Goal: Task Accomplishment & Management: Use online tool/utility

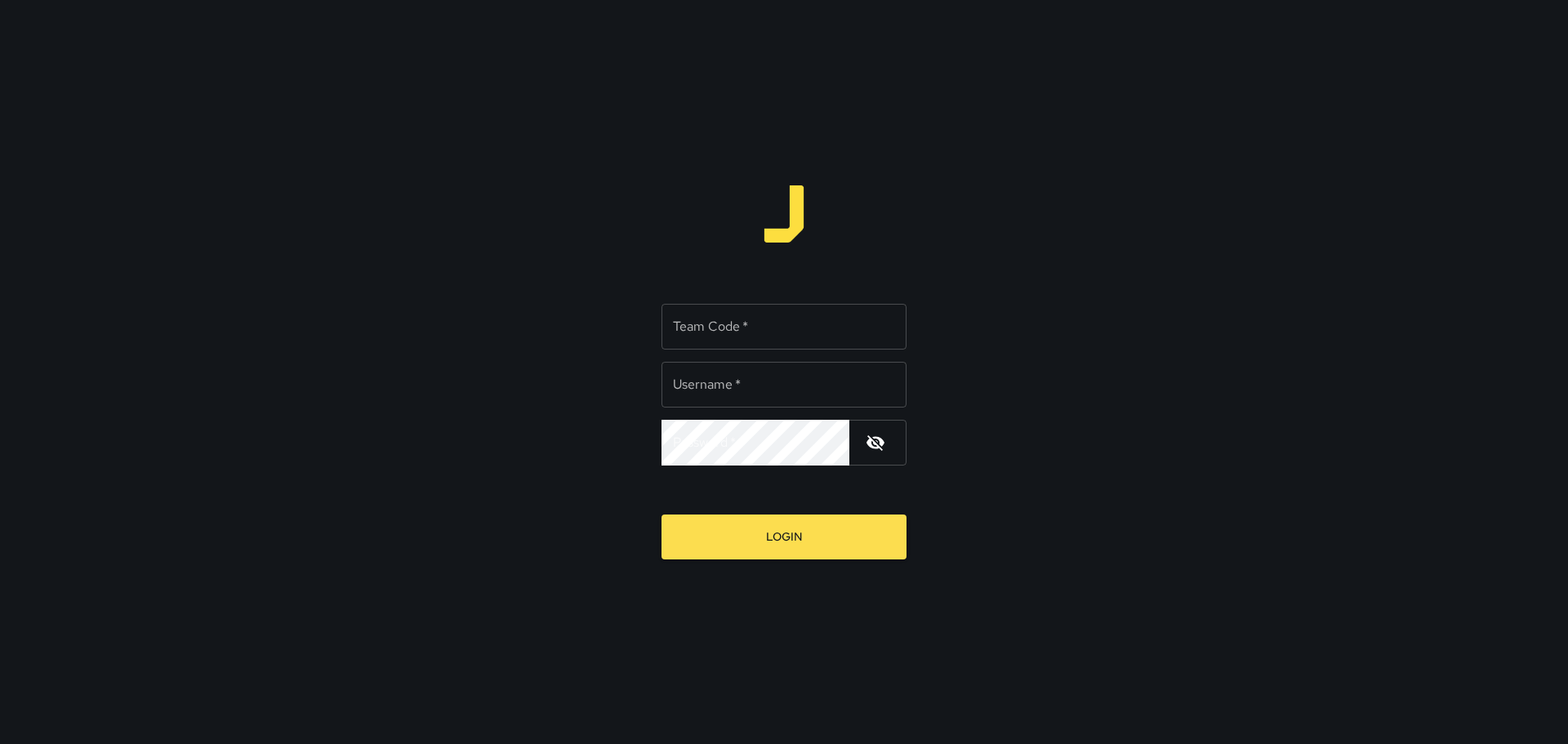
click at [699, 336] on input "Team Code   *" at bounding box center [784, 326] width 245 height 45
type input "****"
click at [789, 384] on input "Username   *" at bounding box center [784, 384] width 245 height 45
type input "*********"
click at [661, 515] on button "Login" at bounding box center [784, 537] width 245 height 45
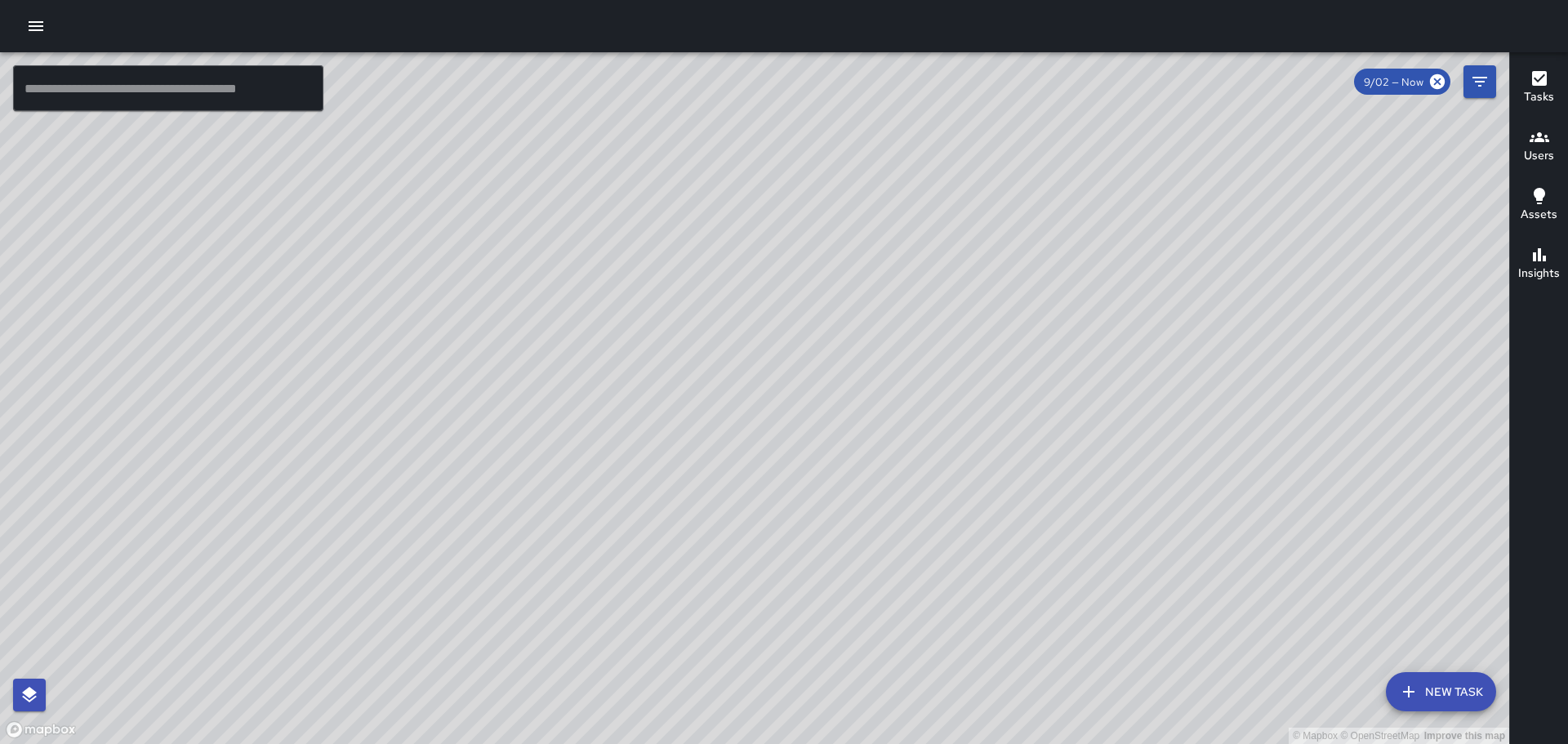
click at [33, 19] on icon "button" at bounding box center [35, 26] width 20 height 20
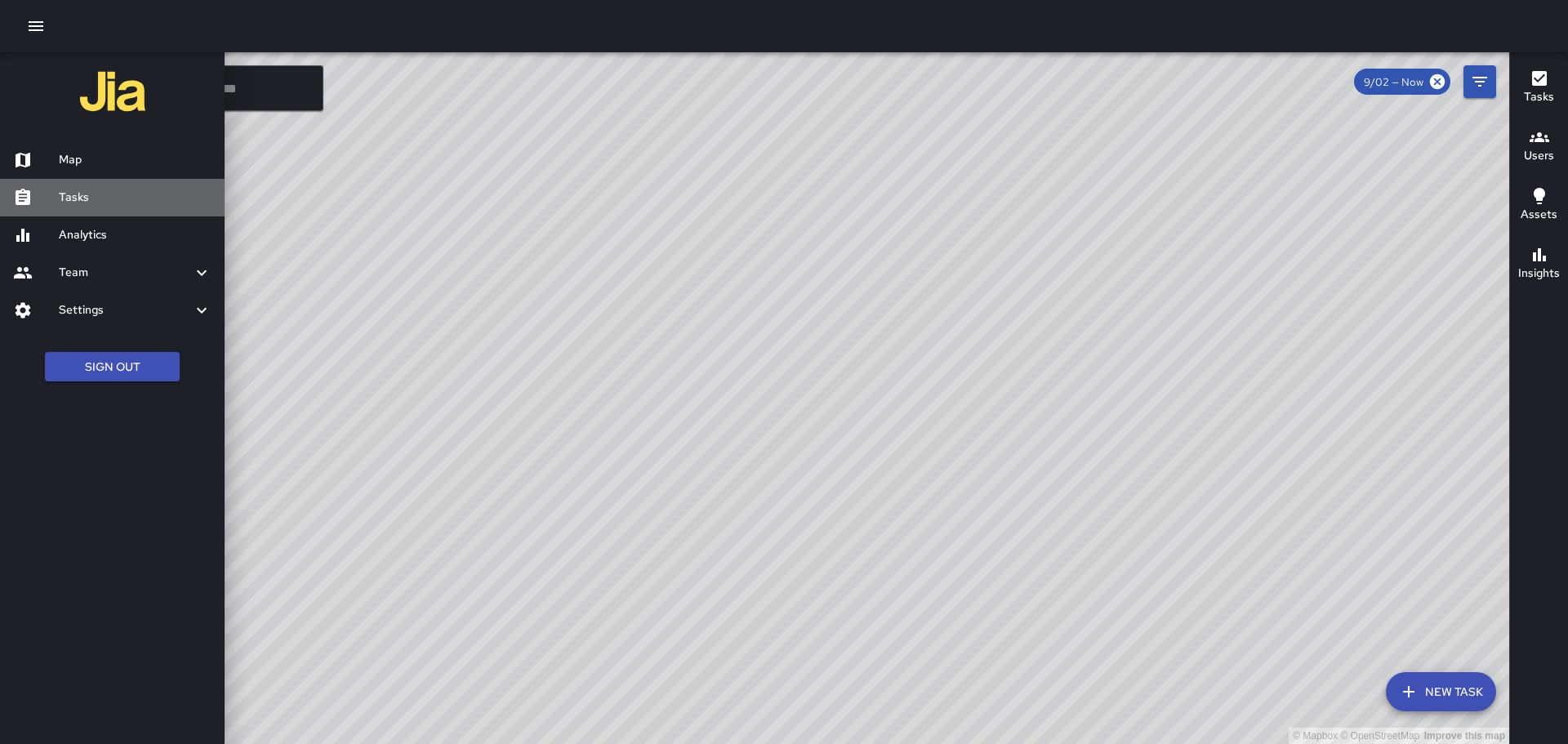
click at [142, 194] on h6 "Tasks" at bounding box center [136, 197] width 153 height 18
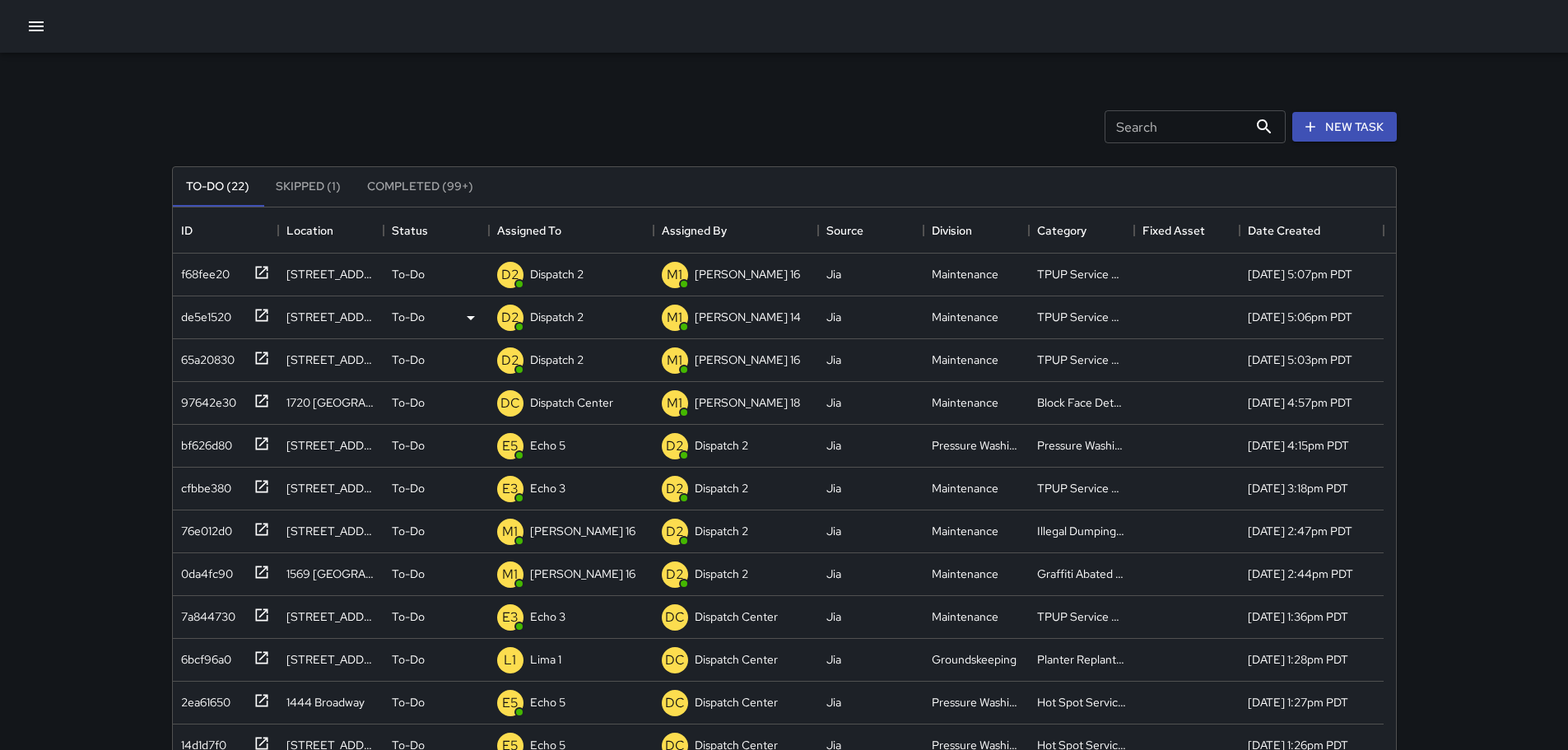
scroll to position [685, 1211]
click at [259, 401] on icon at bounding box center [261, 401] width 16 height 16
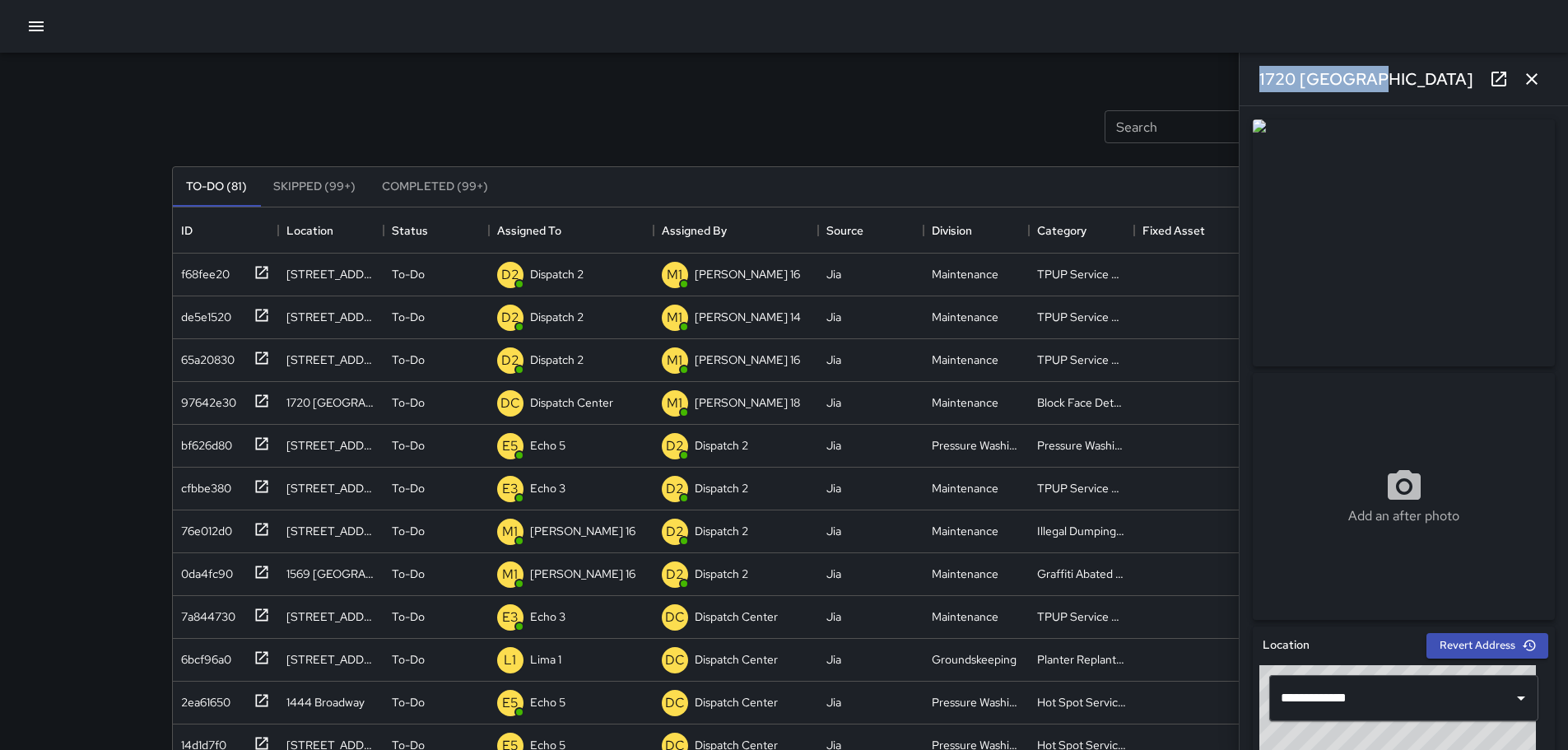
drag, startPoint x: 1379, startPoint y: 74, endPoint x: 1254, endPoint y: 97, distance: 127.1
click at [1254, 97] on div "1720 Broadway" at bounding box center [1405, 79] width 329 height 53
copy h6 "1720 Broadway"
click at [1366, 106] on hr at bounding box center [1405, 106] width 329 height 1
drag, startPoint x: 1358, startPoint y: 88, endPoint x: 1443, endPoint y: 84, distance: 85.1
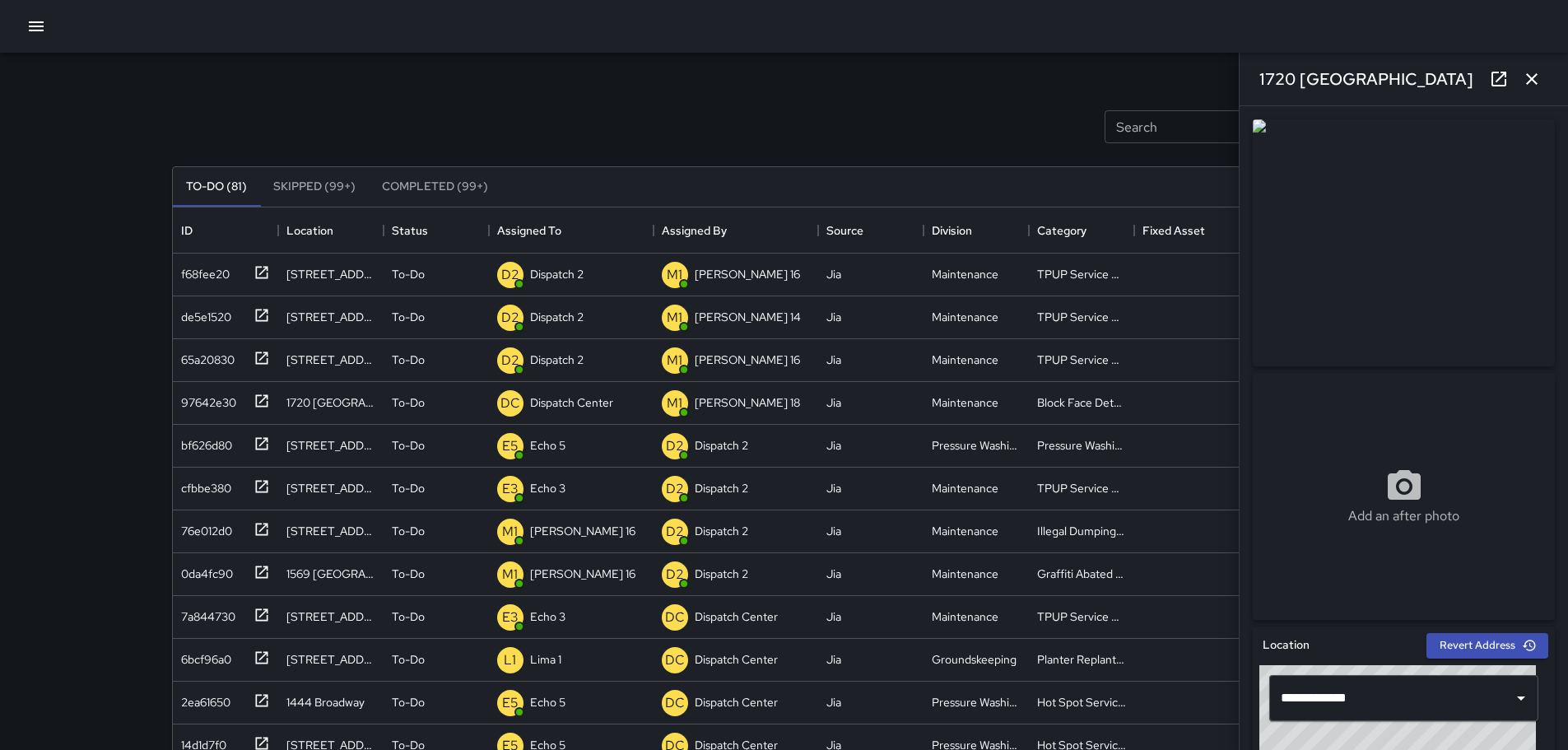
click at [1445, 84] on div "1720 Broadway" at bounding box center [1405, 79] width 329 height 53
drag, startPoint x: 1410, startPoint y: 83, endPoint x: 1251, endPoint y: 80, distance: 159.0
click at [1251, 80] on div "1720 Broadway" at bounding box center [1405, 79] width 329 height 53
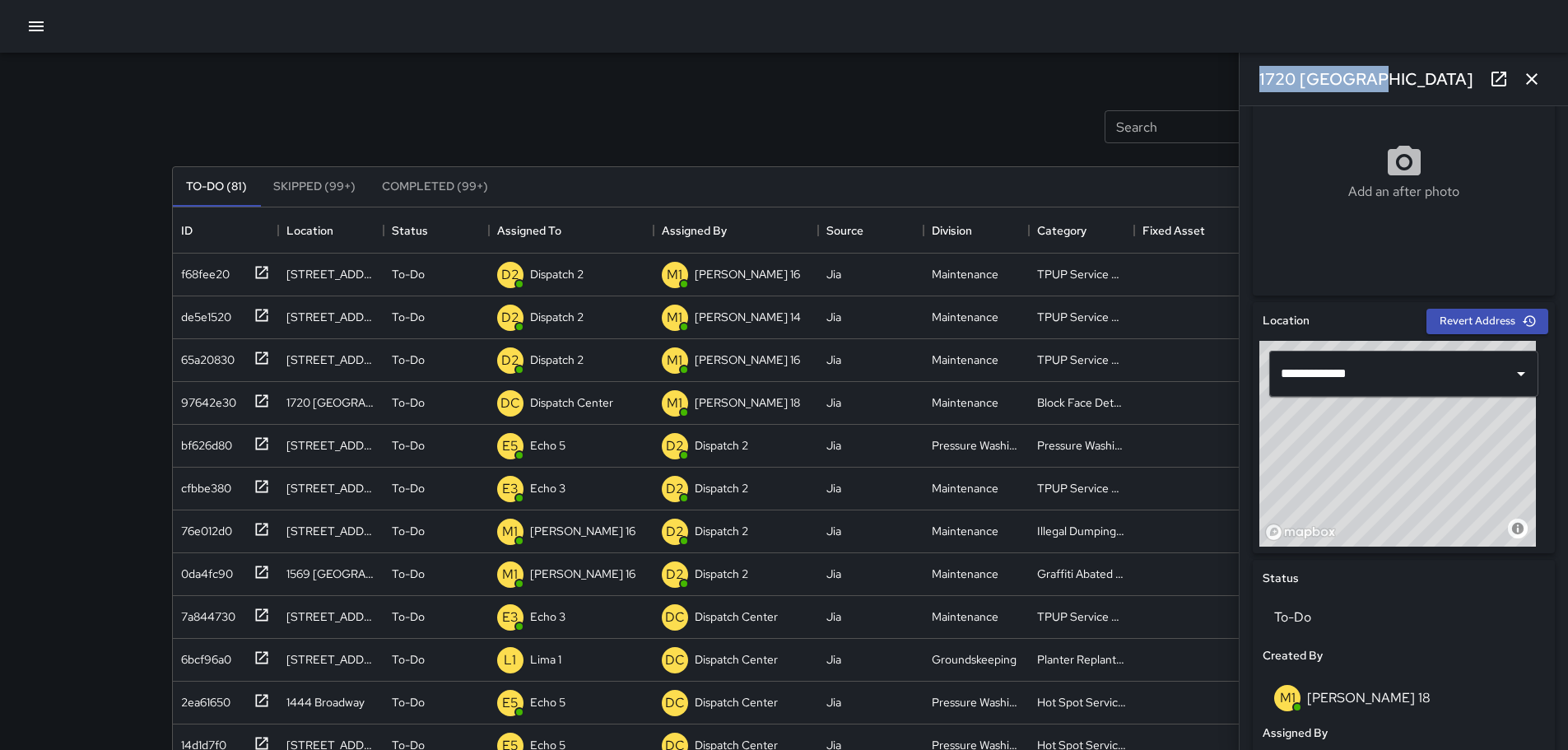
scroll to position [327, 0]
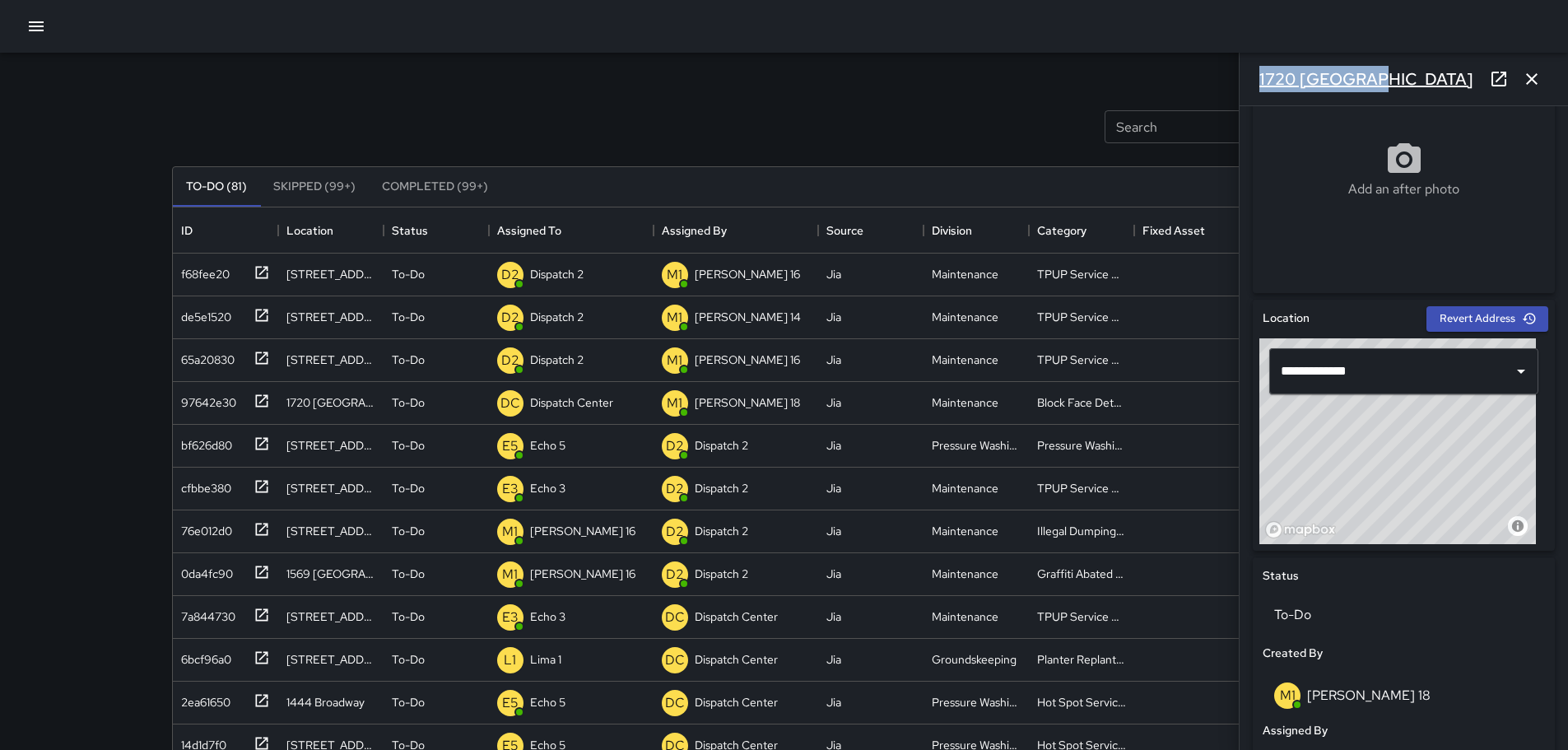
copy h6 "1720 Broadway"
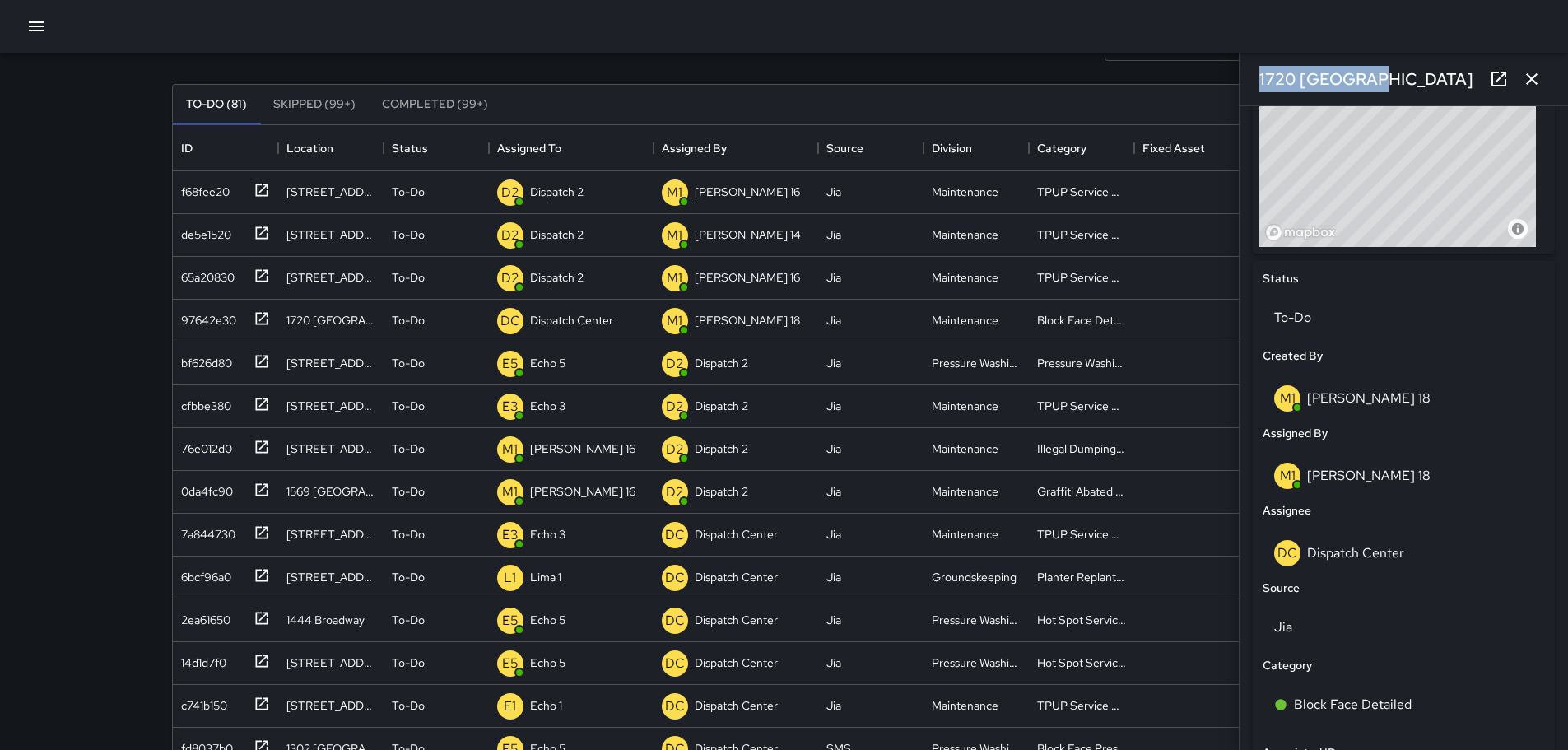
scroll to position [637, 0]
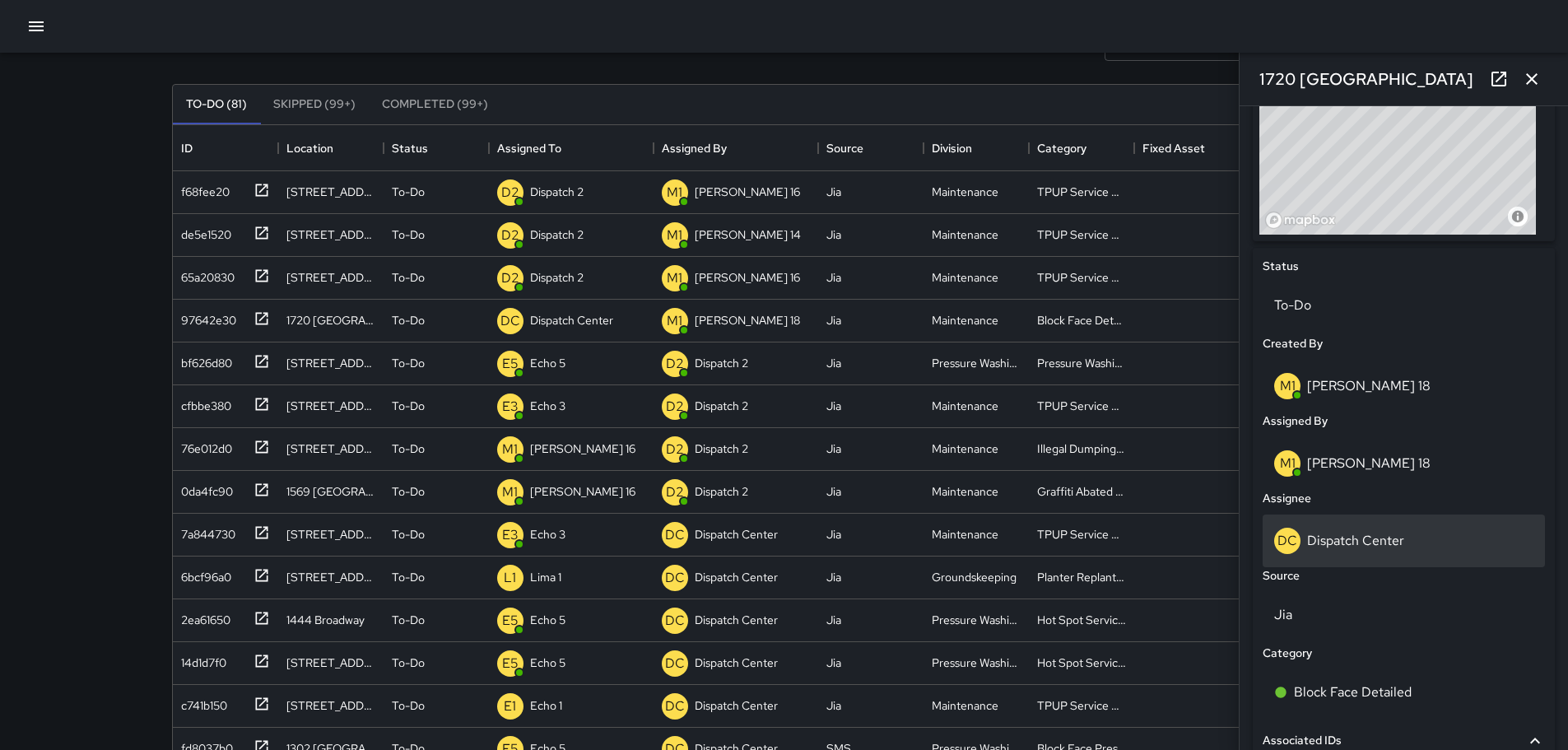
click at [1327, 529] on div "DC Dispatch Center" at bounding box center [1405, 541] width 259 height 26
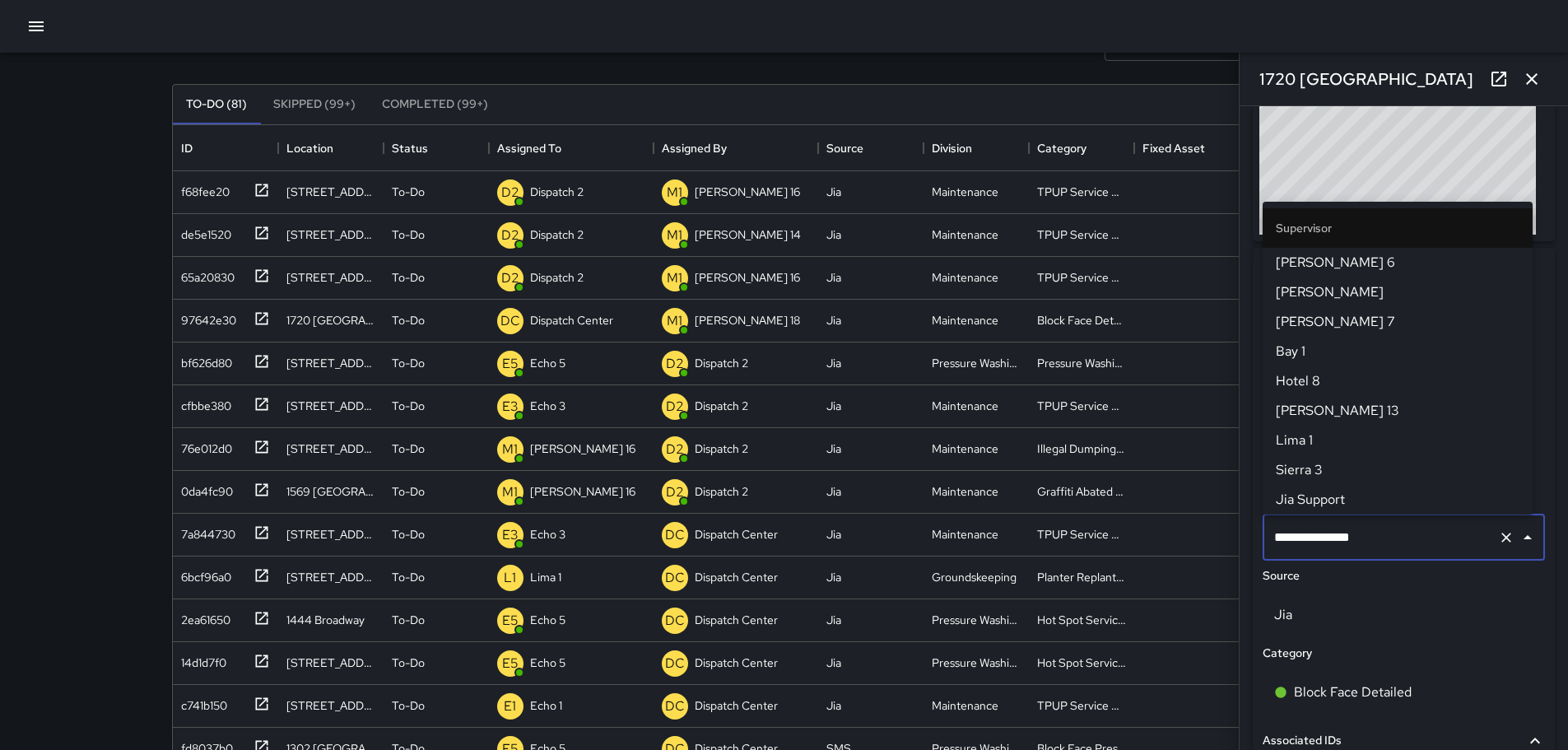
scroll to position [1689, 0]
click at [1498, 535] on icon "Clear" at bounding box center [1506, 537] width 16 height 16
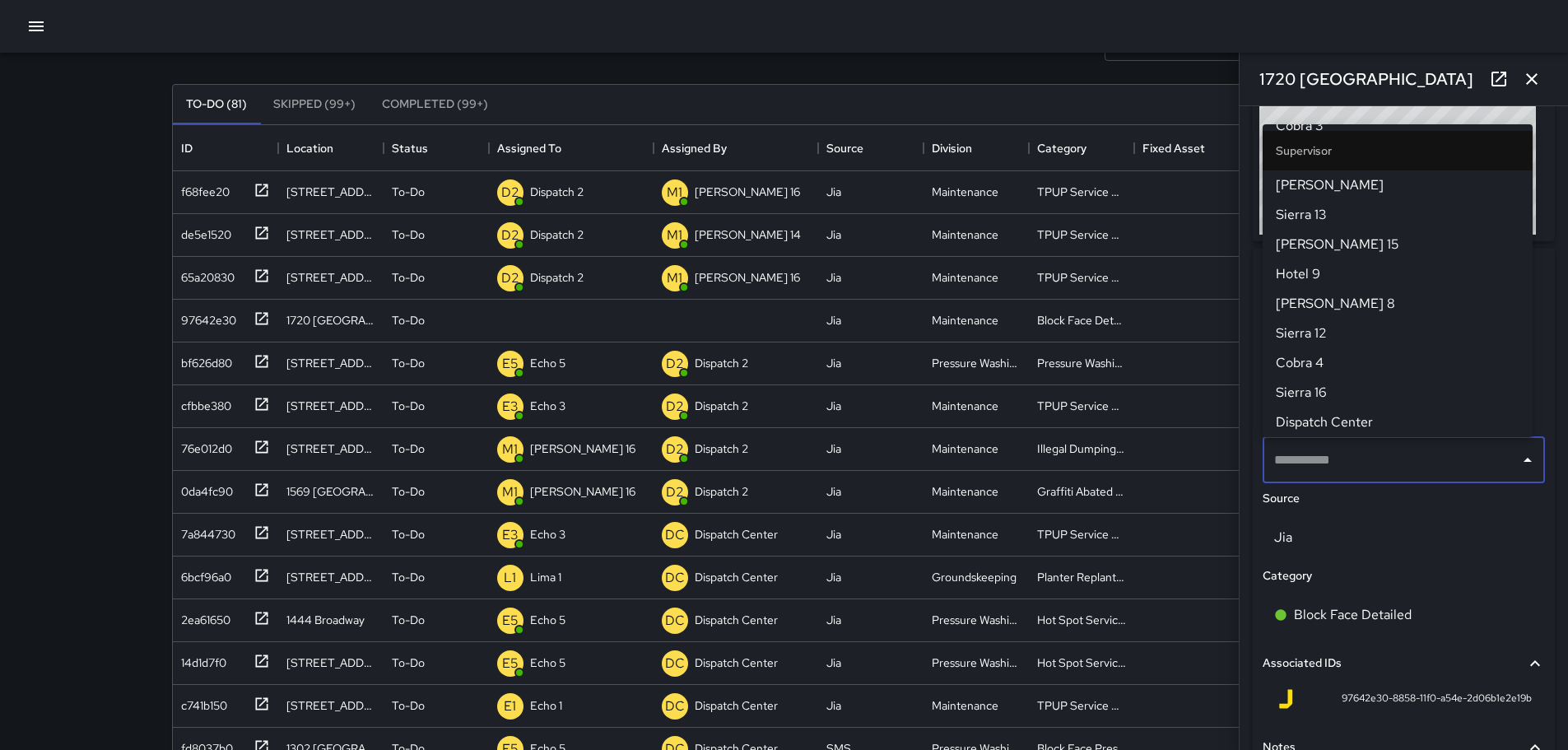
scroll to position [0, 0]
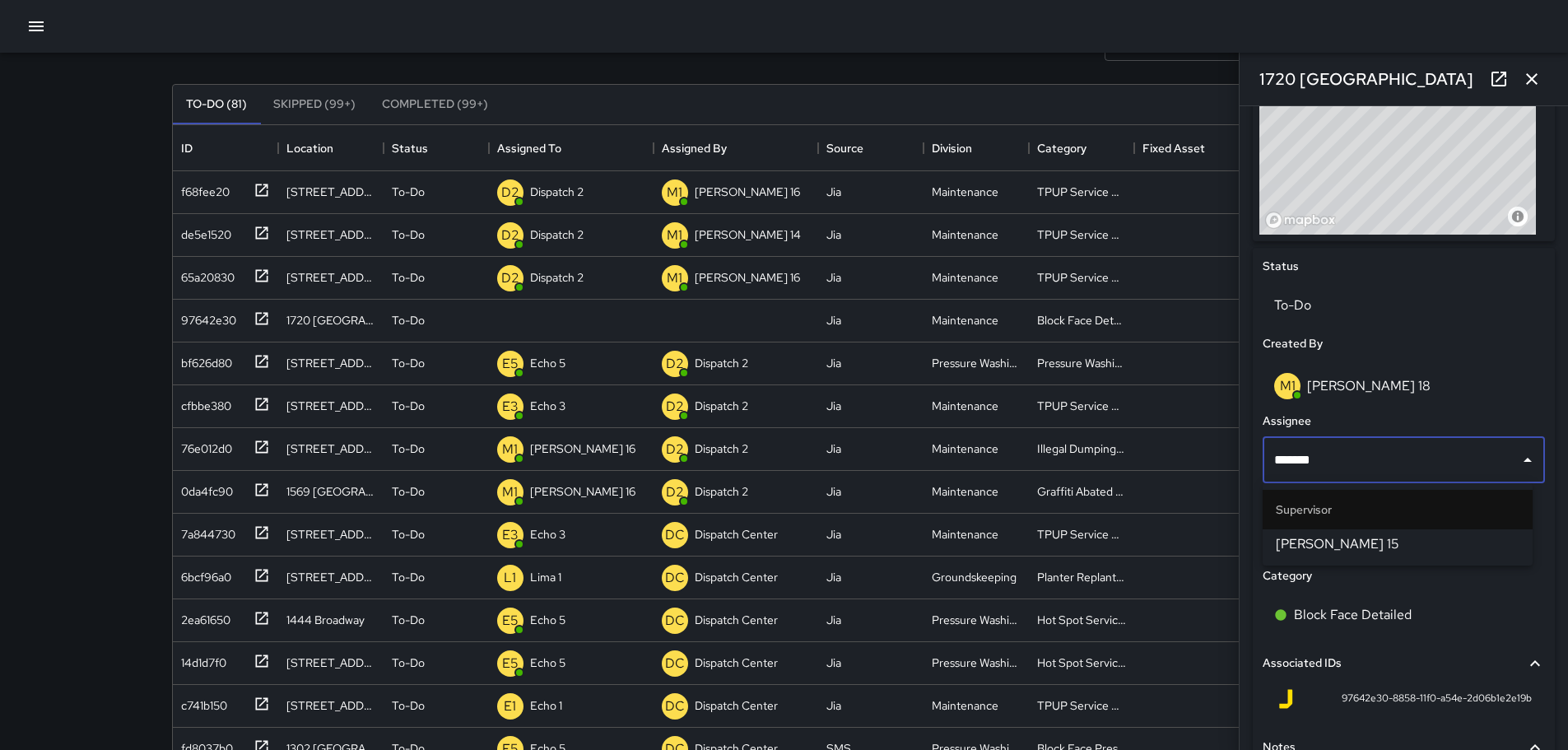
type input "******"
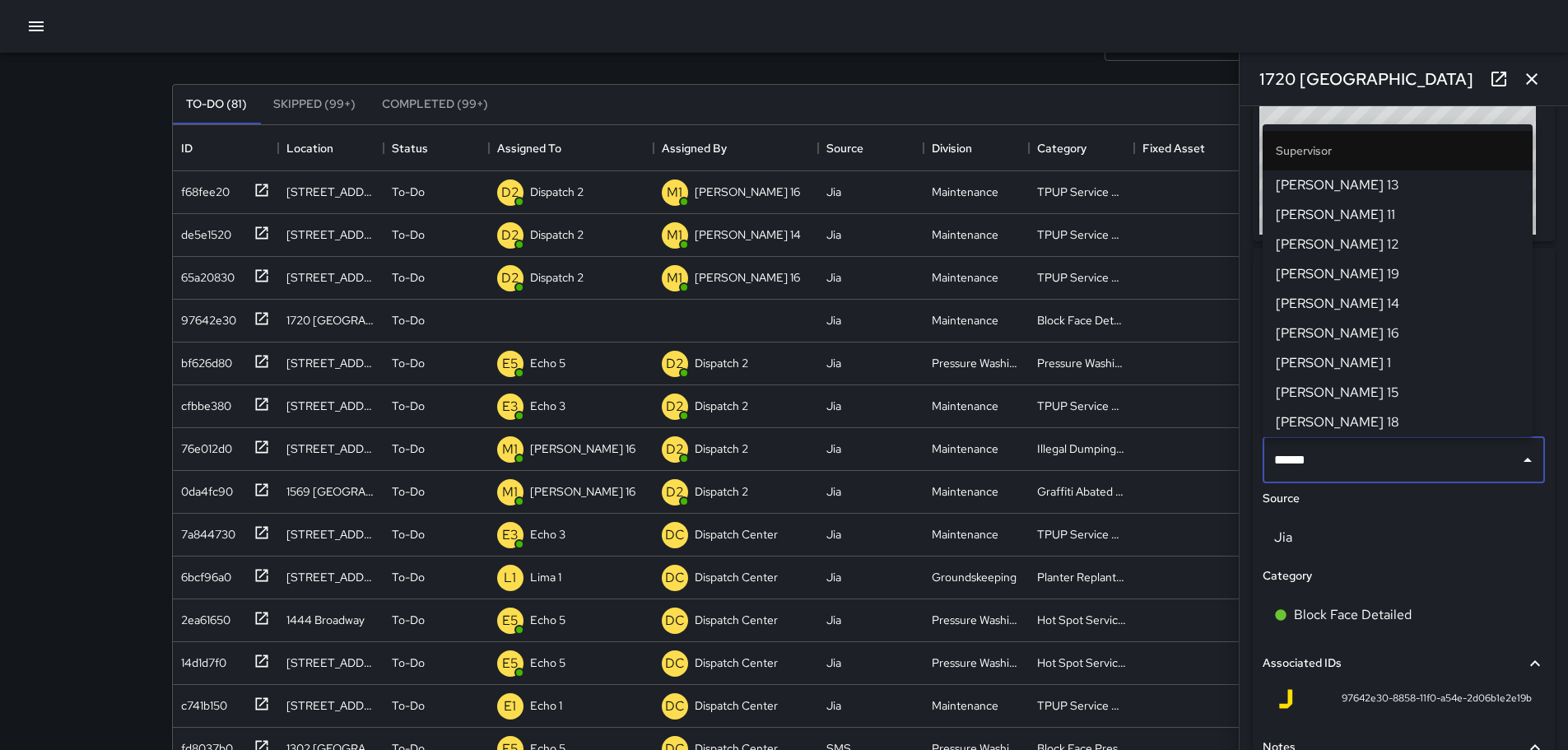
scroll to position [66, 0]
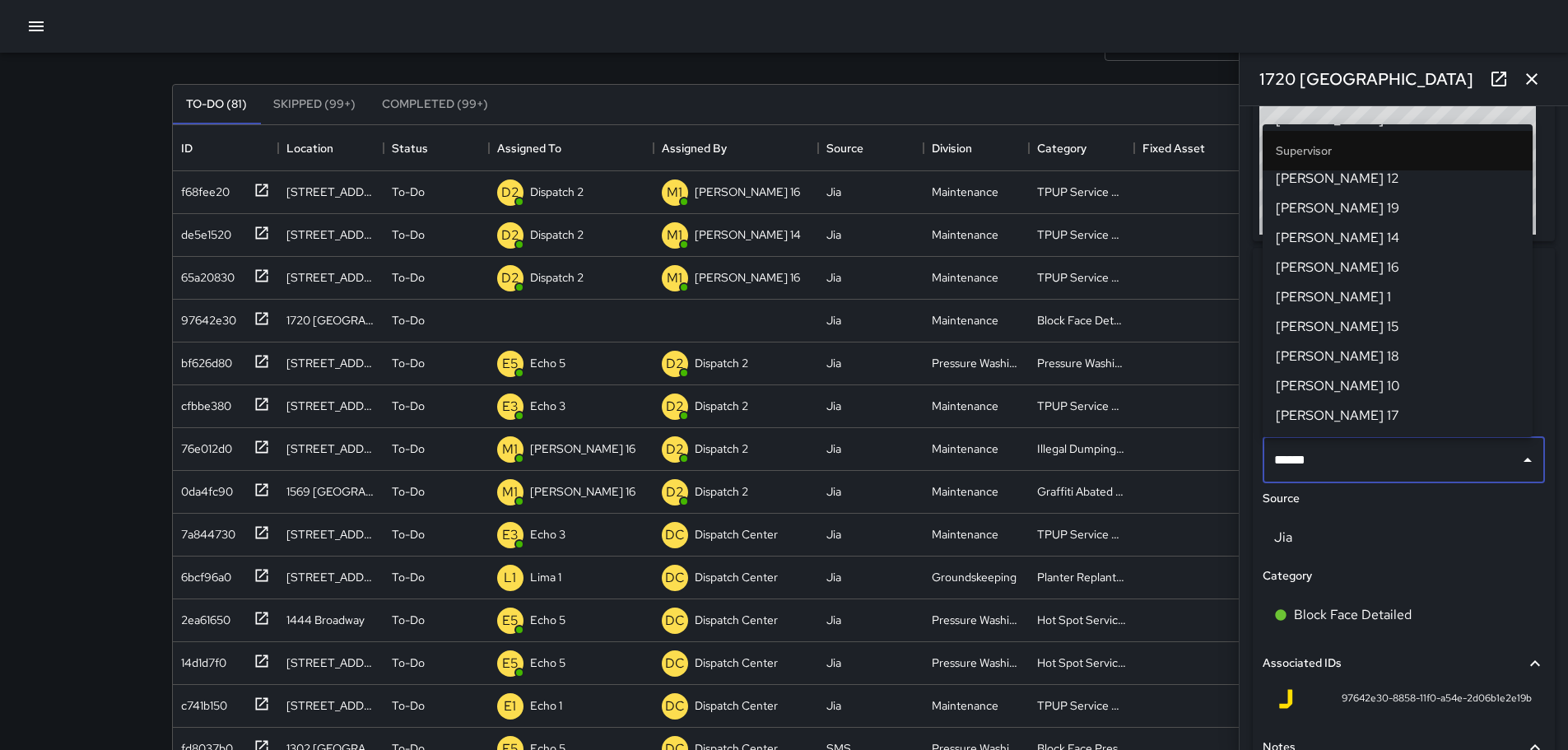
click at [1342, 330] on span "Mike 15" at bounding box center [1398, 326] width 244 height 20
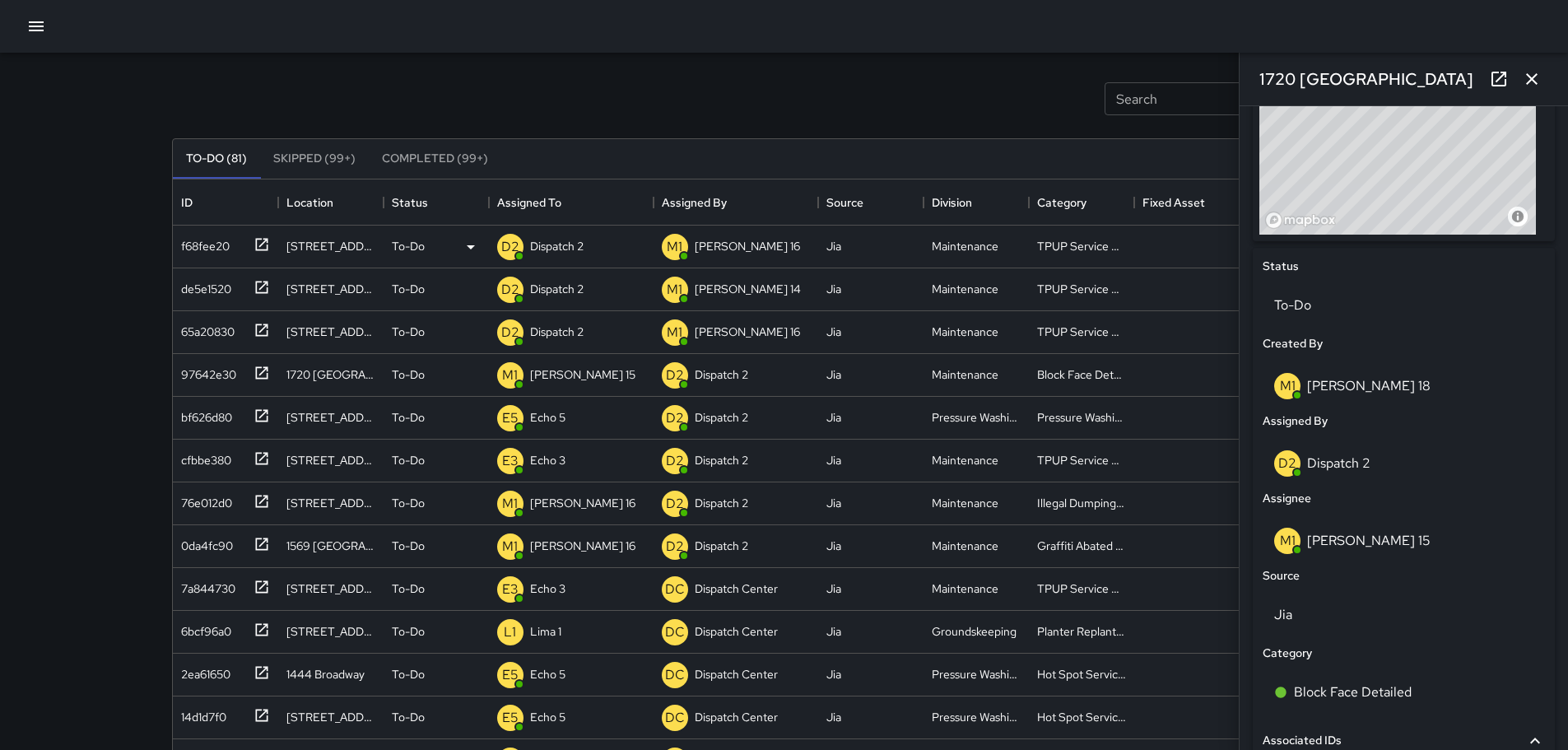
scroll to position [0, 0]
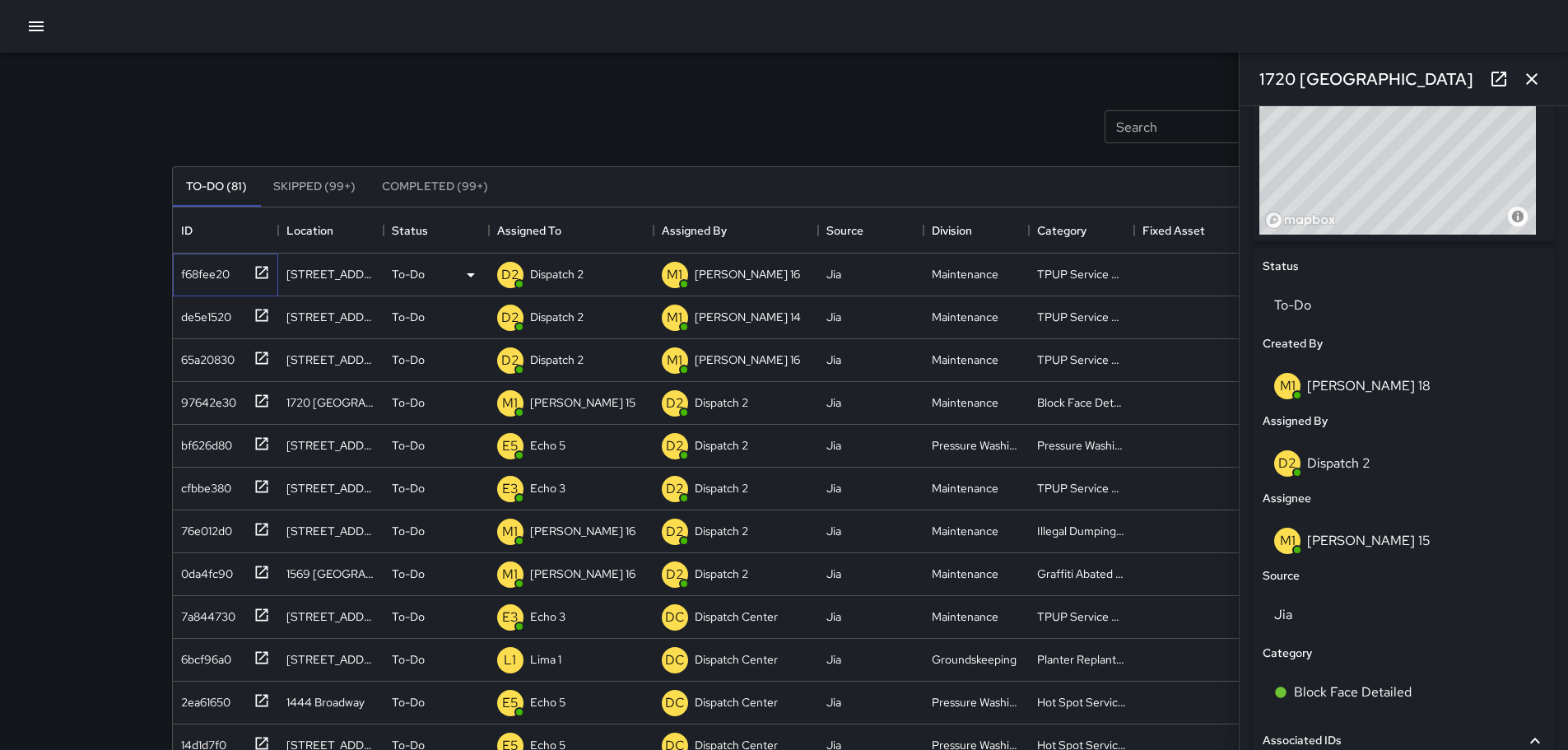
click at [271, 274] on div "f68fee20" at bounding box center [226, 274] width 106 height 42
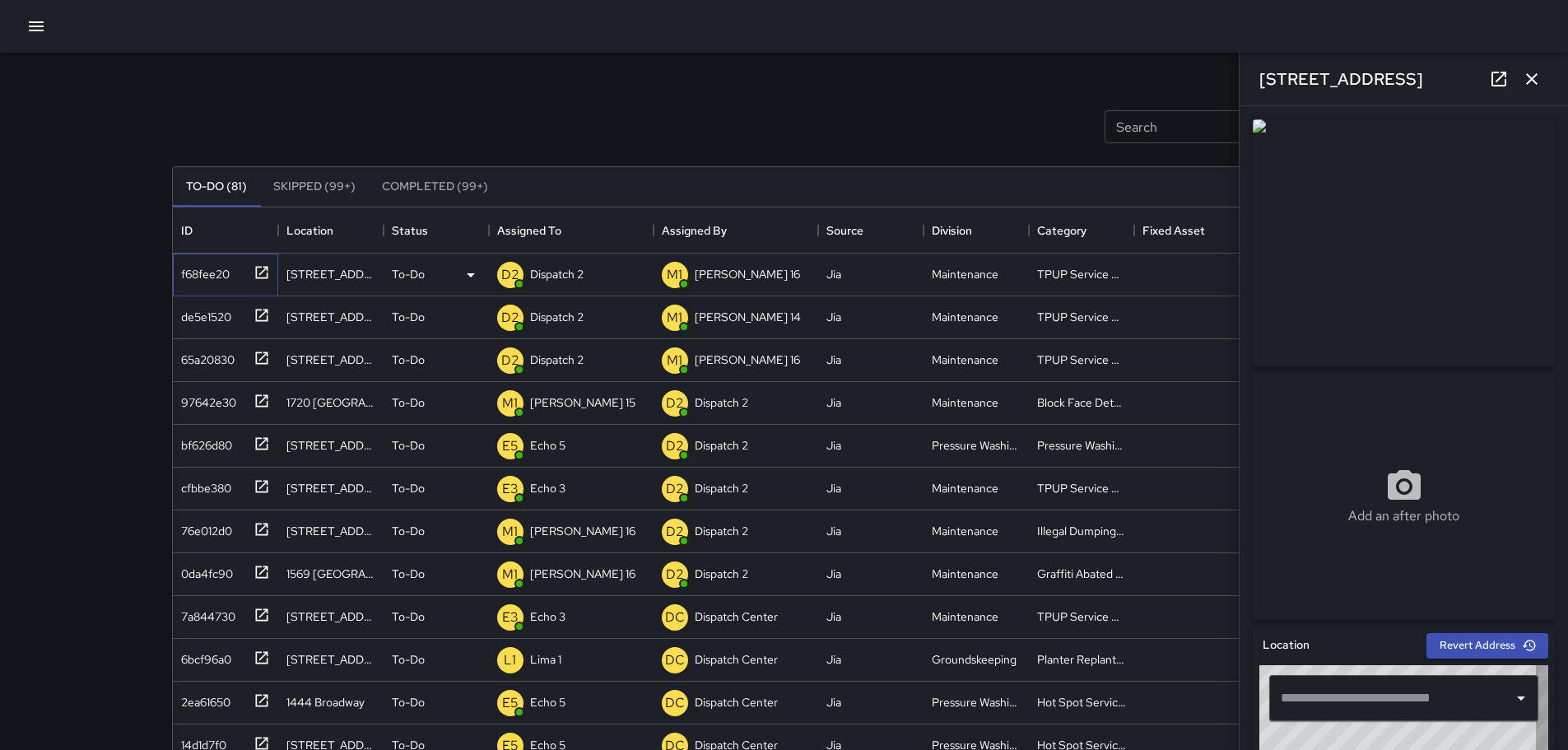
type input "**********"
click at [1527, 78] on icon "button" at bounding box center [1532, 79] width 20 height 20
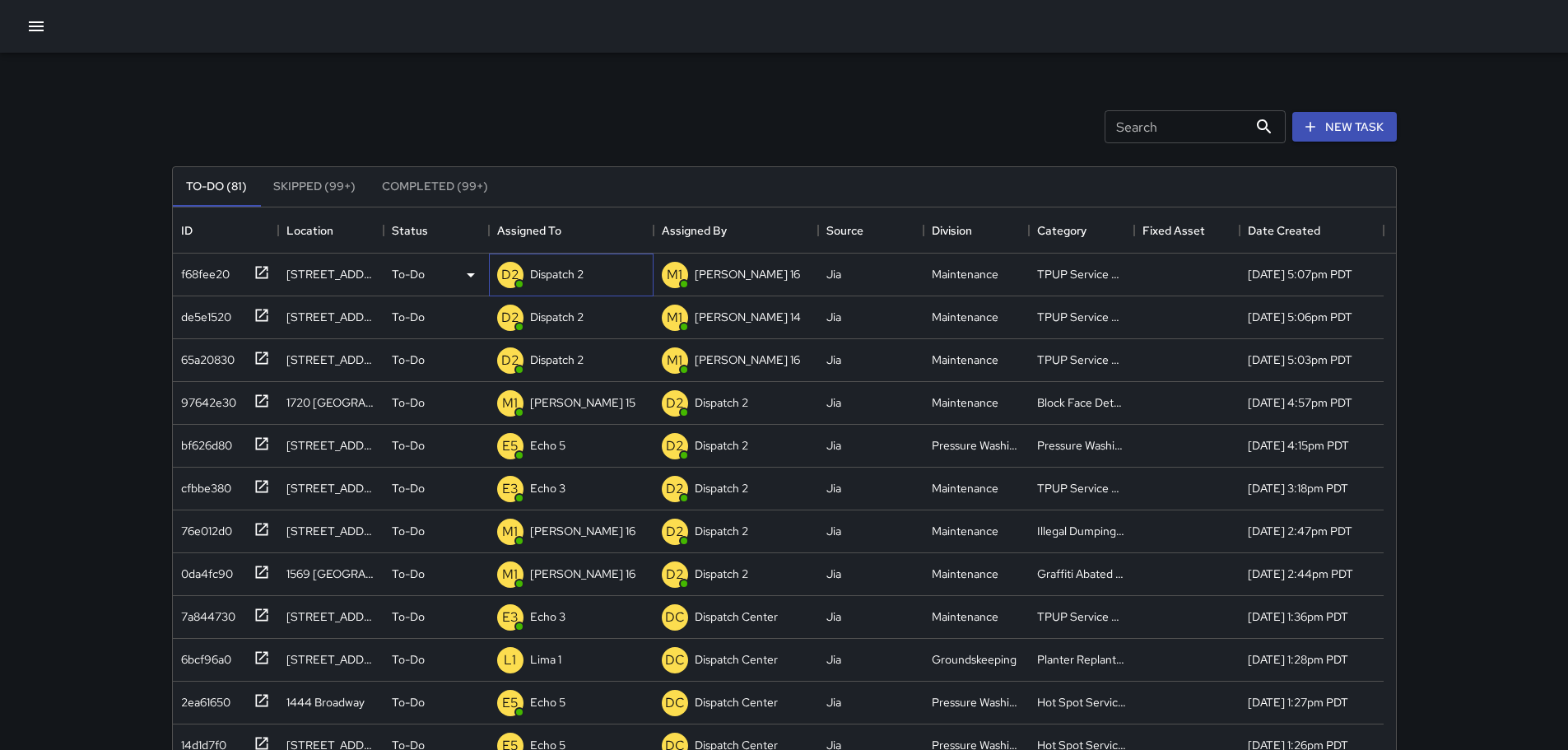
click at [543, 265] on div "Dispatch 2" at bounding box center [556, 274] width 60 height 23
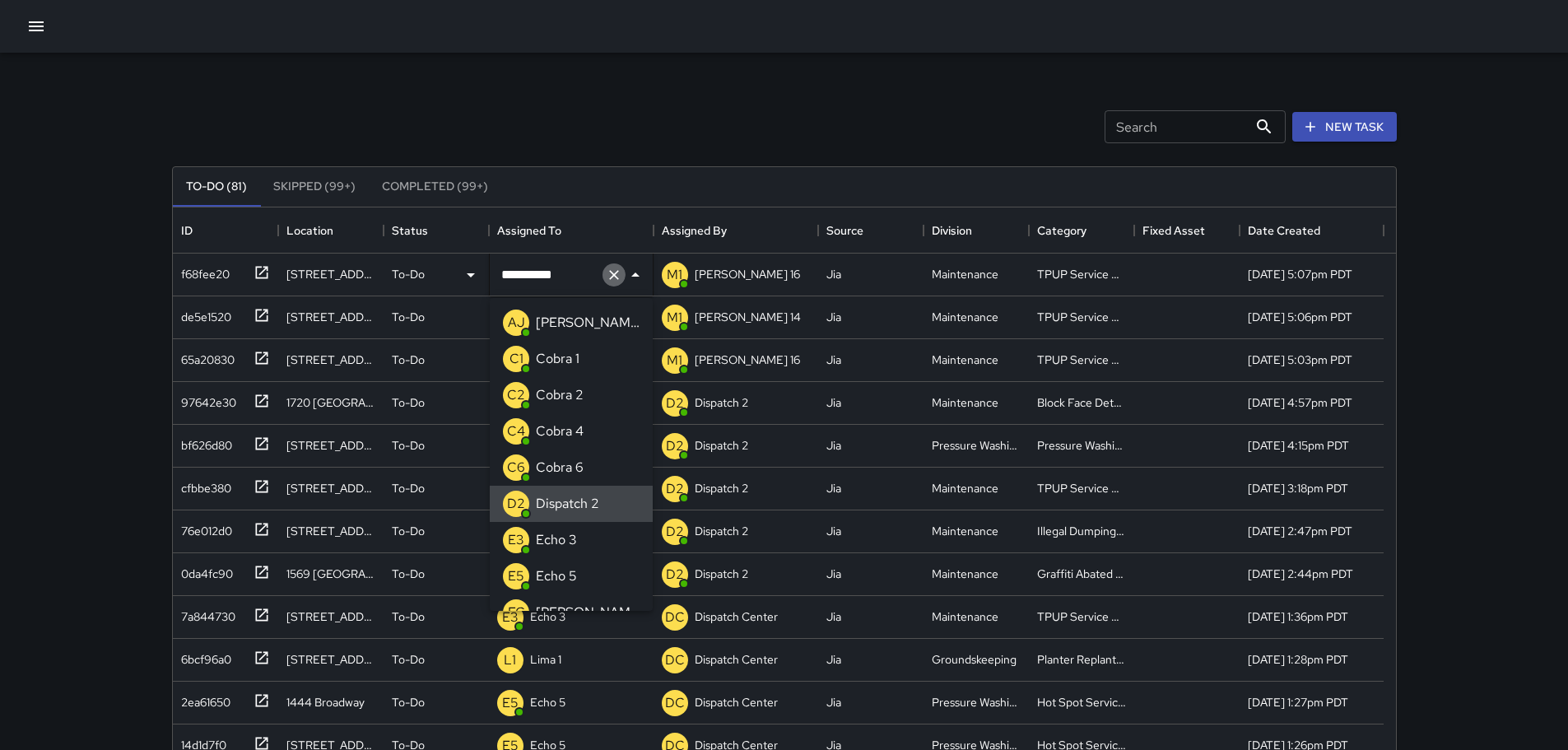
click at [617, 283] on button "Clear" at bounding box center [614, 275] width 23 height 23
type input "**"
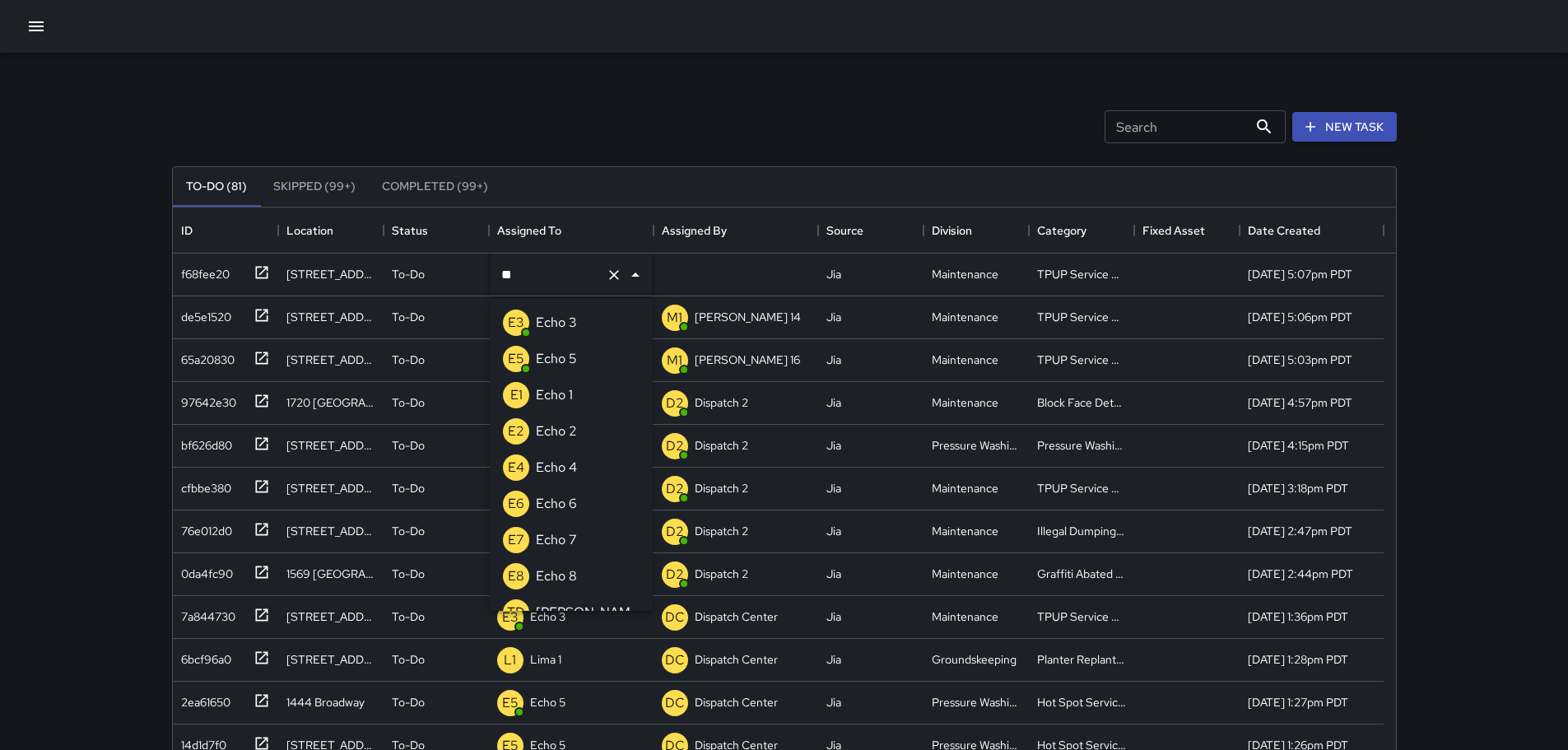
click at [574, 322] on p "Echo 3" at bounding box center [557, 323] width 42 height 20
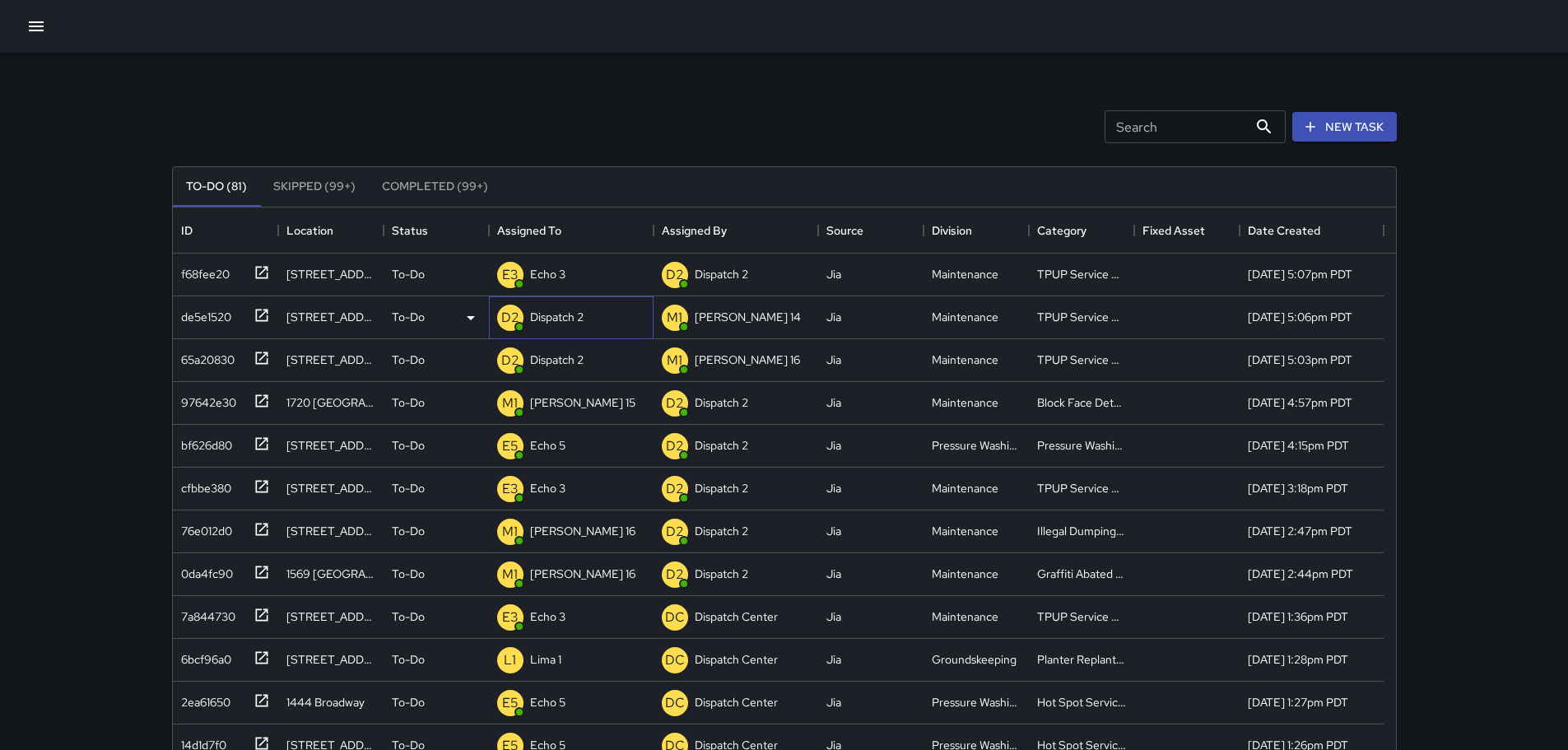
click at [539, 317] on p "Dispatch 2" at bounding box center [557, 317] width 54 height 16
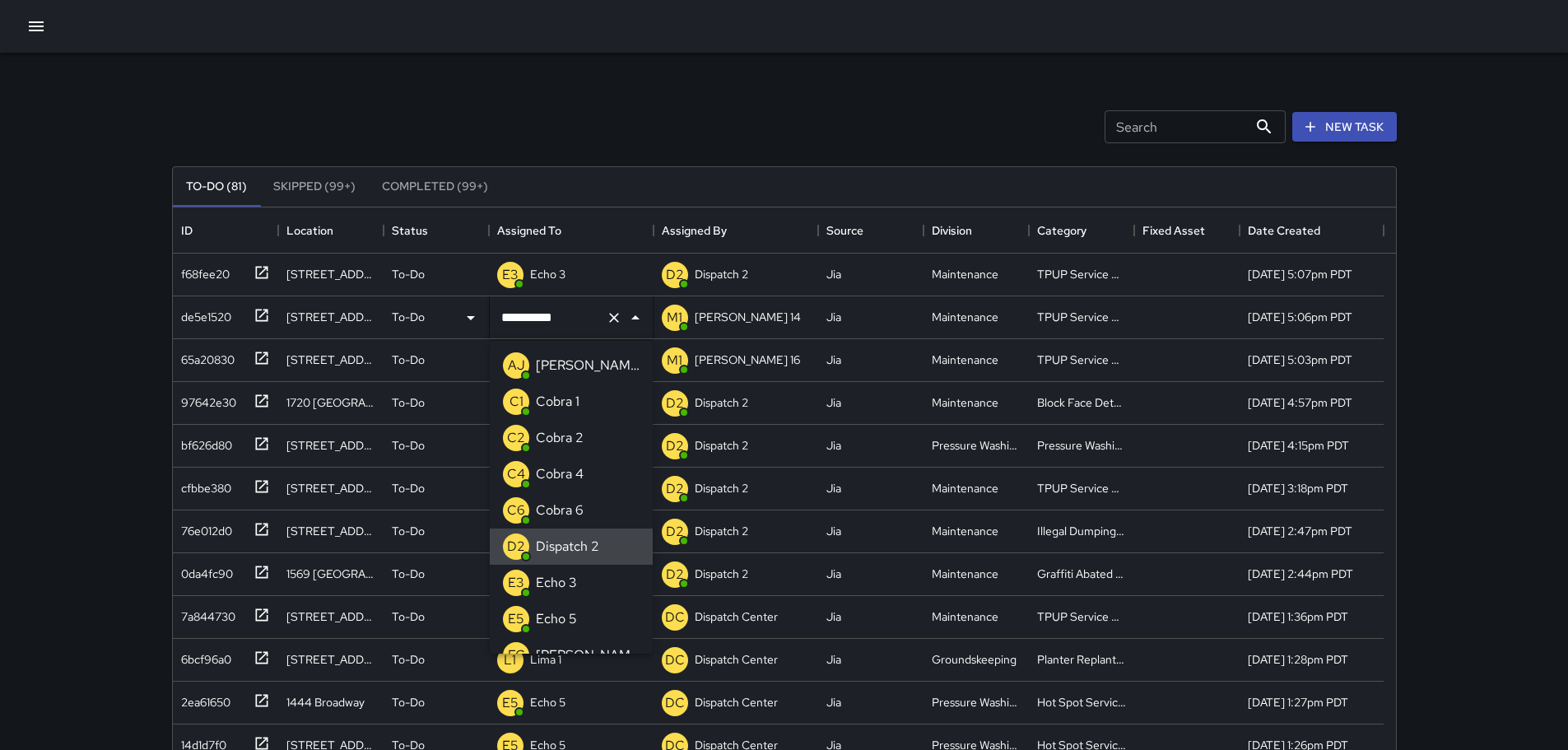
click at [614, 321] on icon "Clear" at bounding box center [614, 317] width 16 height 16
type input "**"
click at [561, 361] on p "Echo 3" at bounding box center [557, 365] width 42 height 20
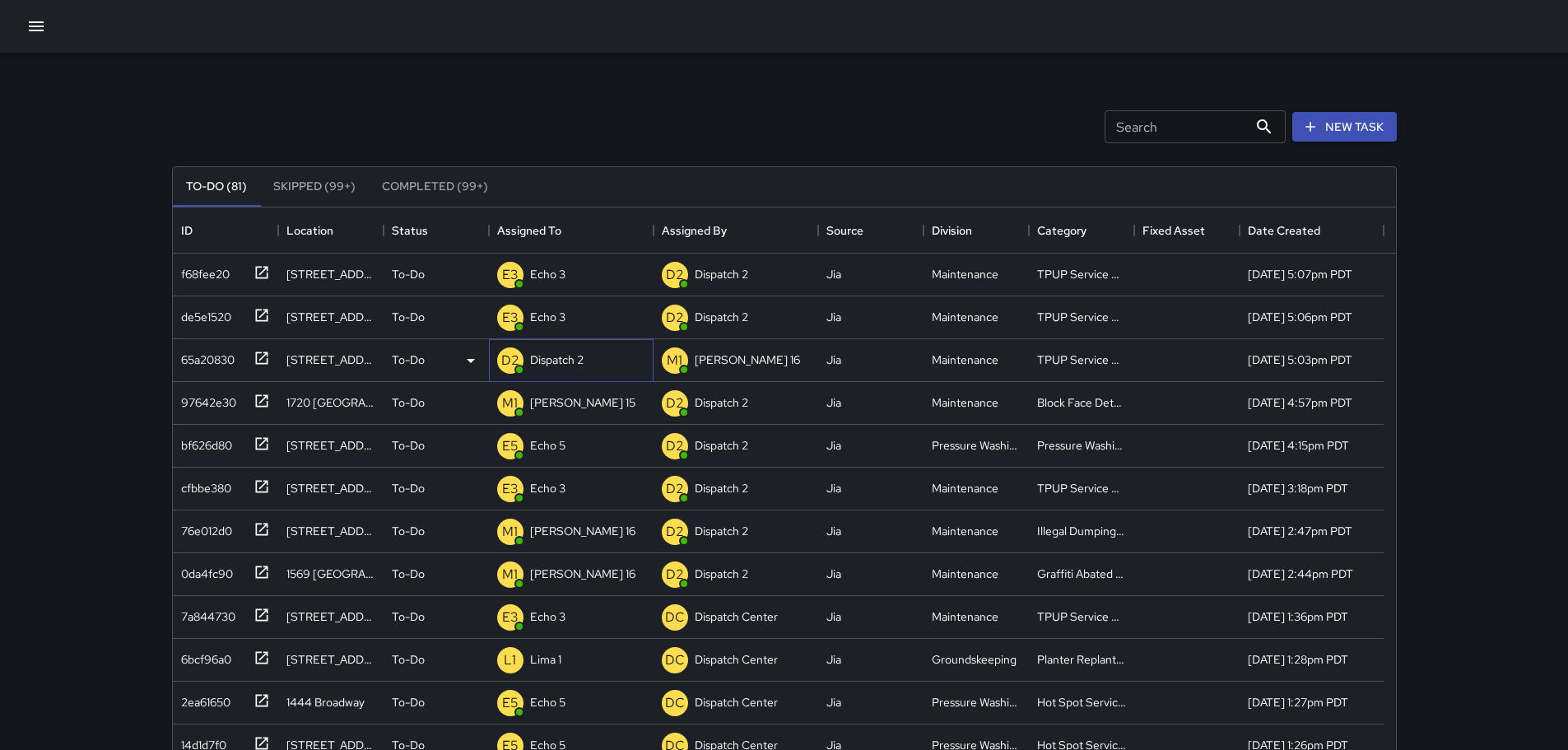
click at [577, 363] on p "Dispatch 2" at bounding box center [557, 359] width 54 height 16
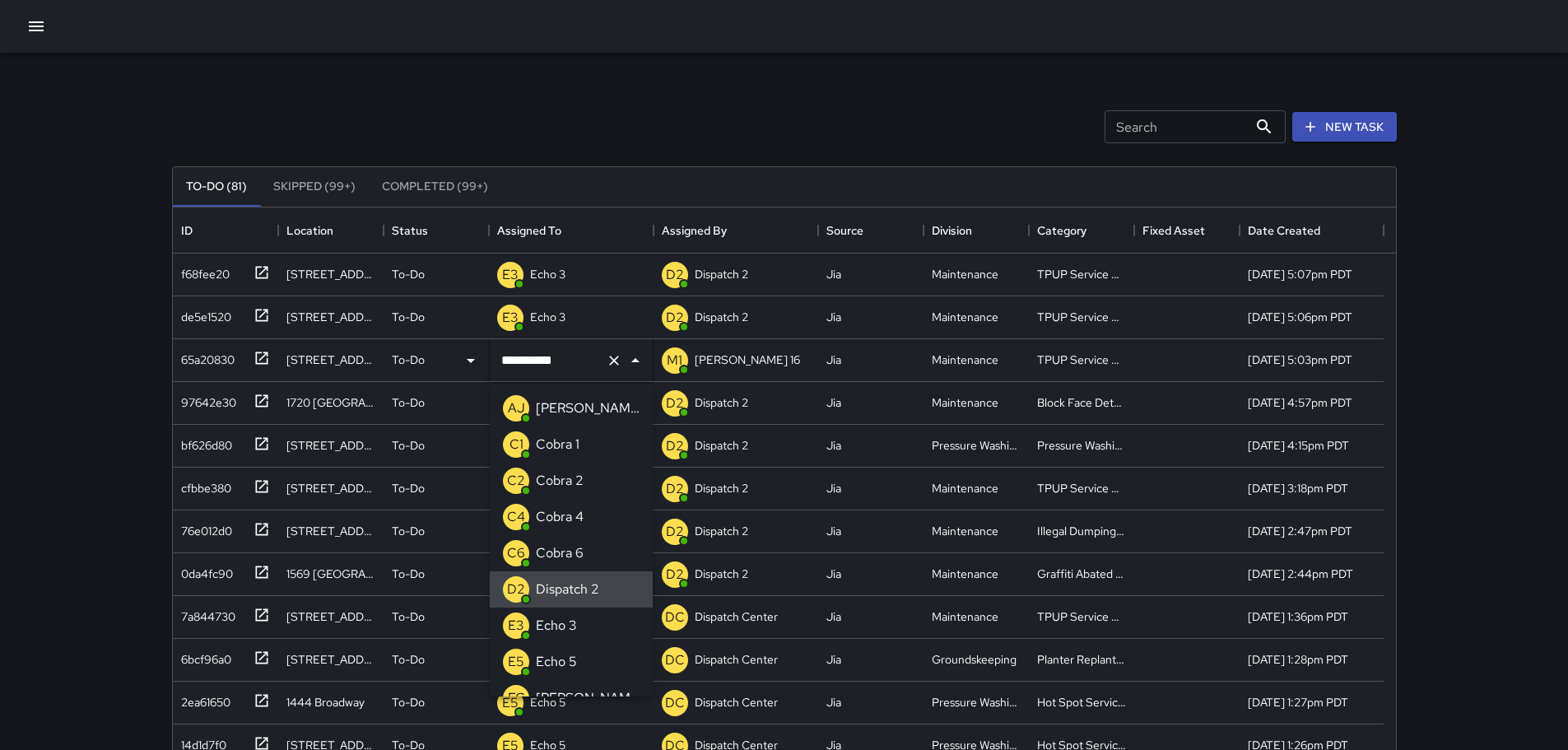
click at [610, 356] on icon "Clear" at bounding box center [613, 360] width 10 height 10
type input "**"
click at [563, 411] on p "Echo 3" at bounding box center [557, 408] width 42 height 20
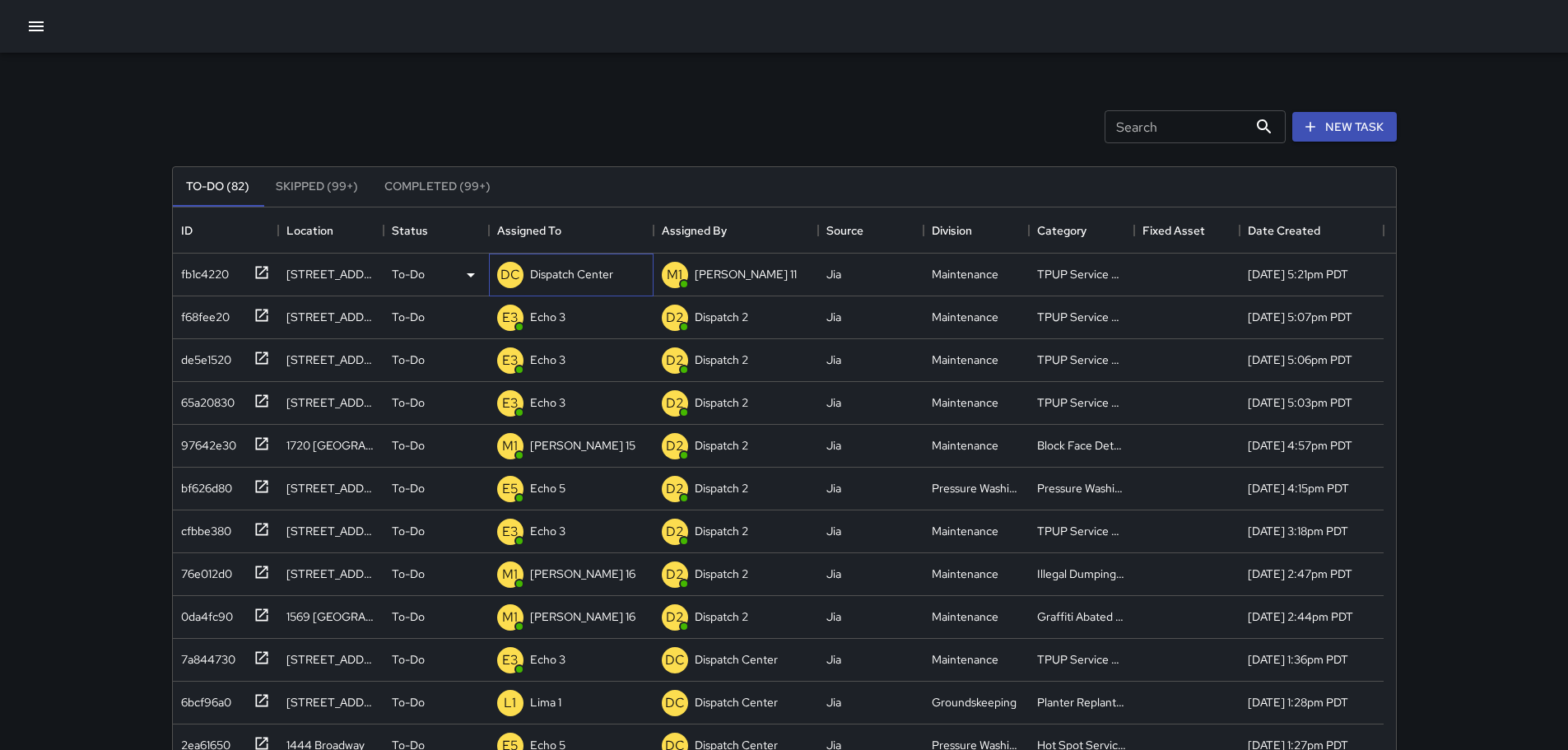
click at [528, 273] on div "Dispatch Center" at bounding box center [572, 274] width 90 height 23
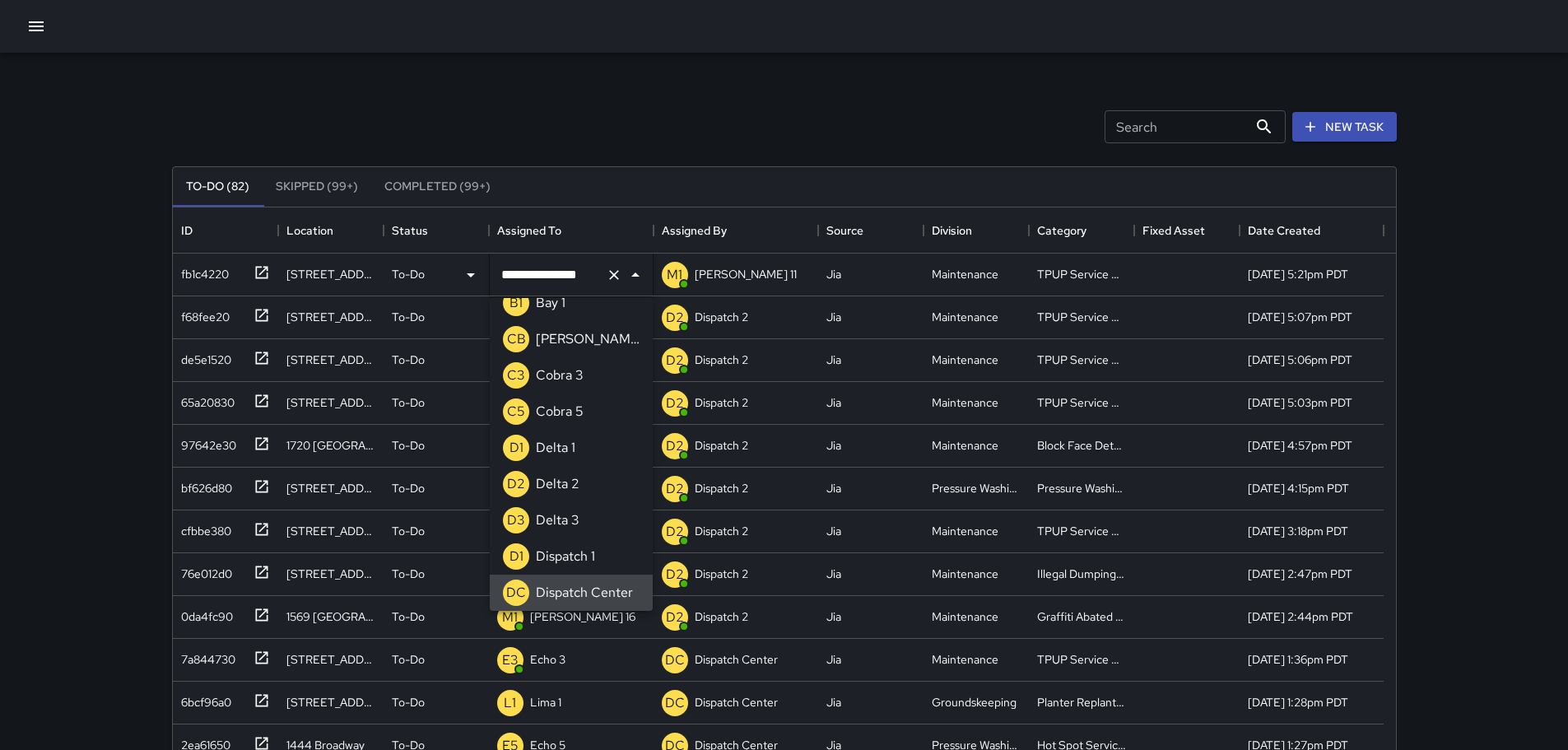
click at [617, 278] on icon "Clear" at bounding box center [613, 274] width 10 height 10
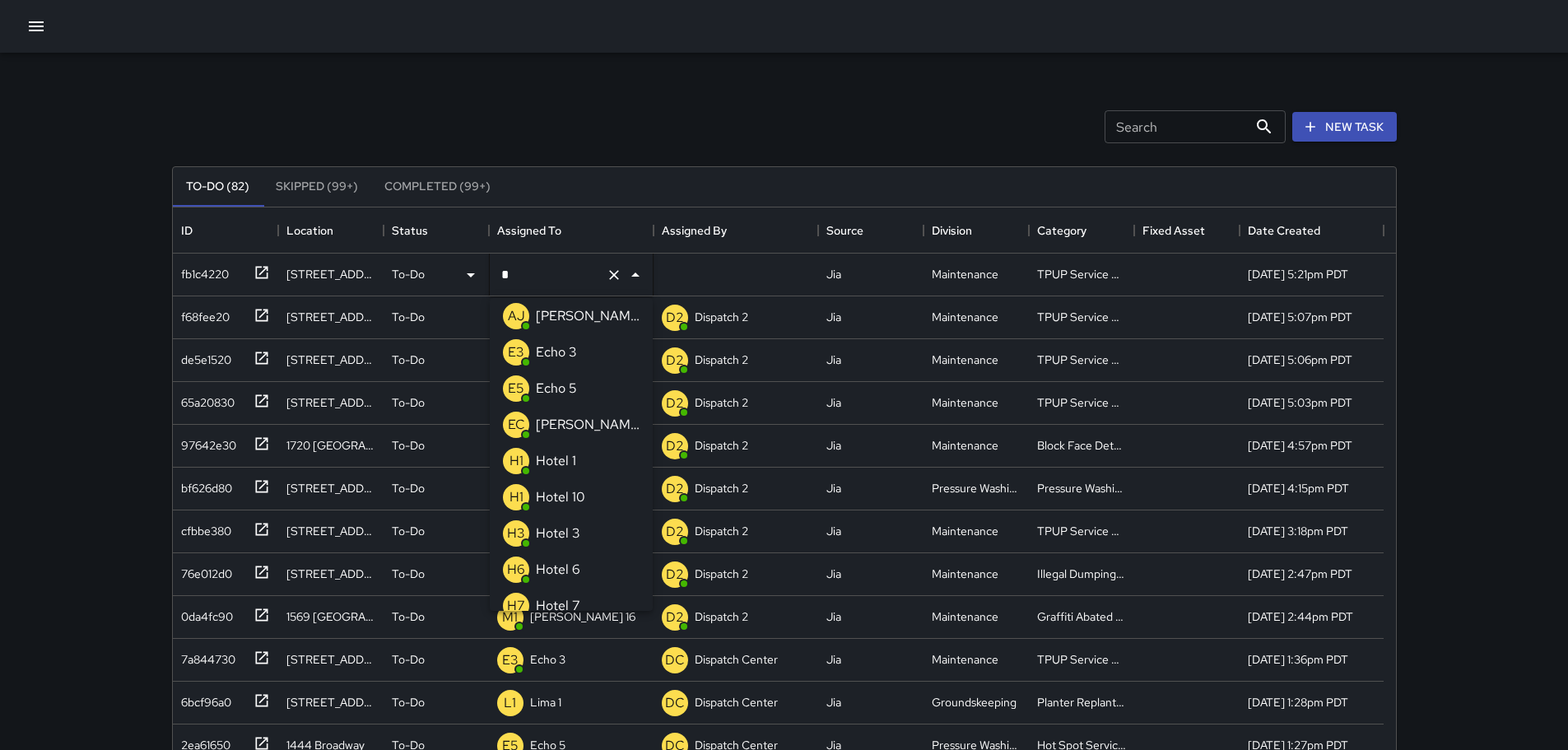
type input "**"
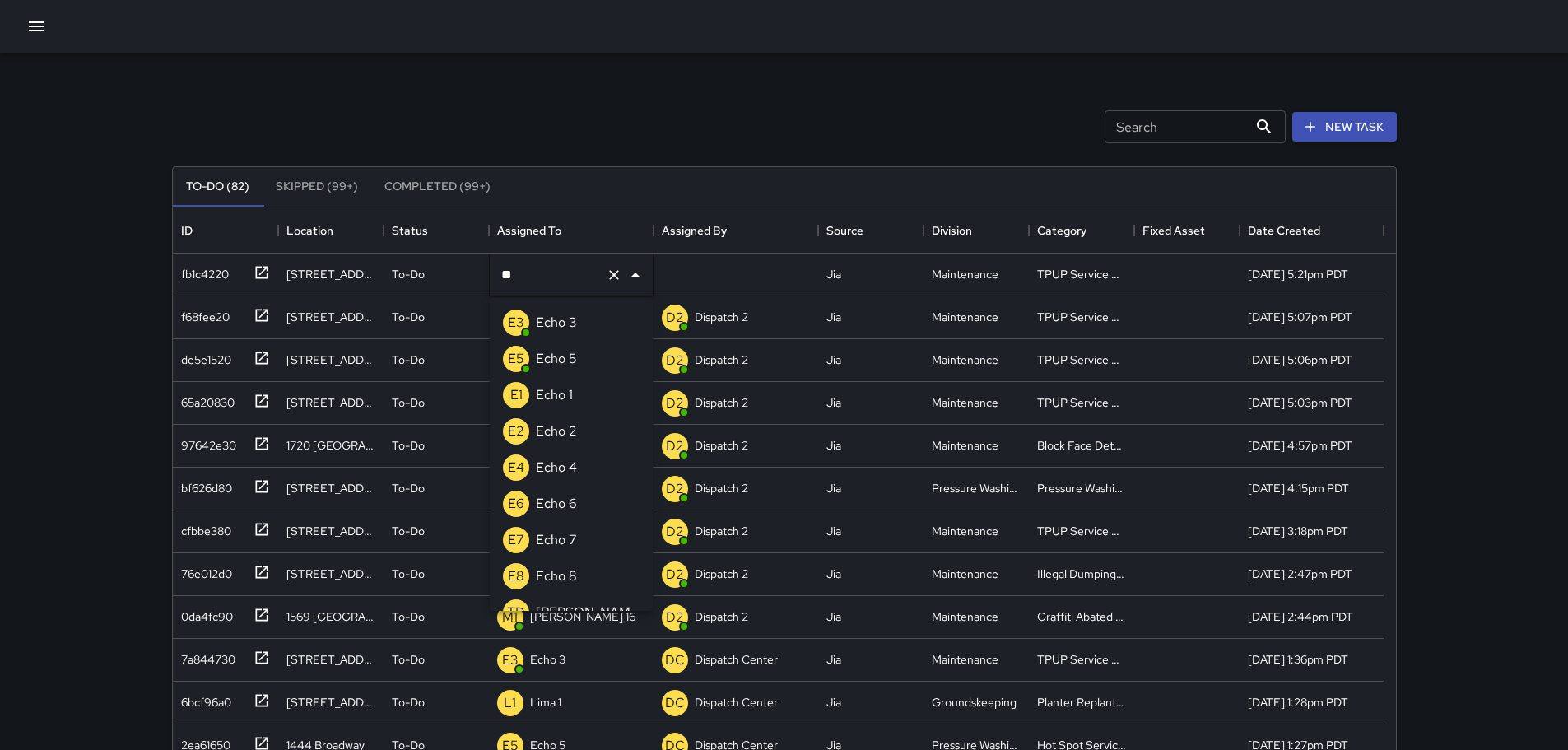
click at [580, 314] on li "E3 Echo 3" at bounding box center [571, 323] width 163 height 36
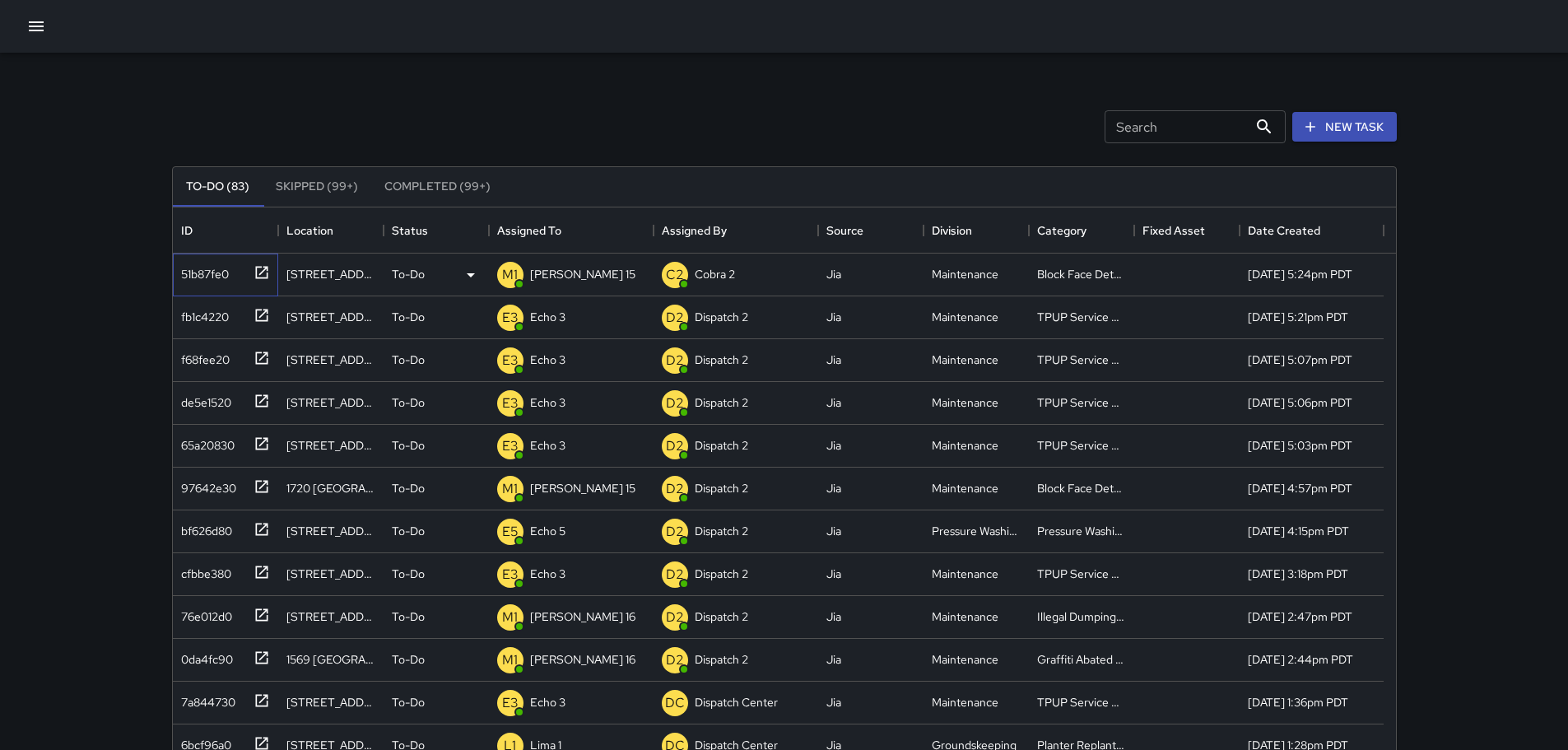
click at [257, 267] on icon at bounding box center [261, 272] width 12 height 12
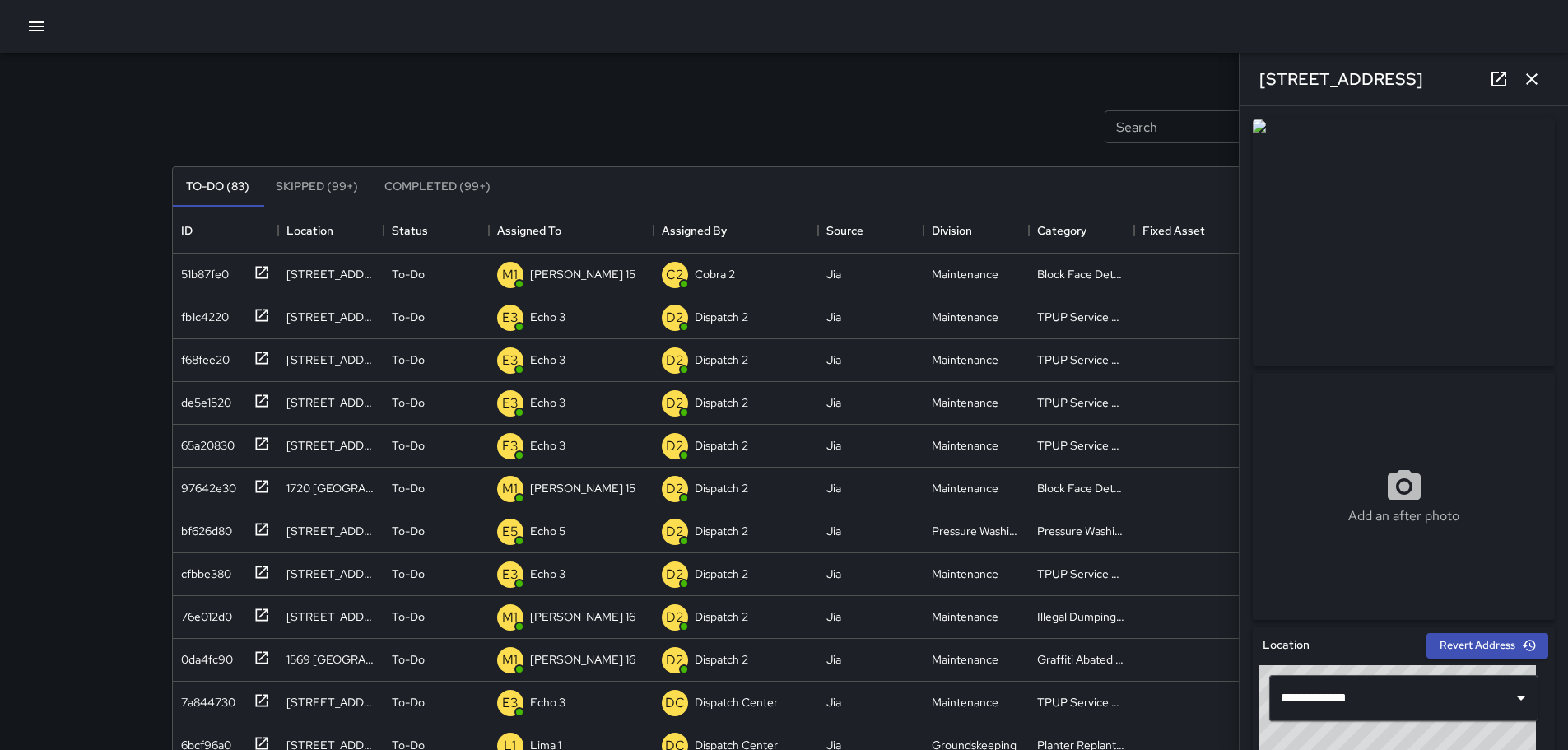
click at [1530, 86] on icon "button" at bounding box center [1532, 79] width 20 height 20
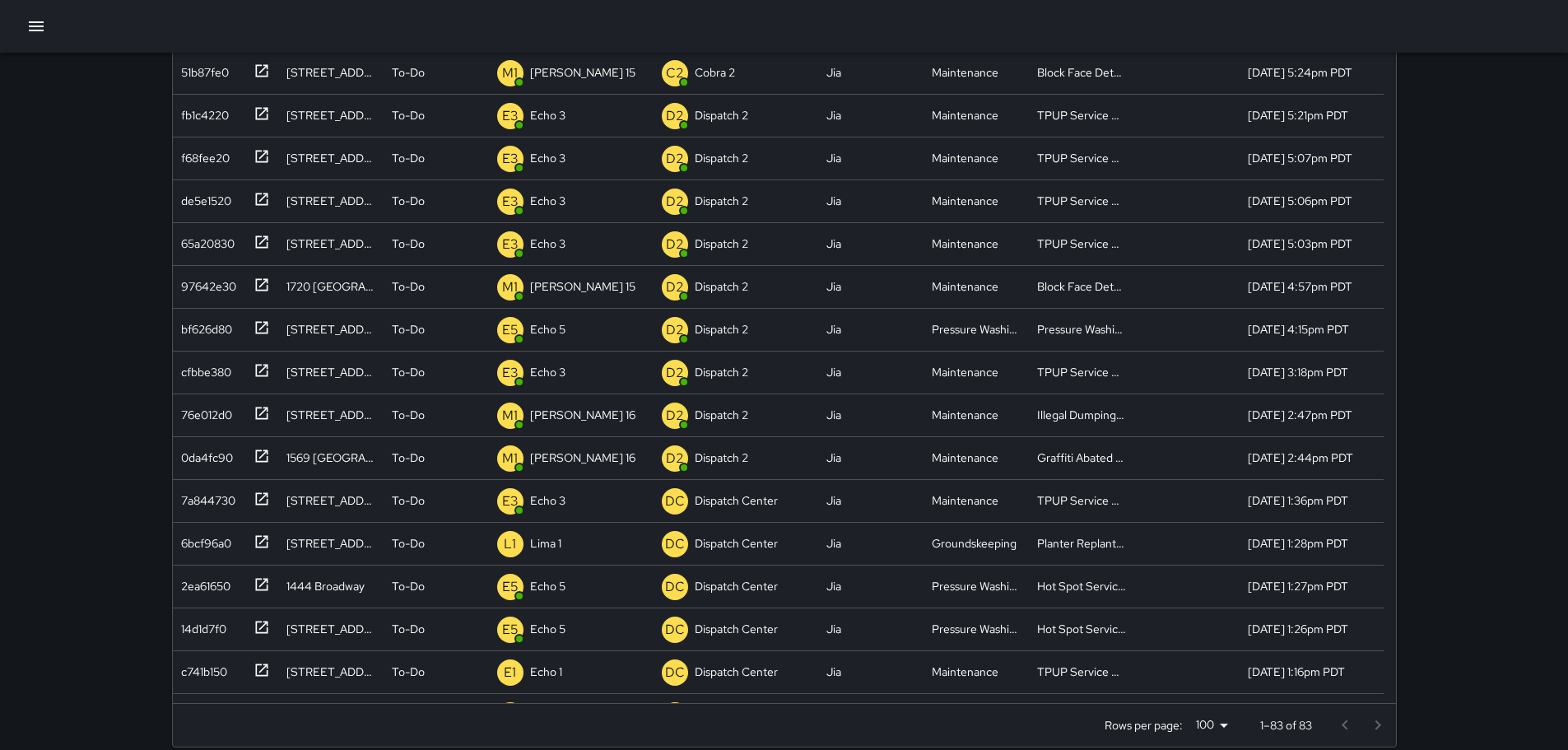
scroll to position [222, 0]
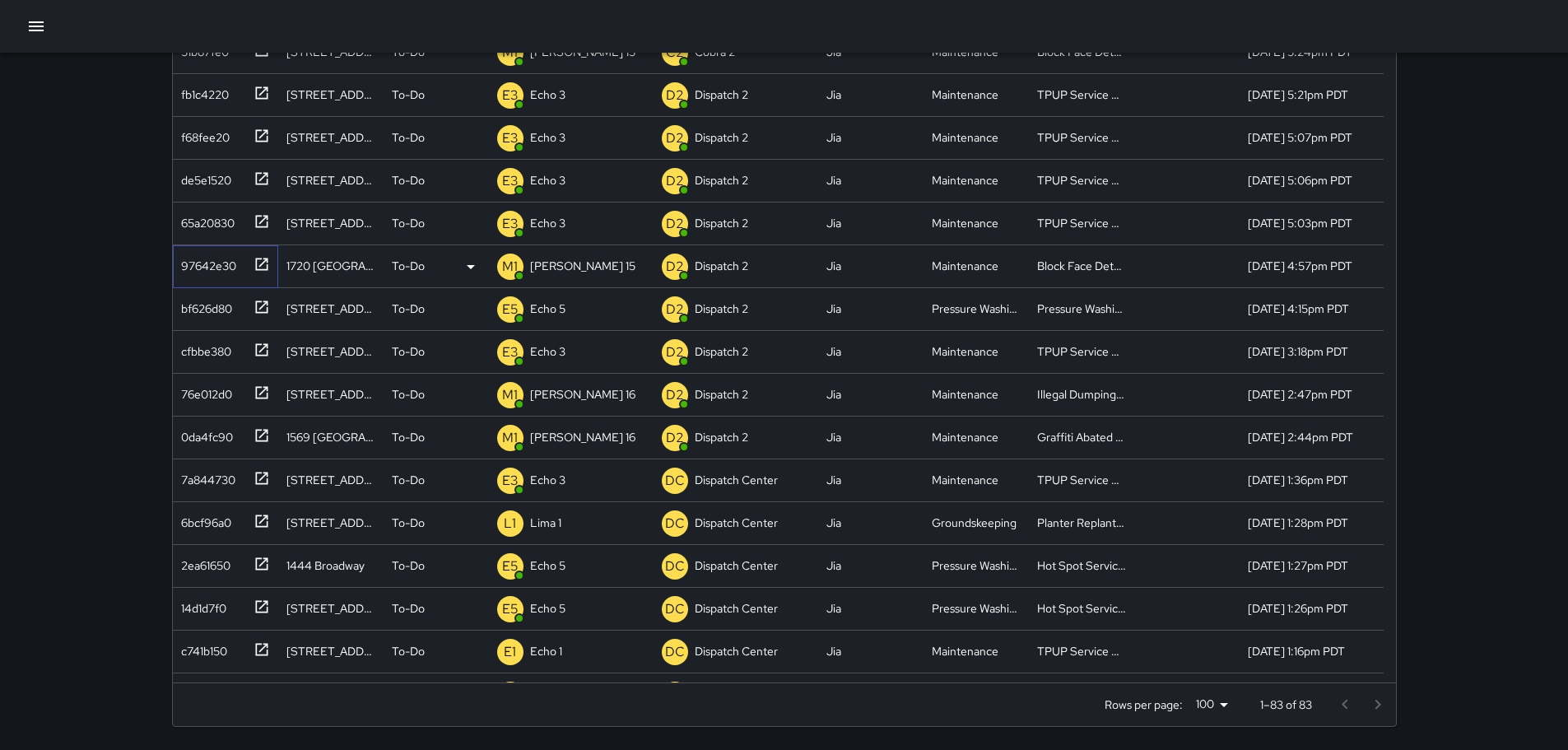
click at [266, 264] on icon at bounding box center [261, 264] width 16 height 16
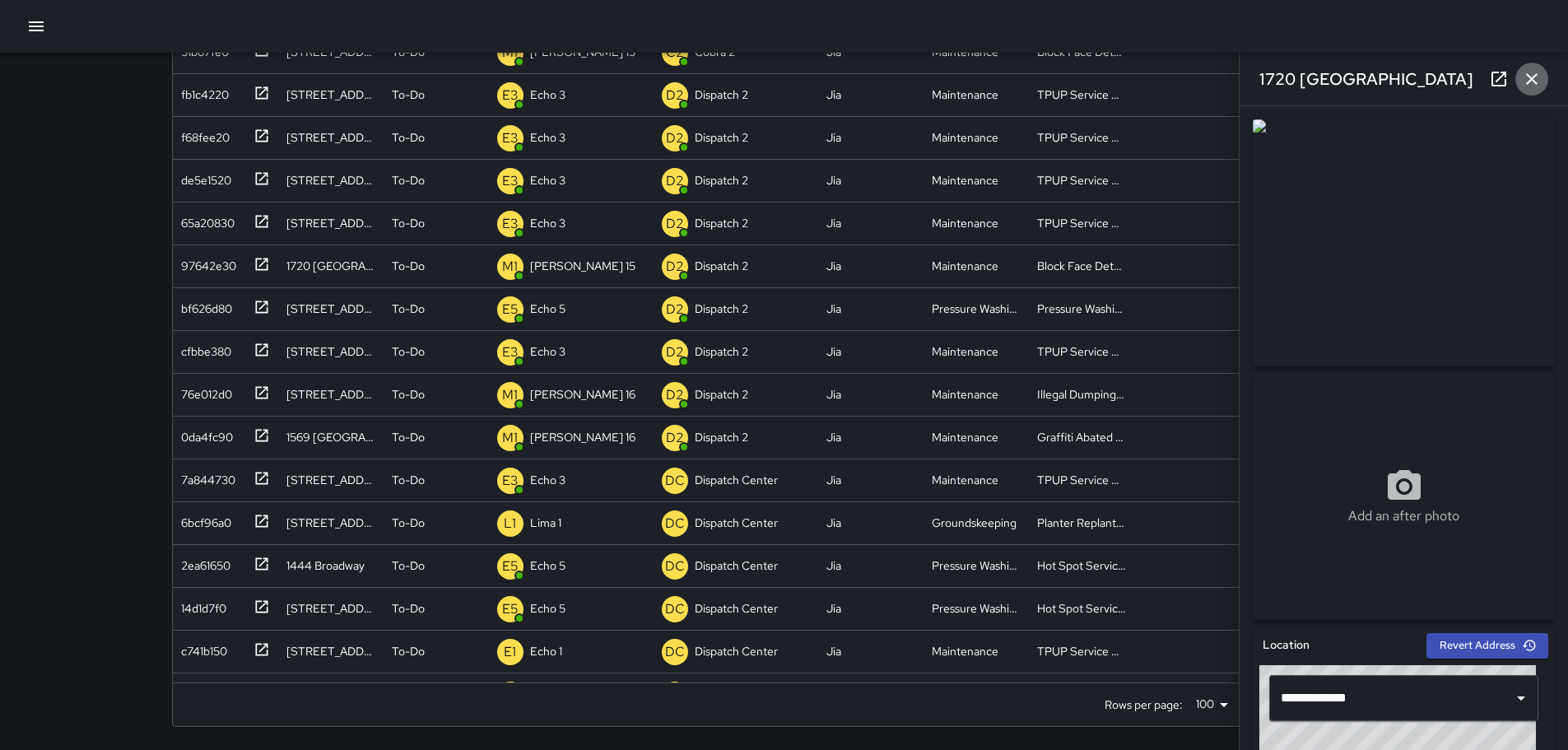
click at [1535, 79] on icon "button" at bounding box center [1532, 79] width 20 height 20
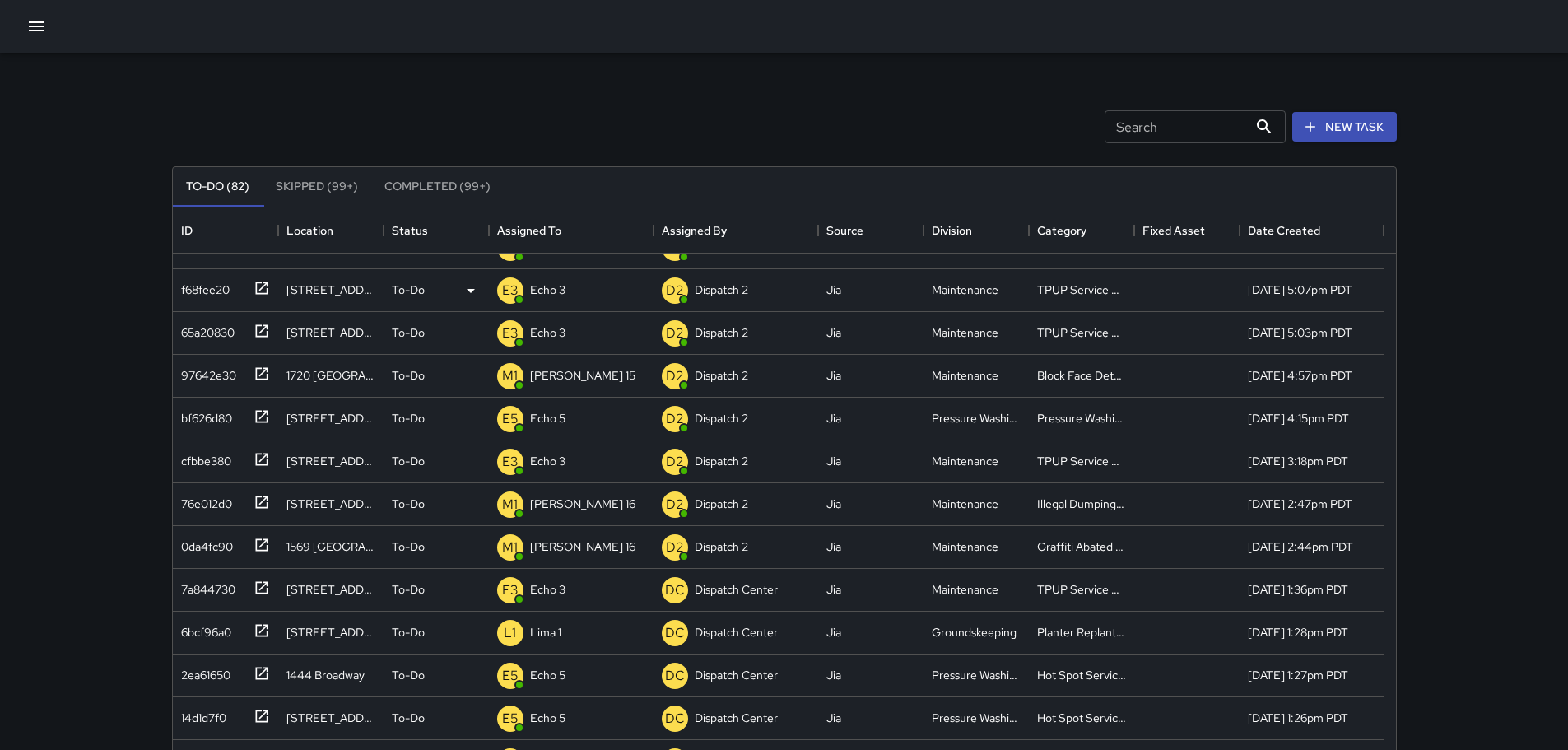
scroll to position [0, 0]
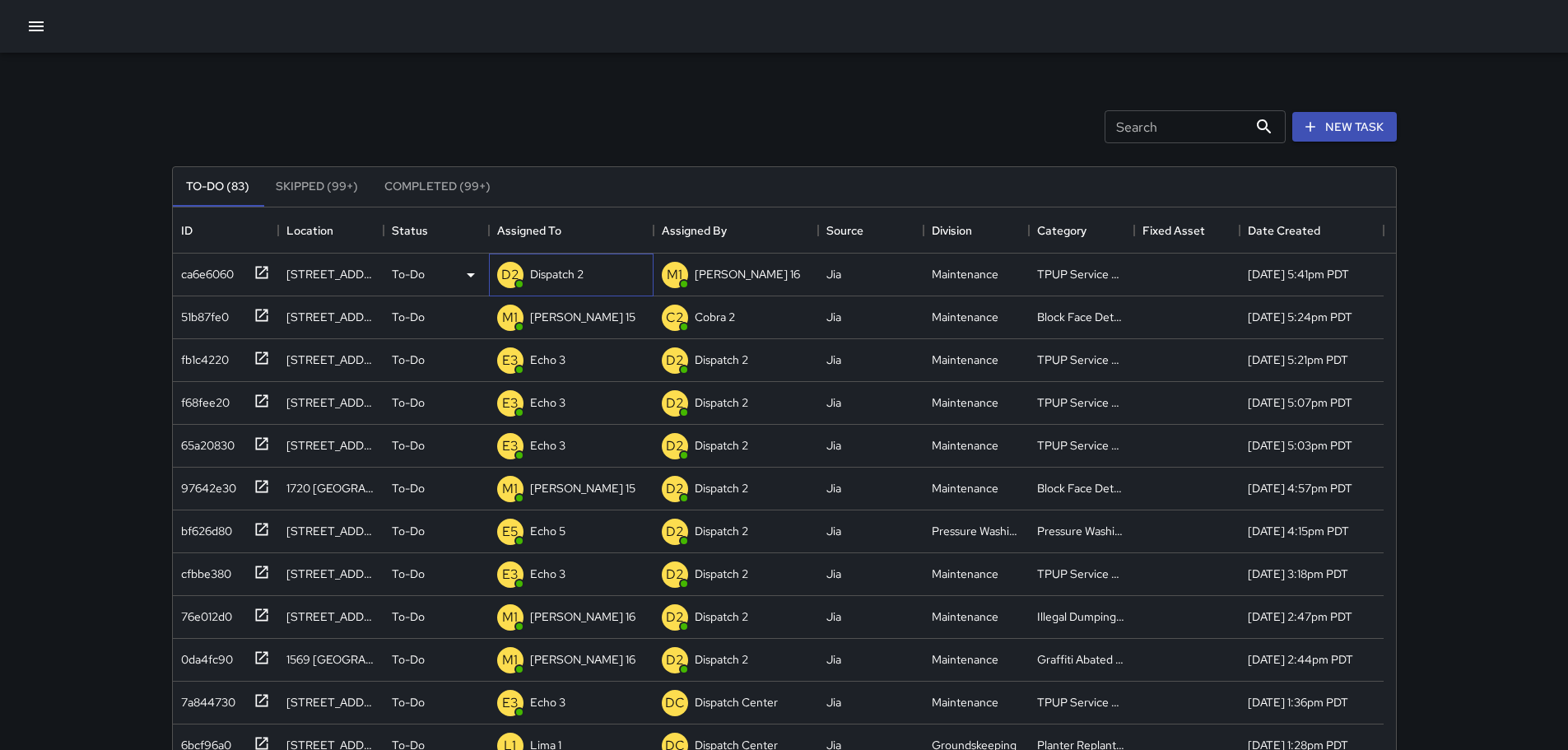
click at [553, 269] on p "Dispatch 2" at bounding box center [557, 273] width 54 height 16
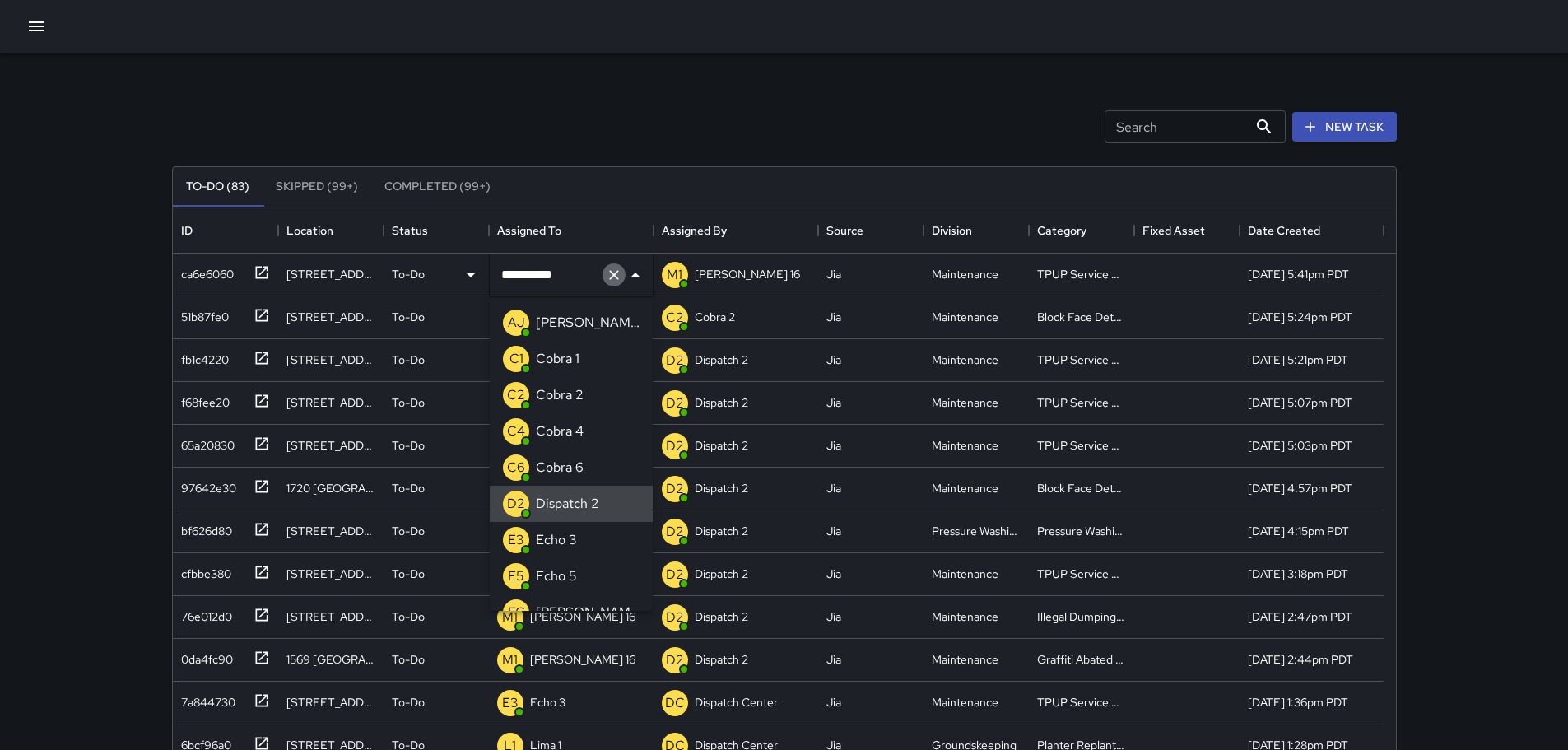
click at [606, 278] on icon "Clear" at bounding box center [614, 274] width 16 height 16
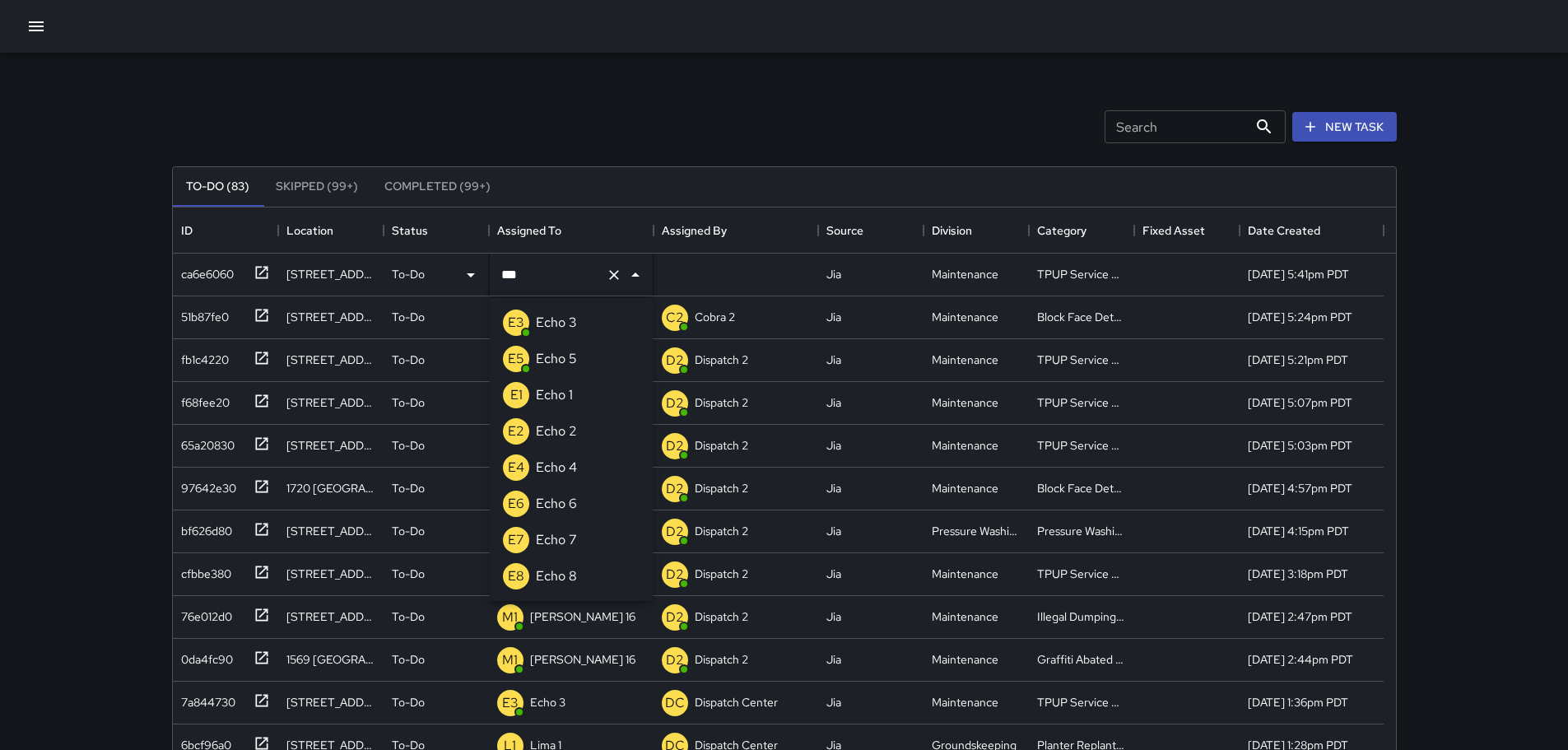
type input "****"
click at [585, 316] on li "E3 Echo 3" at bounding box center [571, 323] width 163 height 36
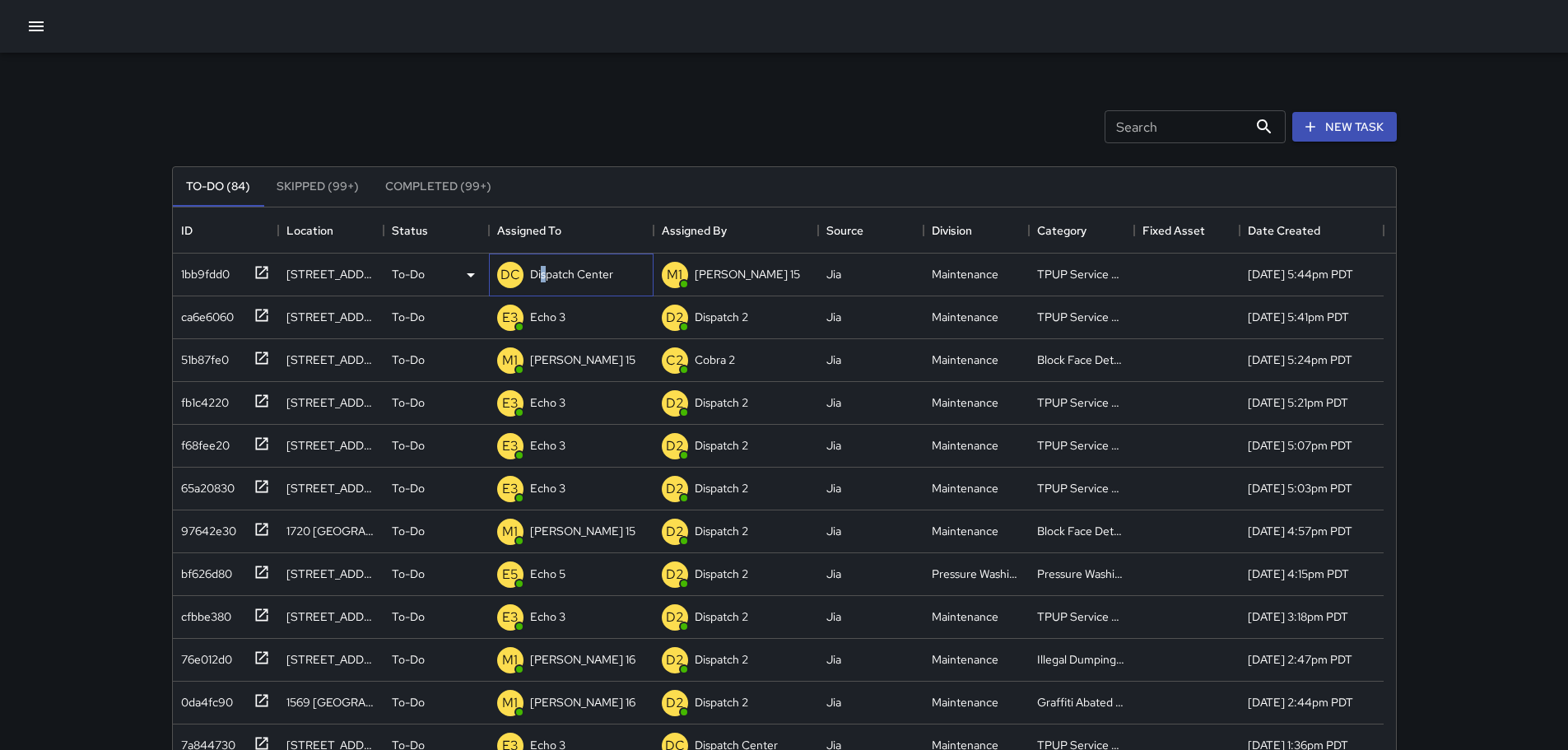
click at [543, 266] on p "Dispatch Center" at bounding box center [572, 273] width 83 height 16
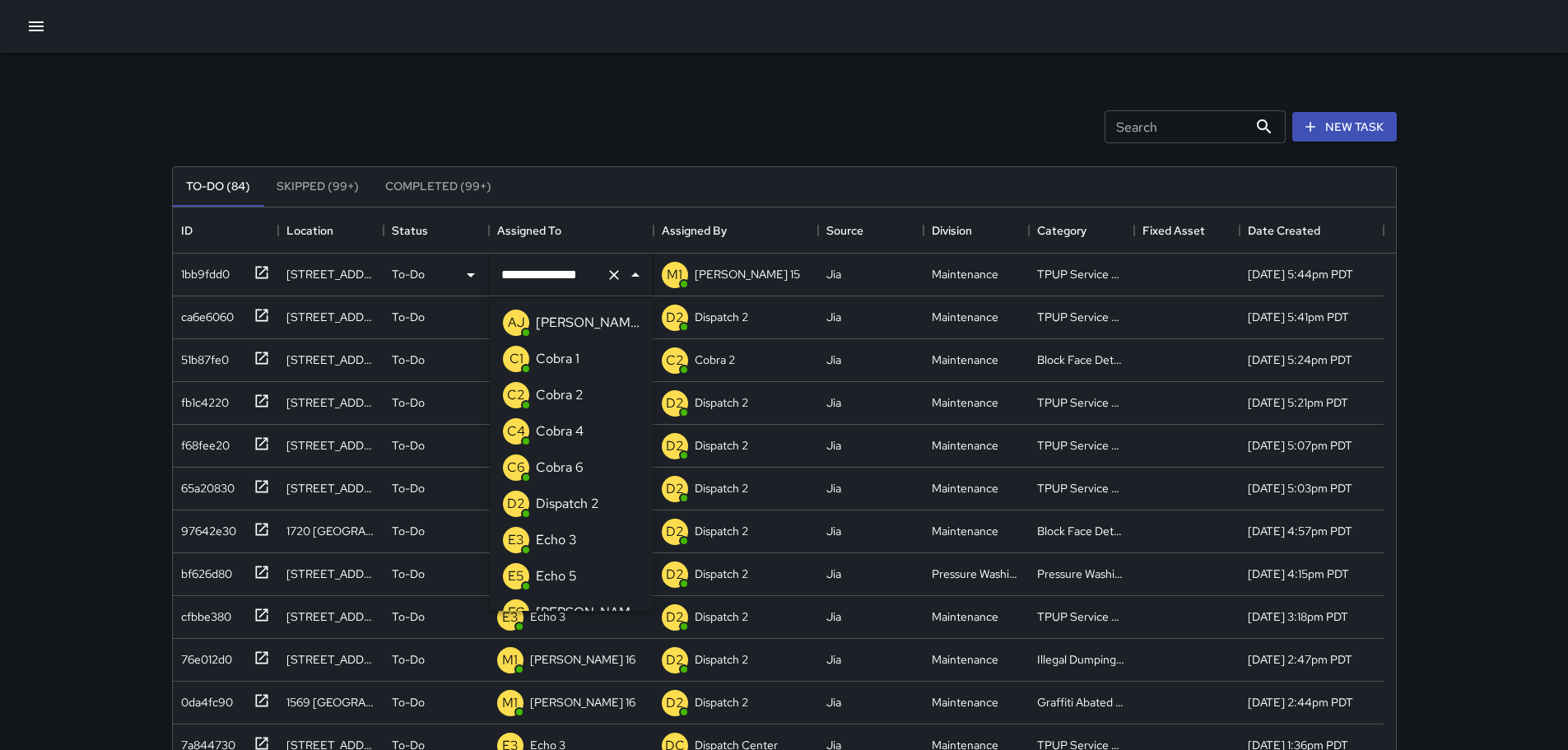
scroll to position [1143, 0]
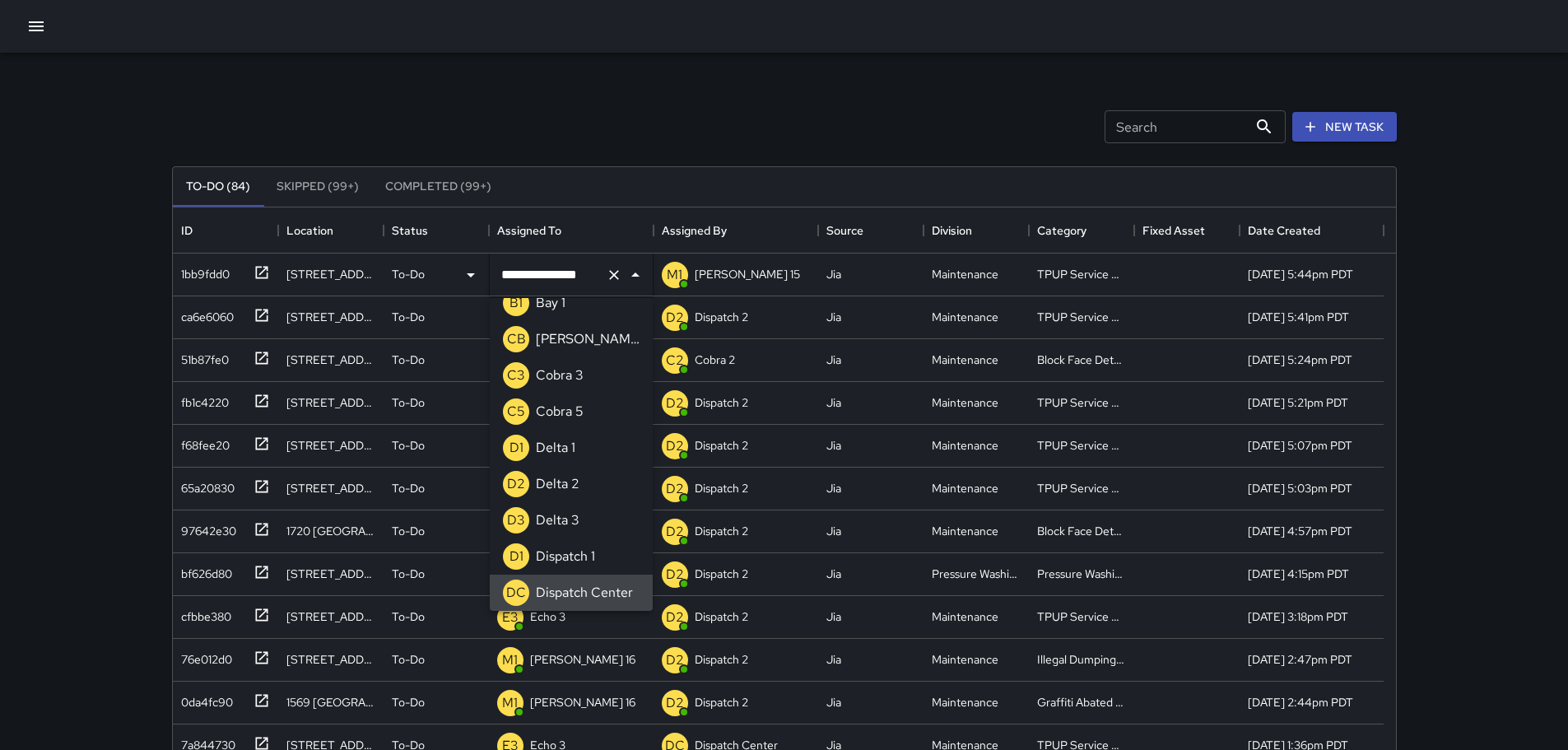
click at [617, 277] on icon "Clear" at bounding box center [613, 274] width 10 height 10
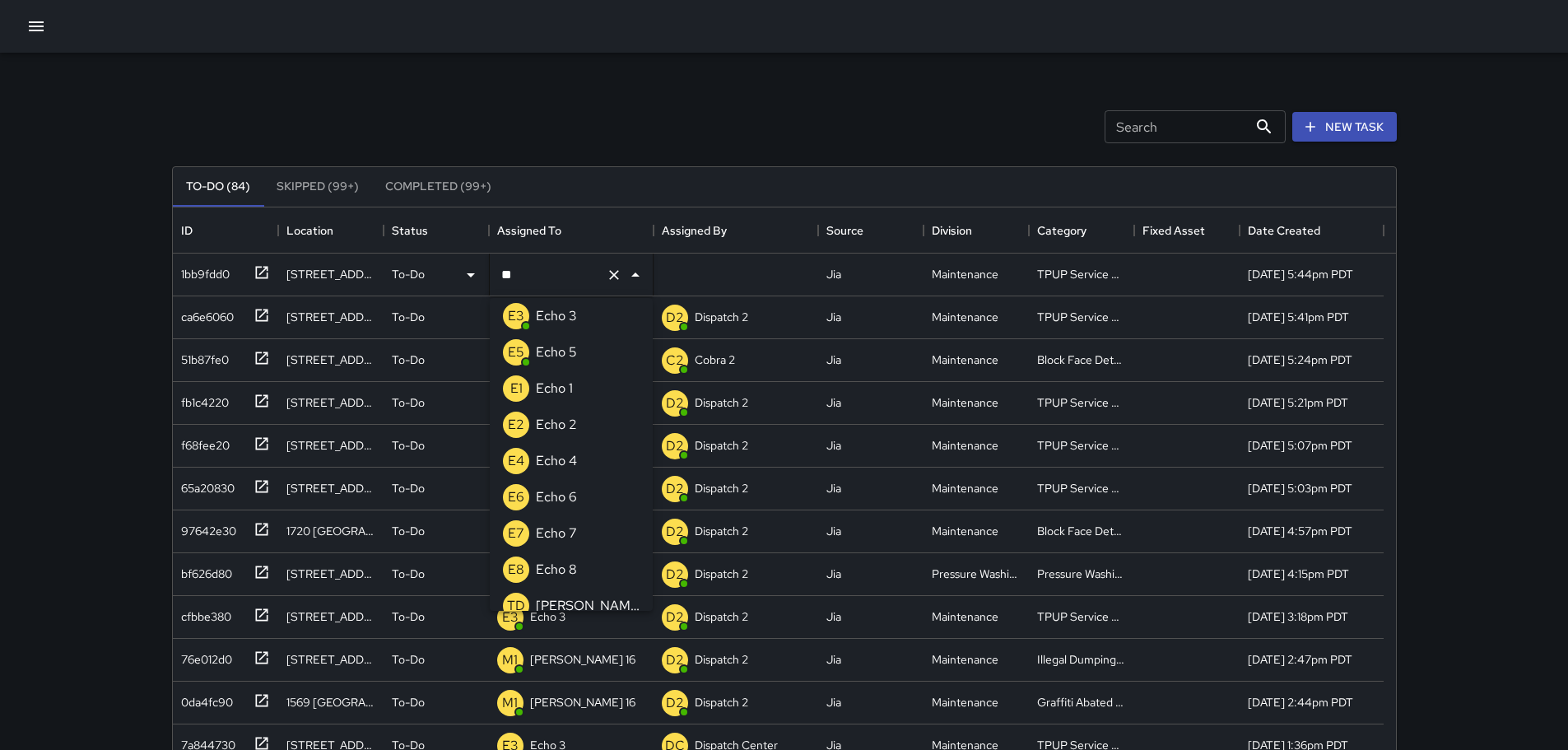
scroll to position [0, 0]
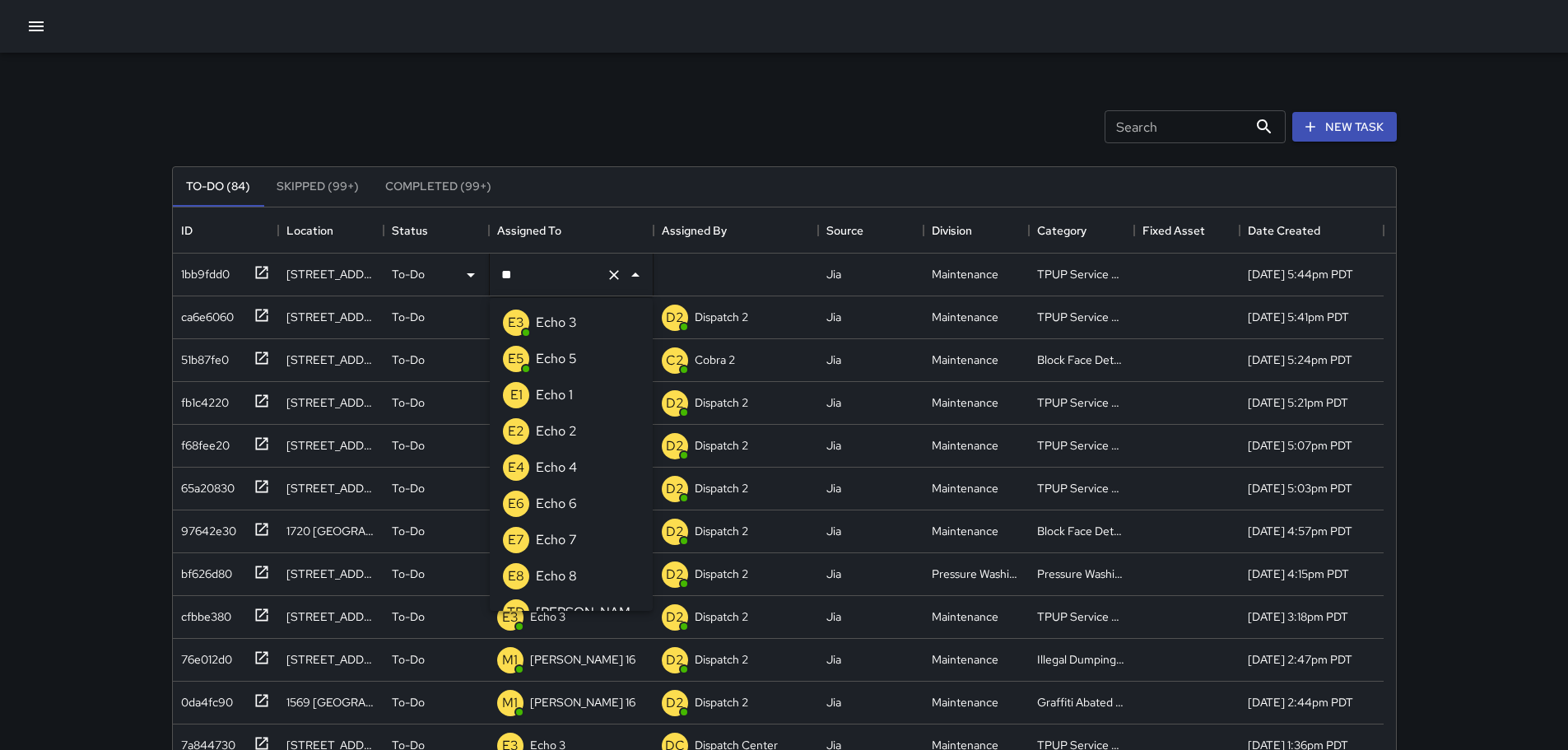
type input "***"
click at [565, 324] on p "Echo 3" at bounding box center [557, 323] width 42 height 20
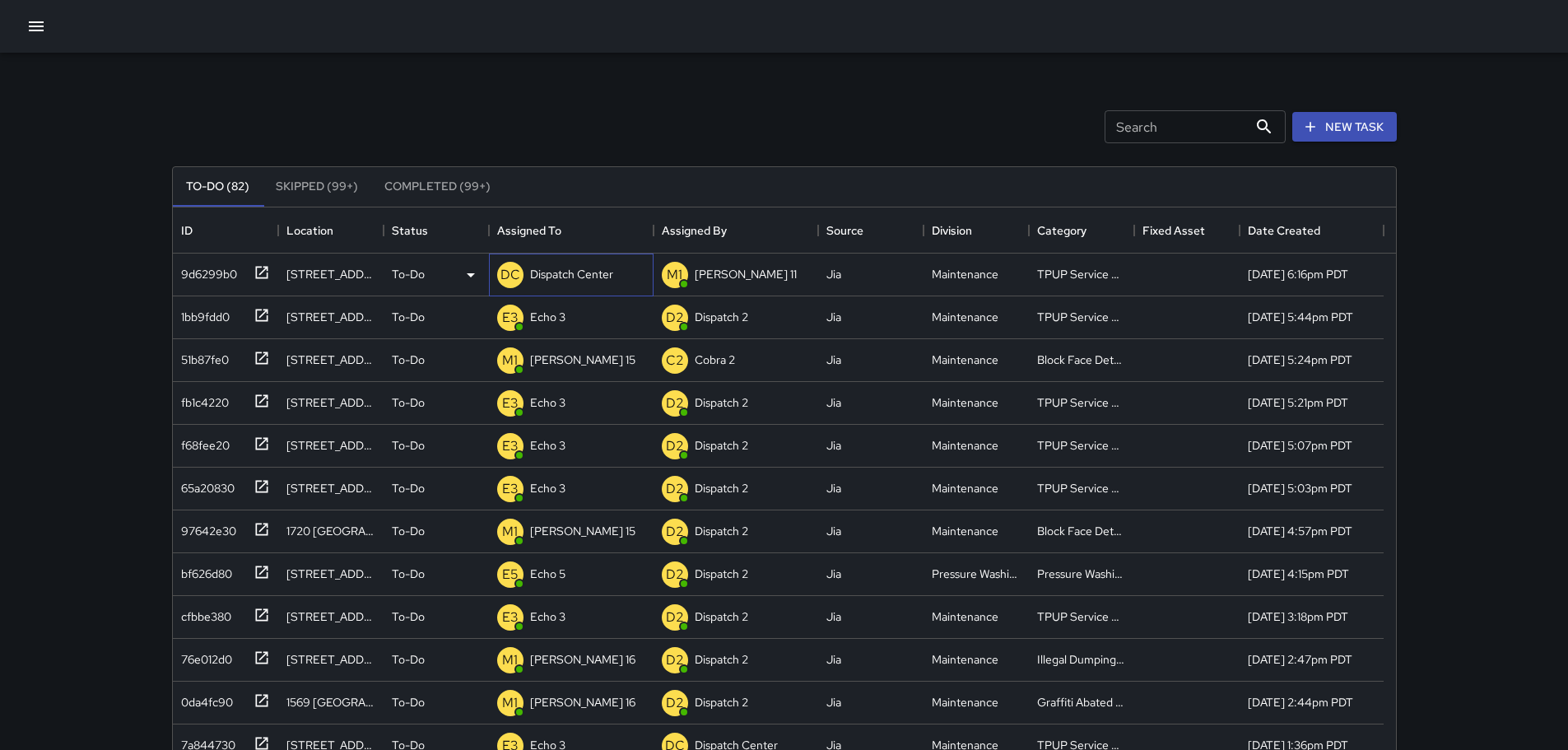
click at [605, 267] on p "Dispatch Center" at bounding box center [572, 273] width 83 height 16
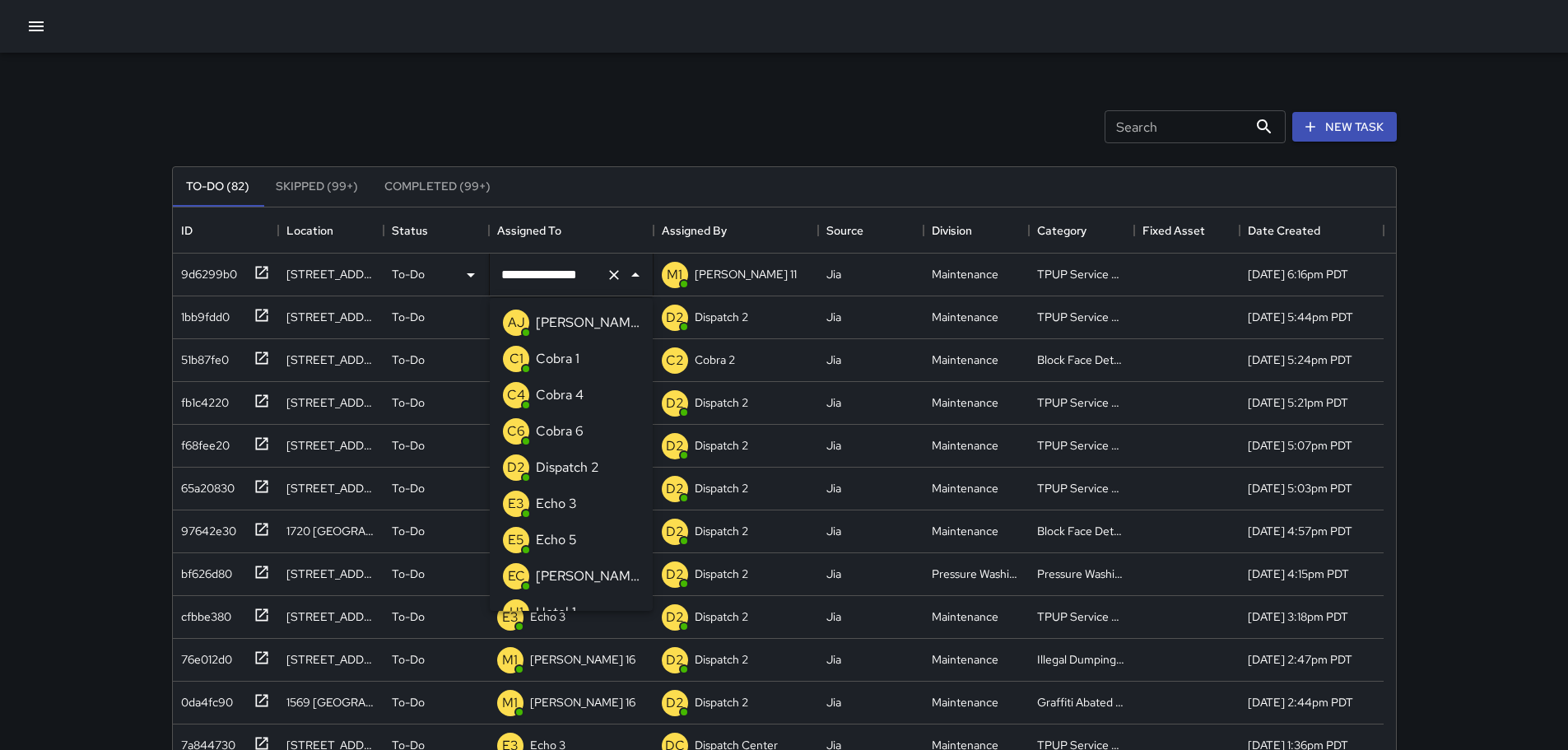
scroll to position [1106, 0]
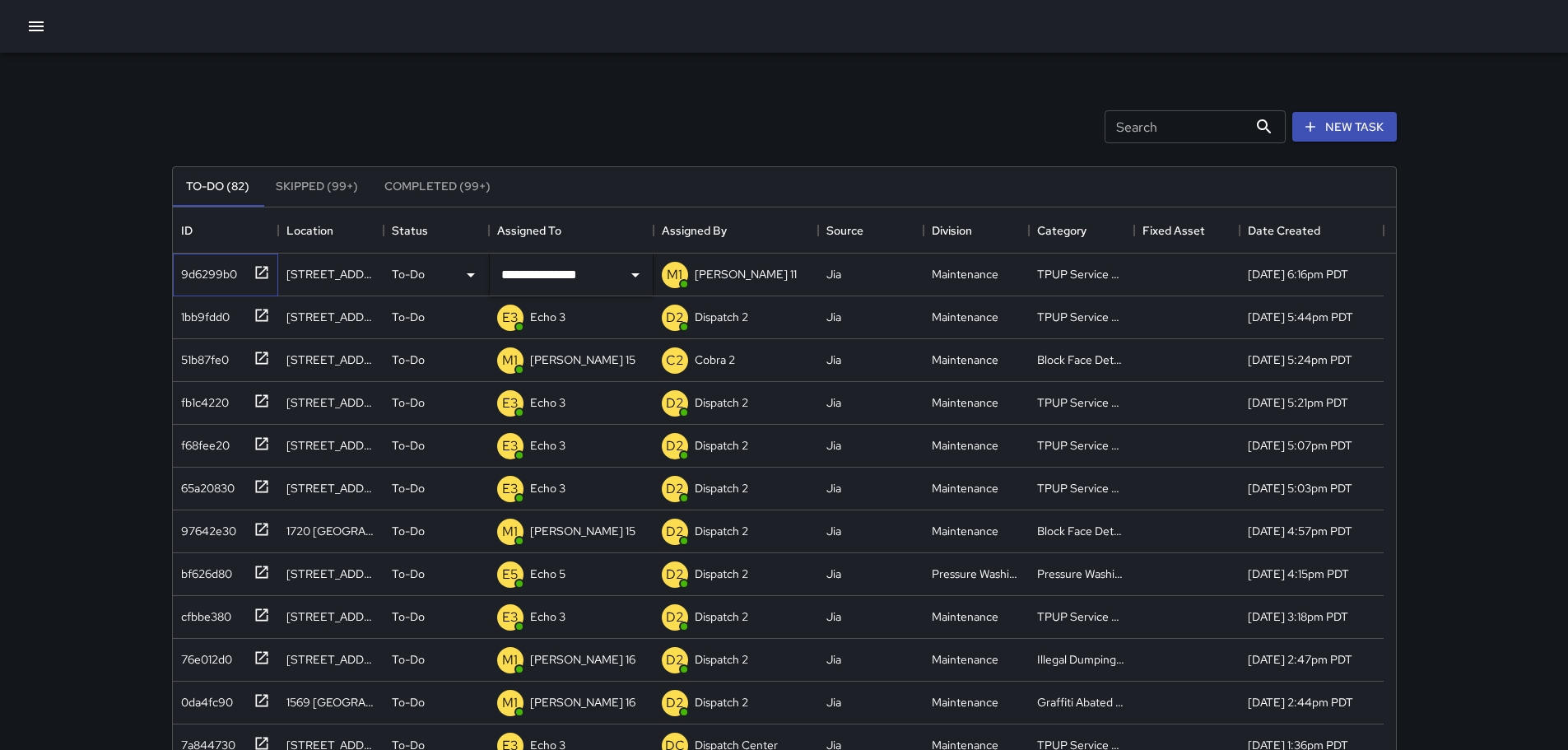
click at [259, 265] on icon at bounding box center [261, 272] width 16 height 16
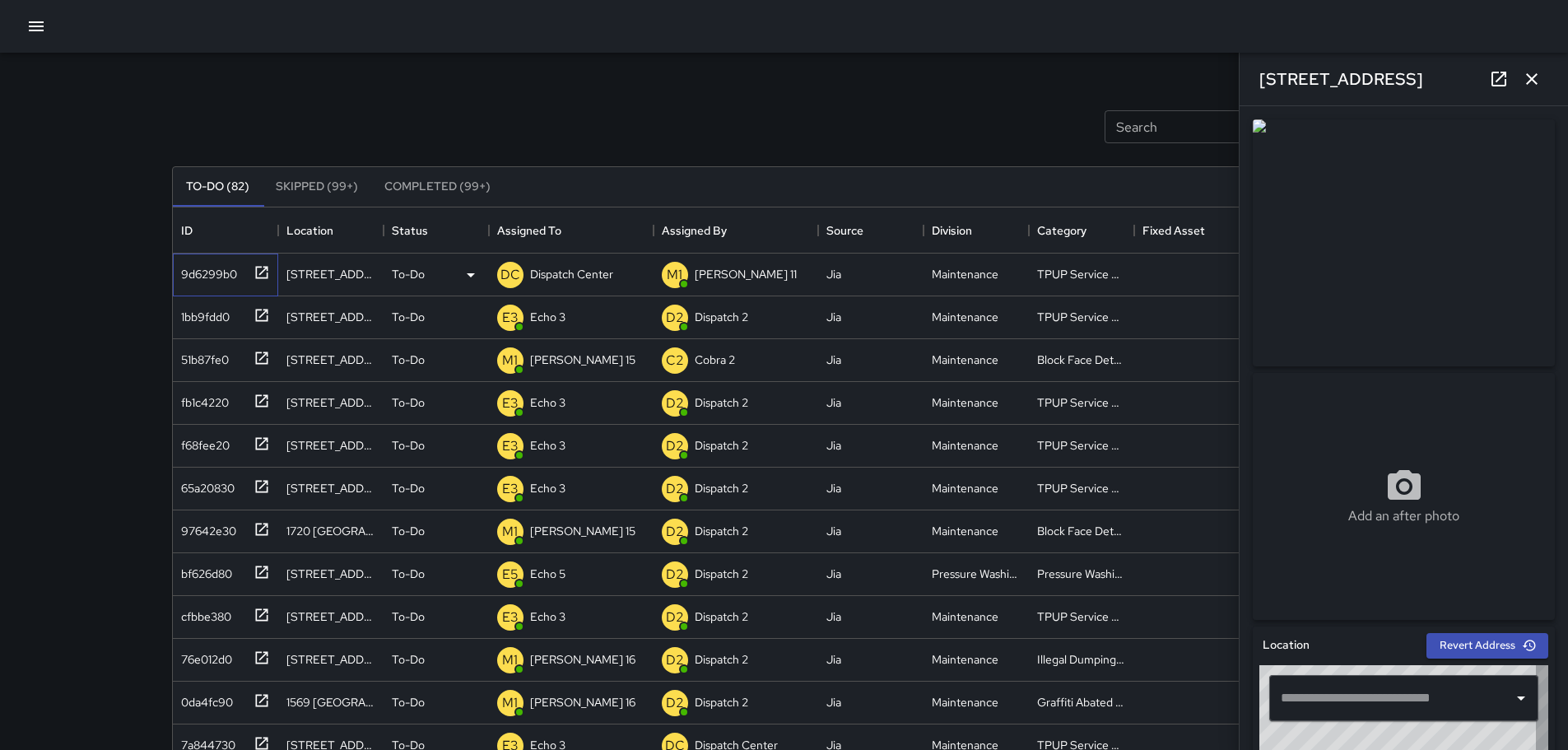
type input "**********"
click at [1533, 88] on icon "button" at bounding box center [1532, 79] width 20 height 20
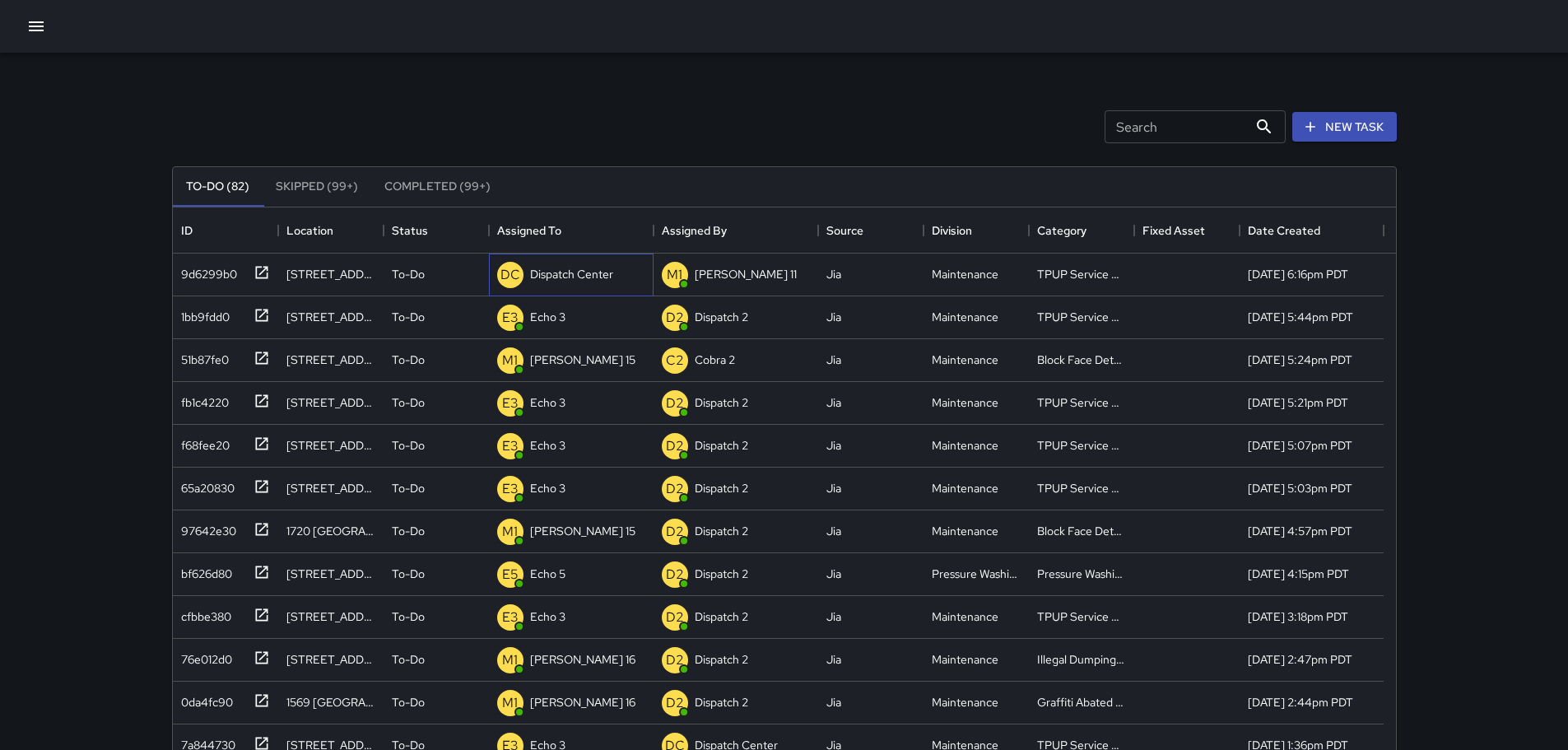
click at [586, 265] on div "Dispatch Center" at bounding box center [572, 274] width 90 height 23
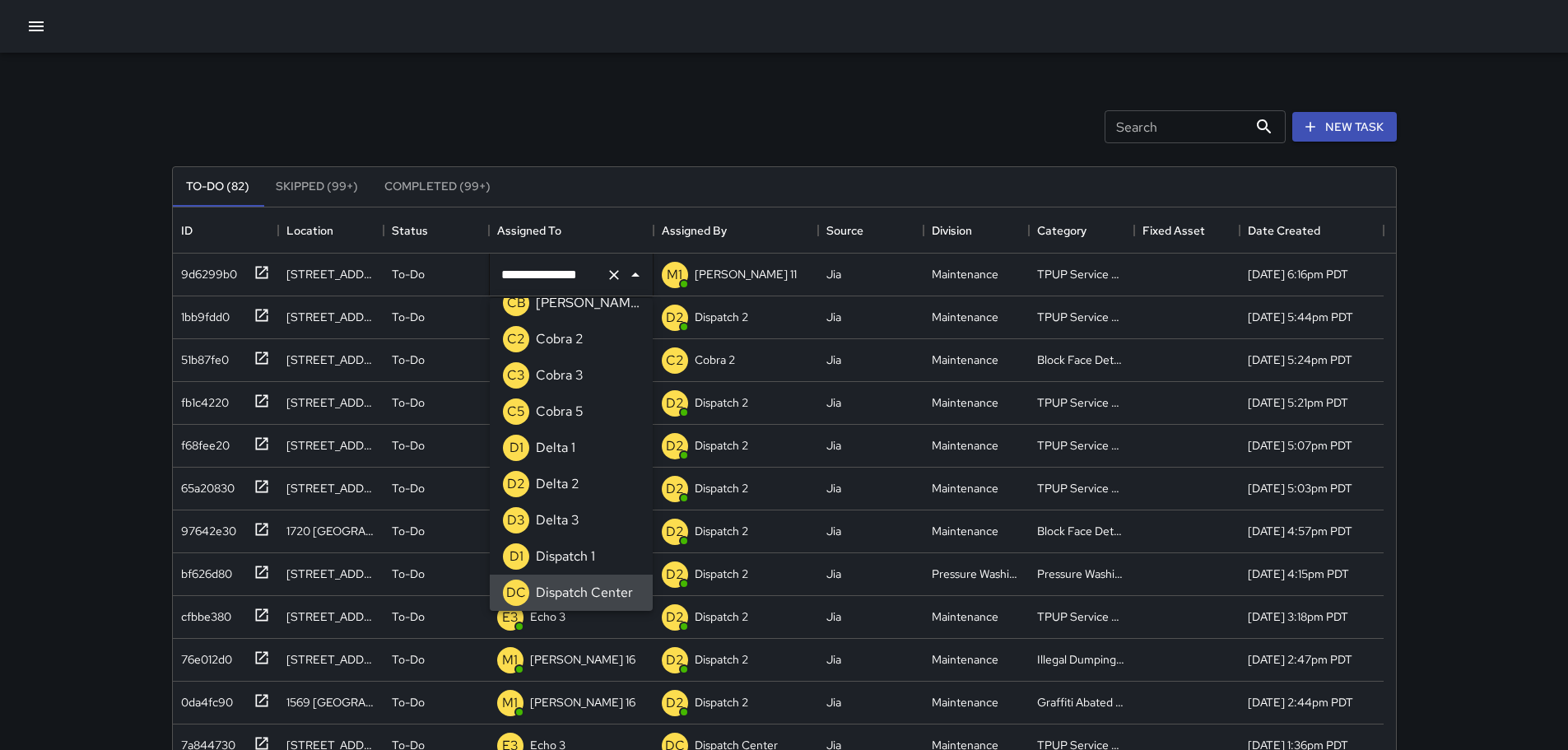
click at [617, 276] on icon "Clear" at bounding box center [614, 274] width 16 height 16
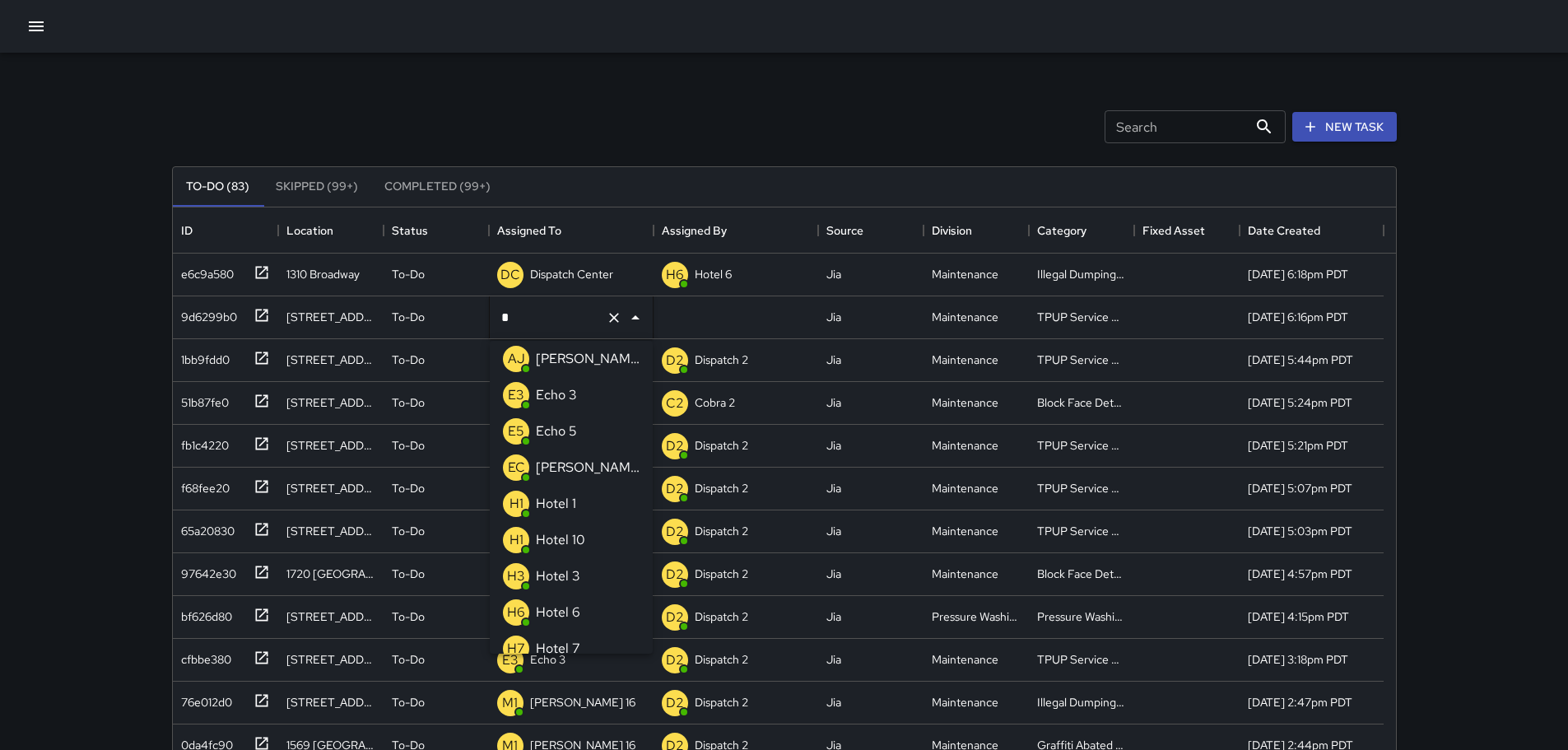
type input "**"
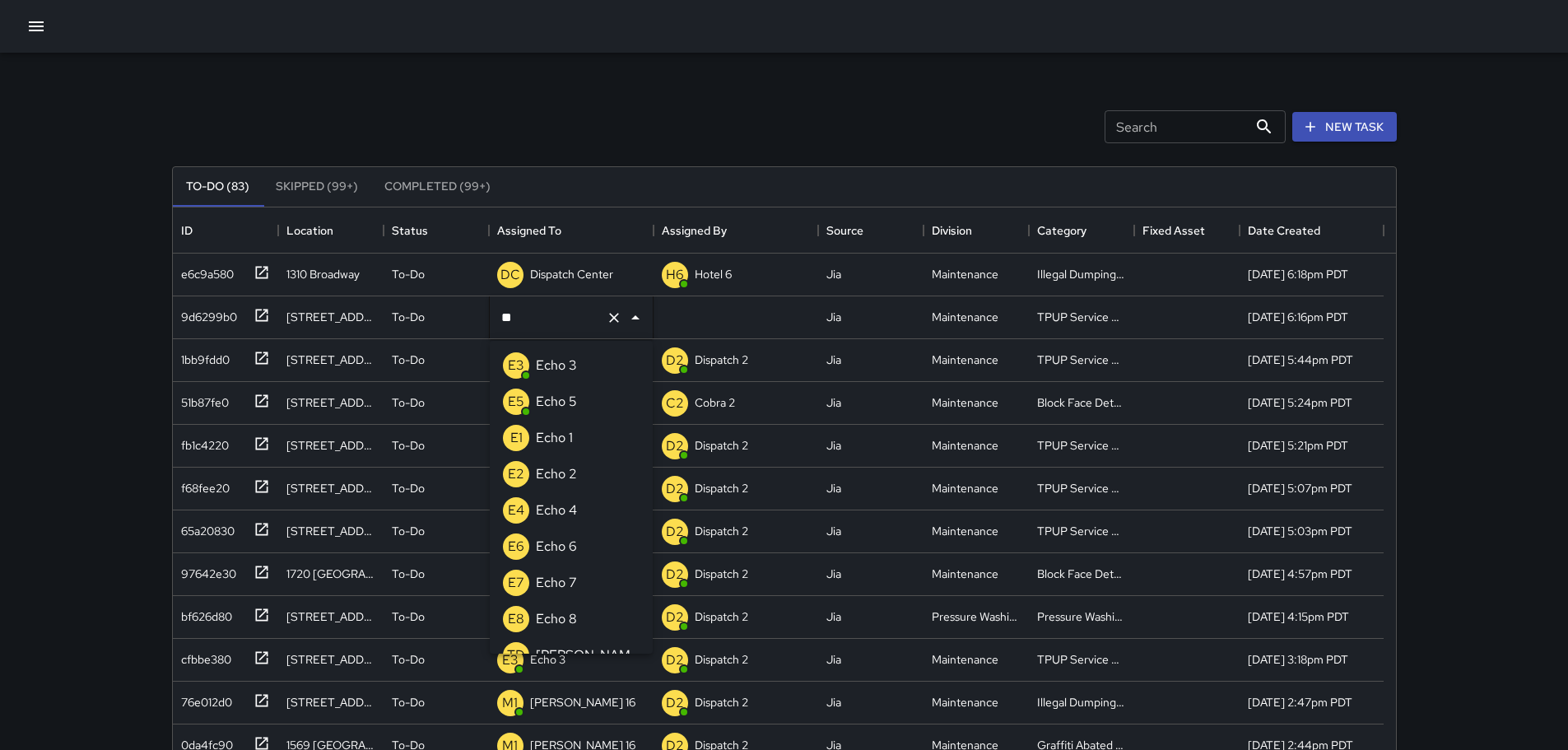
click at [548, 355] on div "Echo 3" at bounding box center [556, 365] width 48 height 26
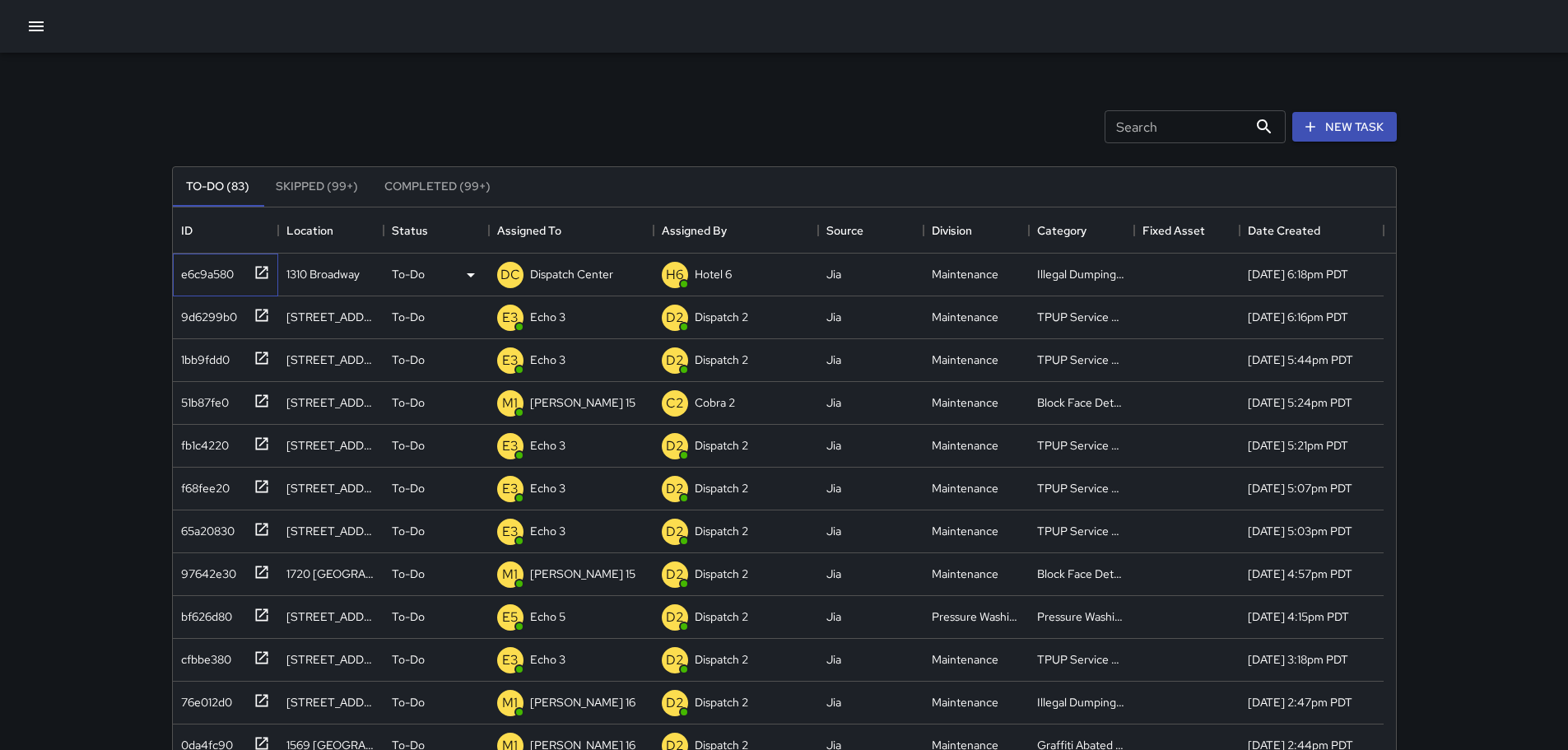
click at [257, 275] on icon at bounding box center [261, 272] width 16 height 16
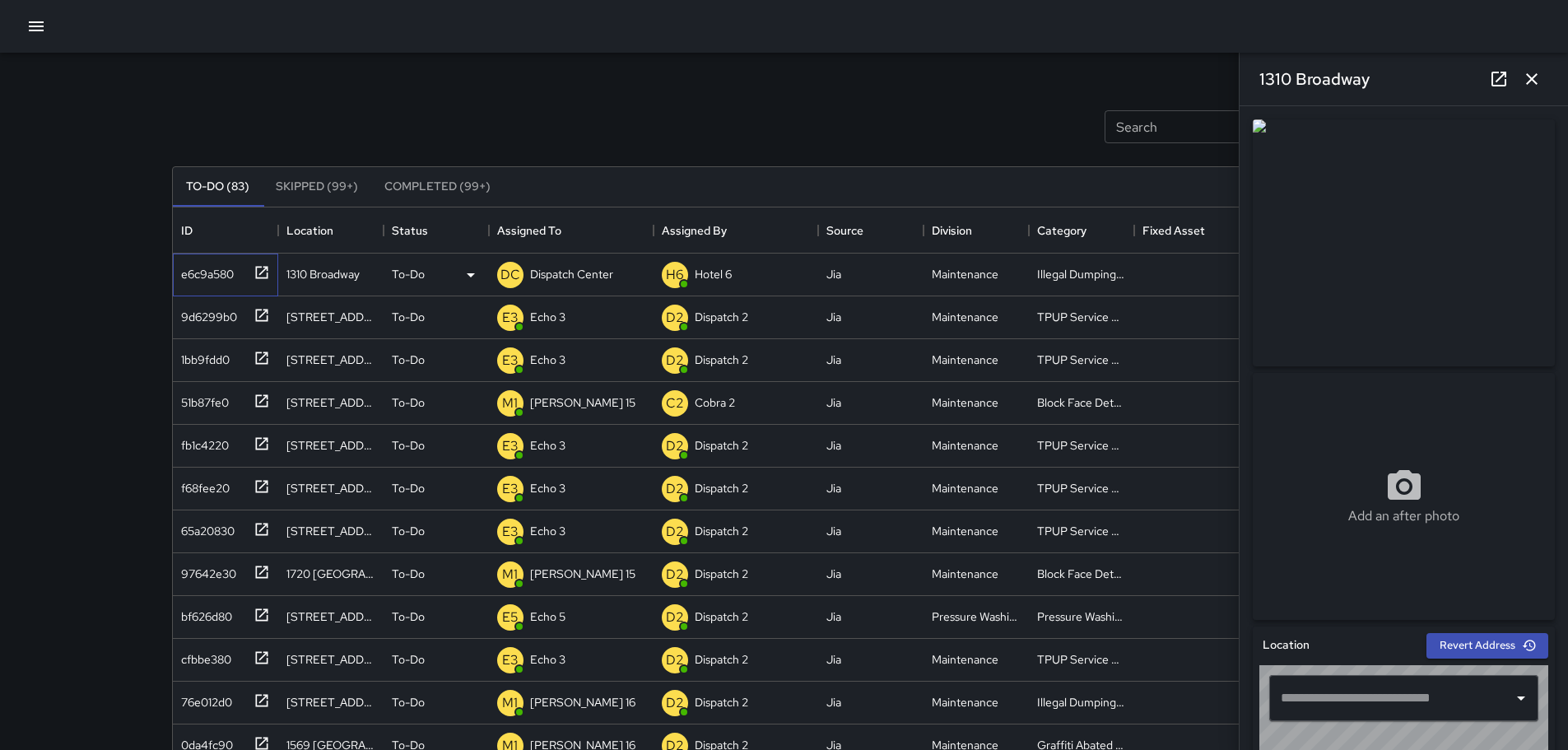
type input "**********"
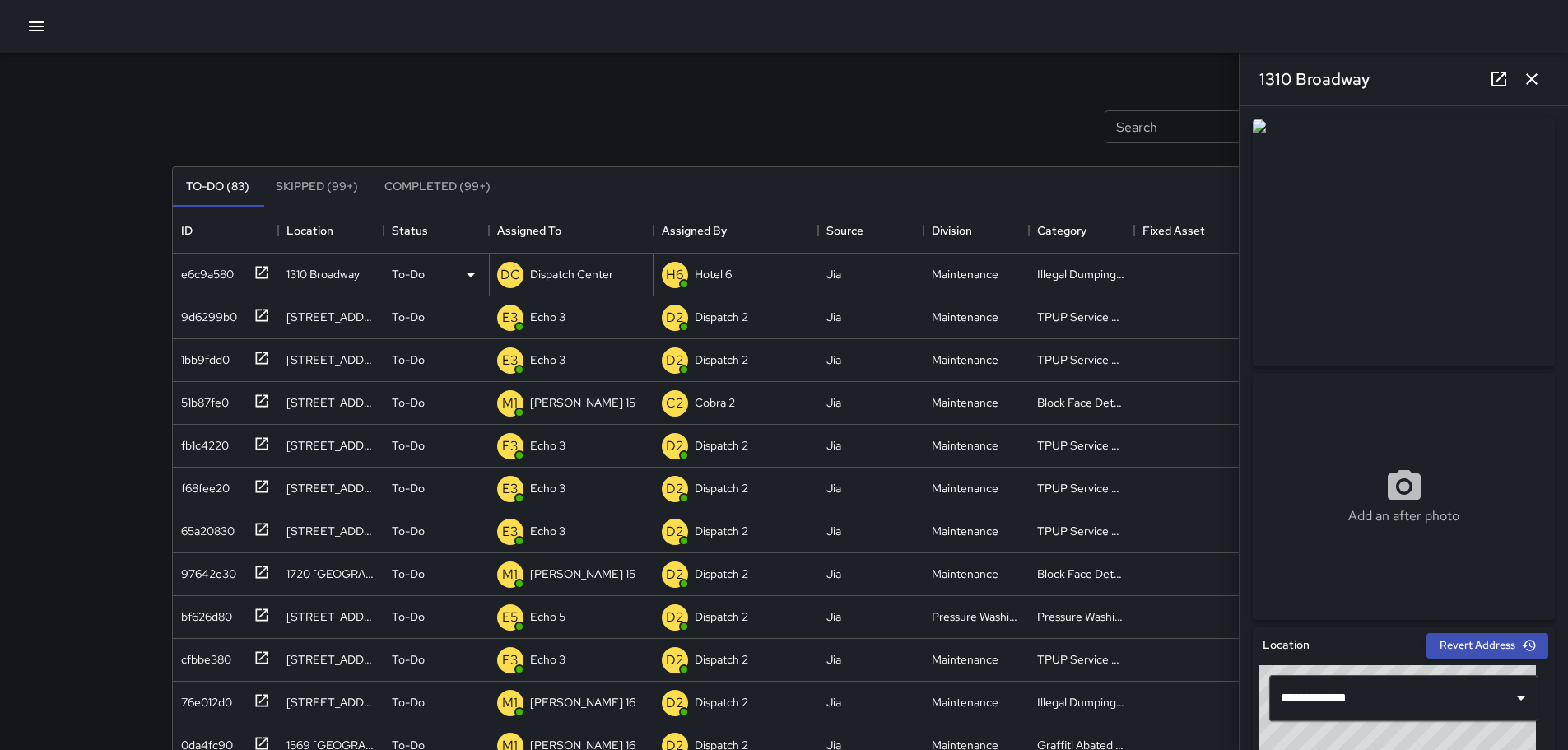
click at [591, 266] on p "Dispatch Center" at bounding box center [572, 273] width 83 height 16
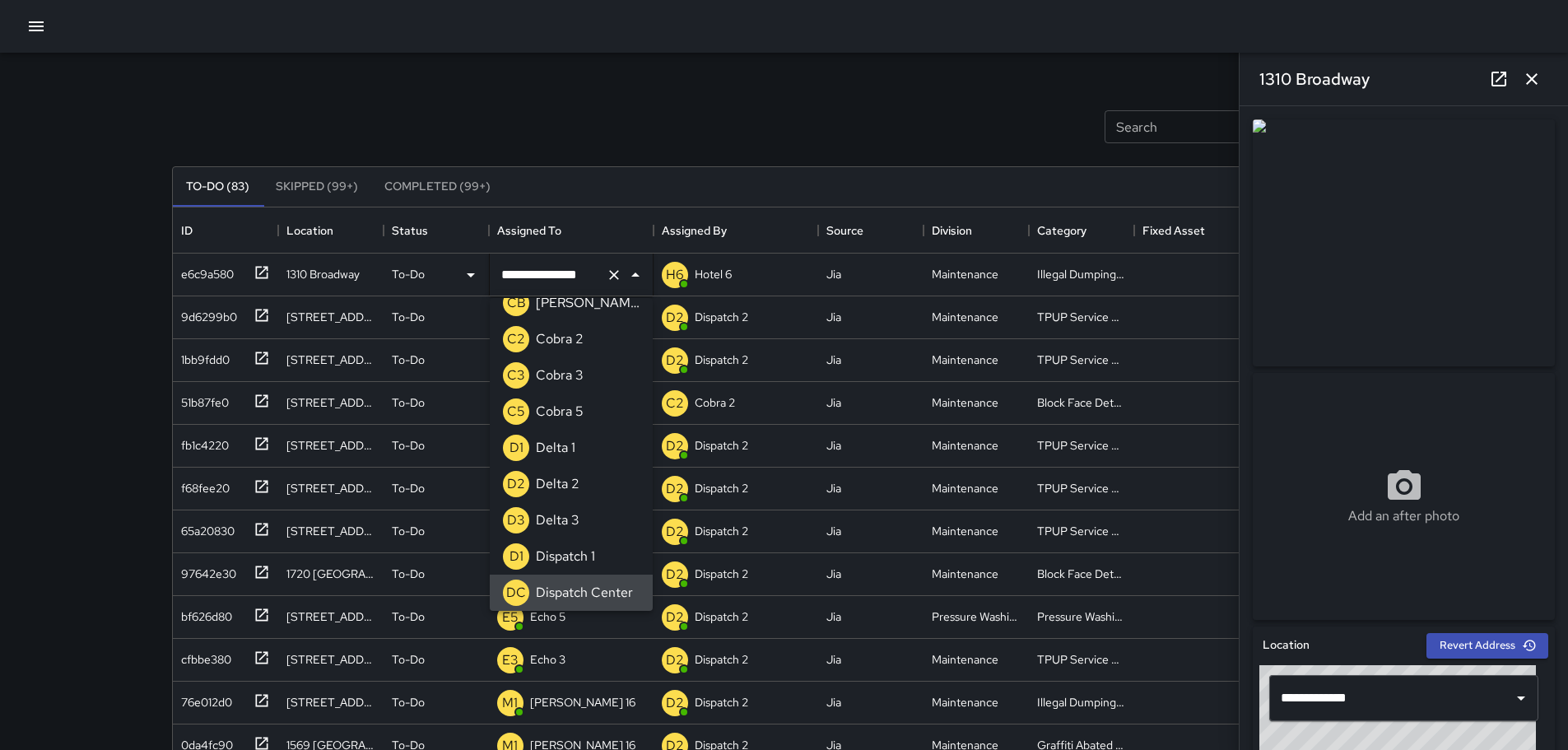
click at [617, 278] on icon "Clear" at bounding box center [613, 274] width 10 height 10
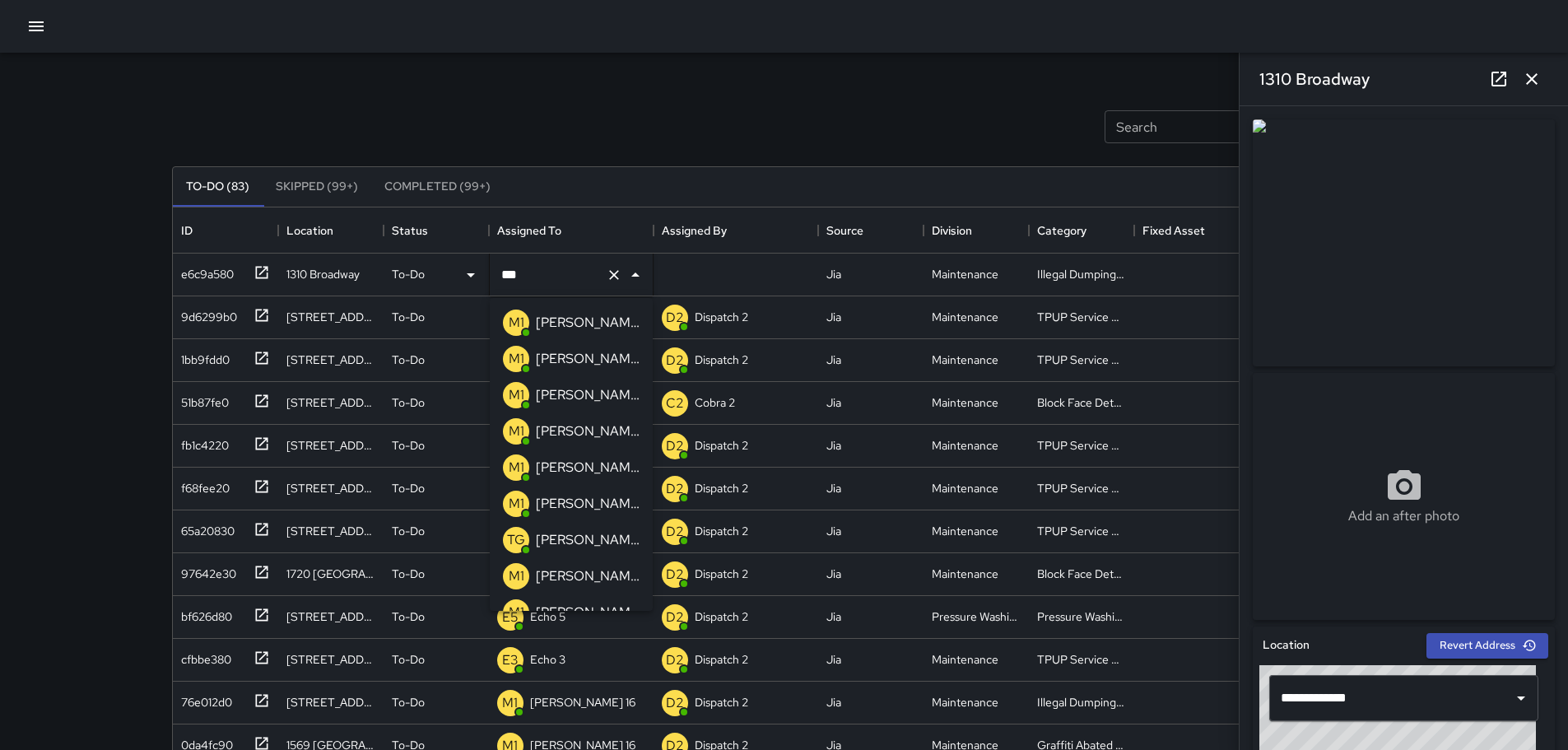
type input "****"
click at [559, 468] on p "[PERSON_NAME] 16" at bounding box center [588, 467] width 104 height 20
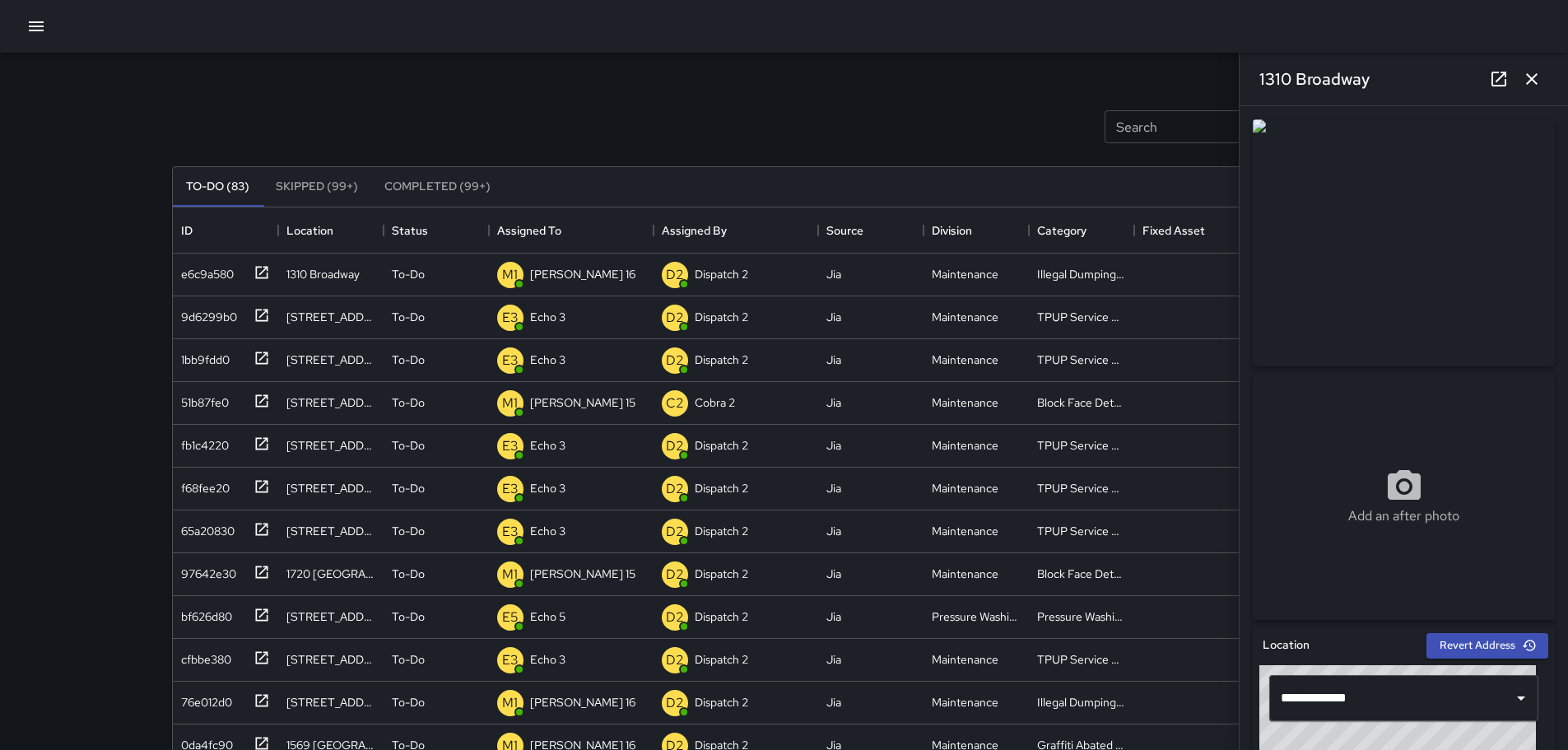
click at [1536, 77] on icon "button" at bounding box center [1532, 79] width 20 height 20
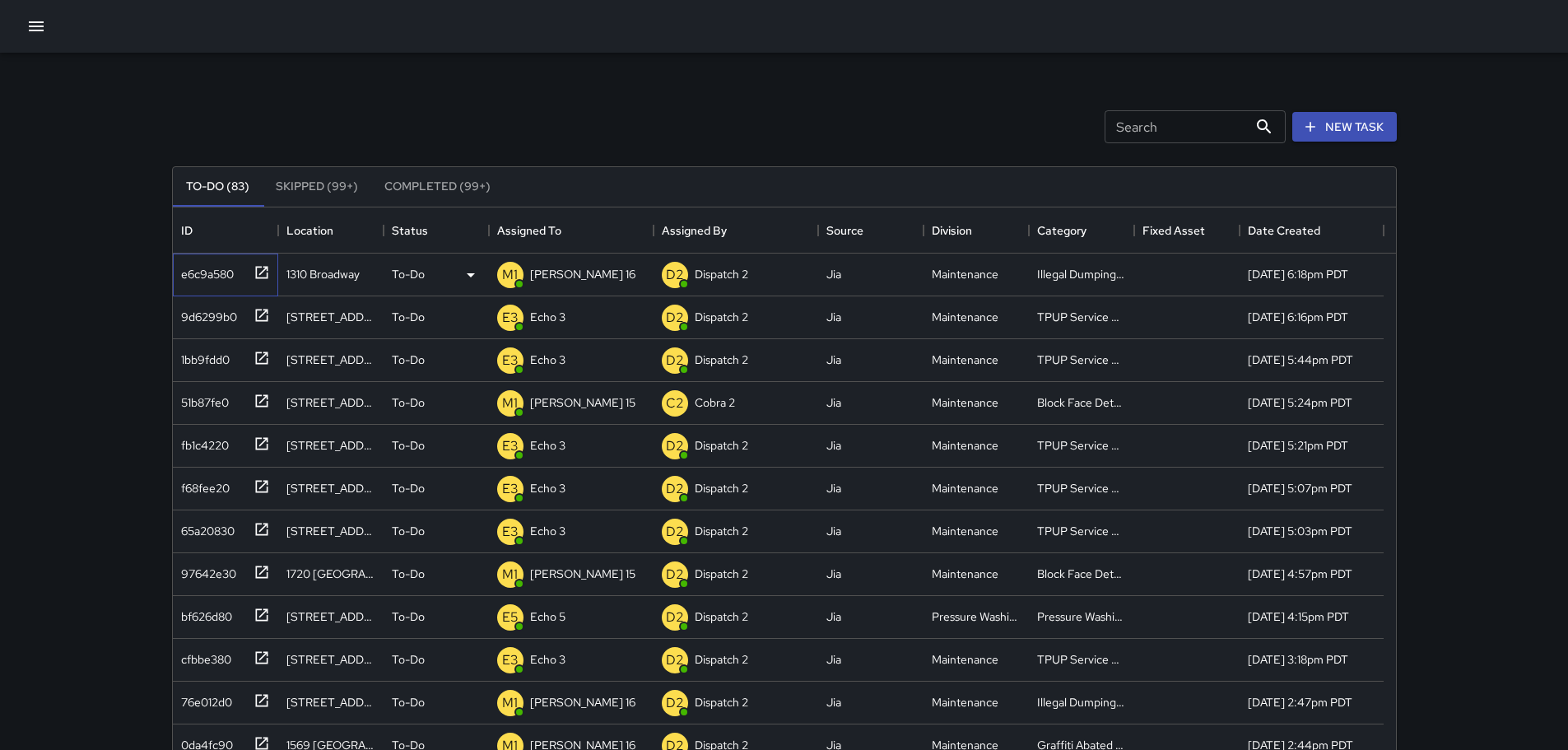
click at [255, 275] on icon at bounding box center [261, 272] width 12 height 12
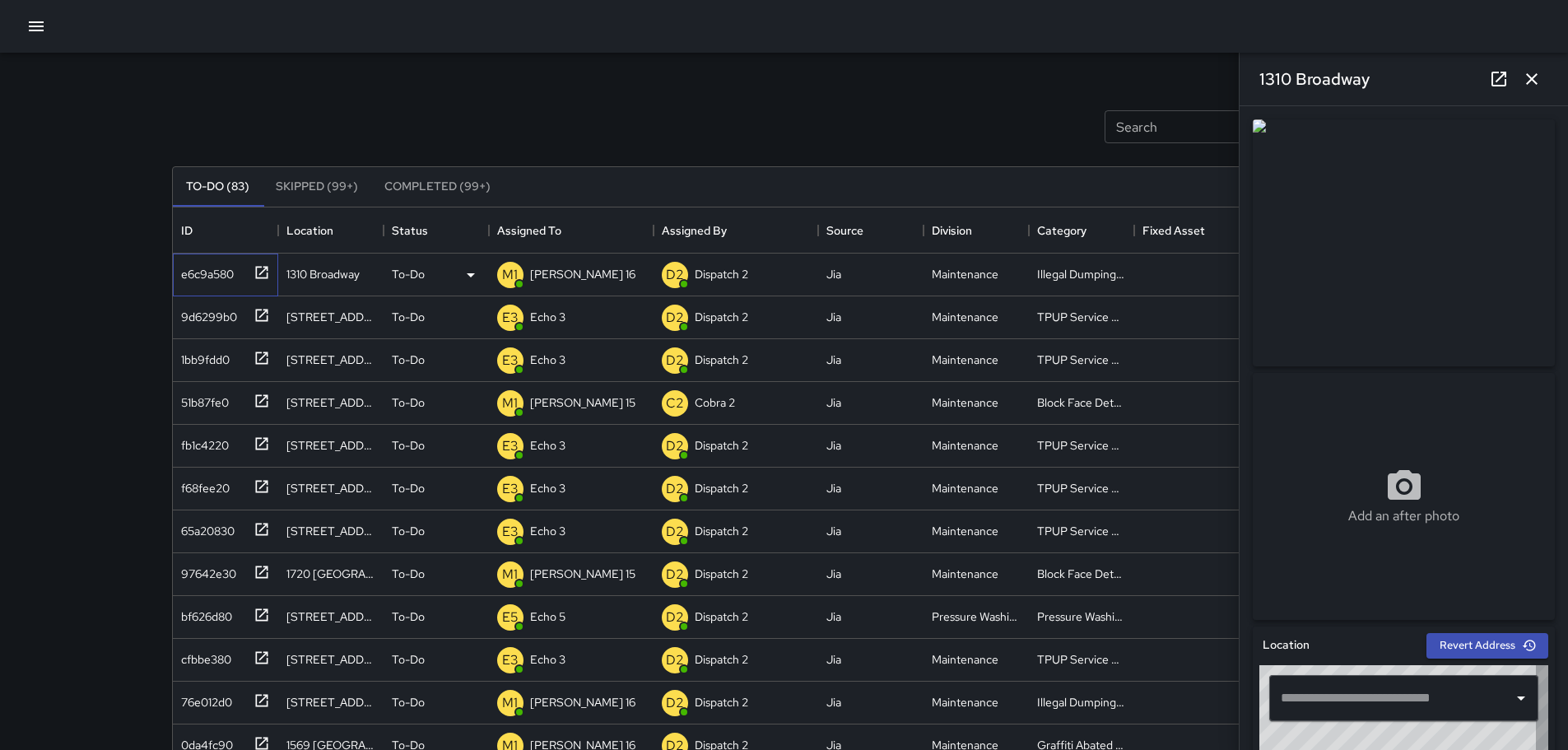
type input "**********"
click at [1406, 281] on img at bounding box center [1404, 243] width 302 height 247
click at [1503, 81] on icon at bounding box center [1499, 79] width 20 height 20
click at [1507, 88] on icon at bounding box center [1499, 79] width 20 height 20
click at [537, 286] on div "M1 Mike 16" at bounding box center [566, 275] width 145 height 33
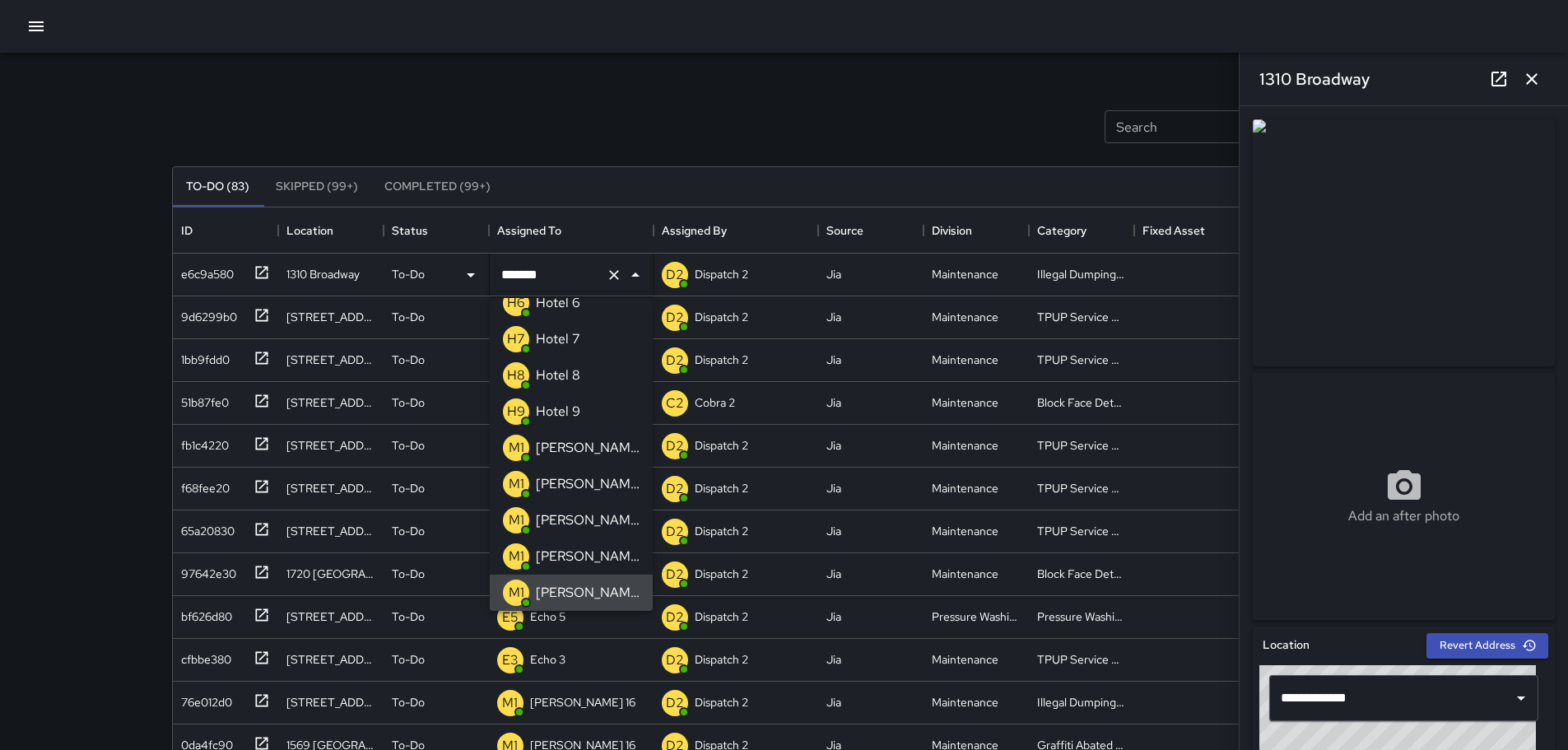
click at [609, 272] on icon "Clear" at bounding box center [614, 274] width 16 height 16
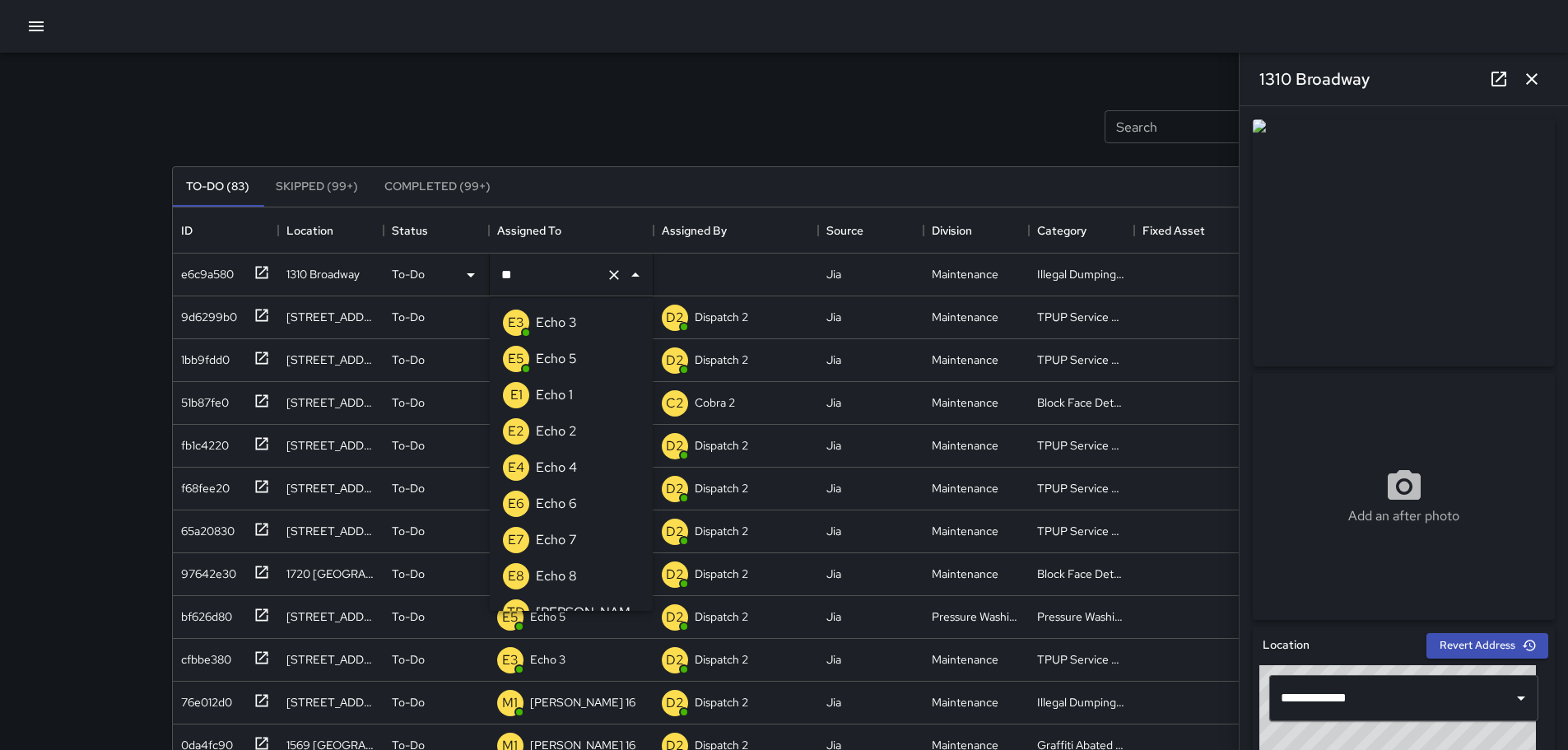
type input "***"
click at [560, 320] on p "Echo 3" at bounding box center [557, 323] width 42 height 20
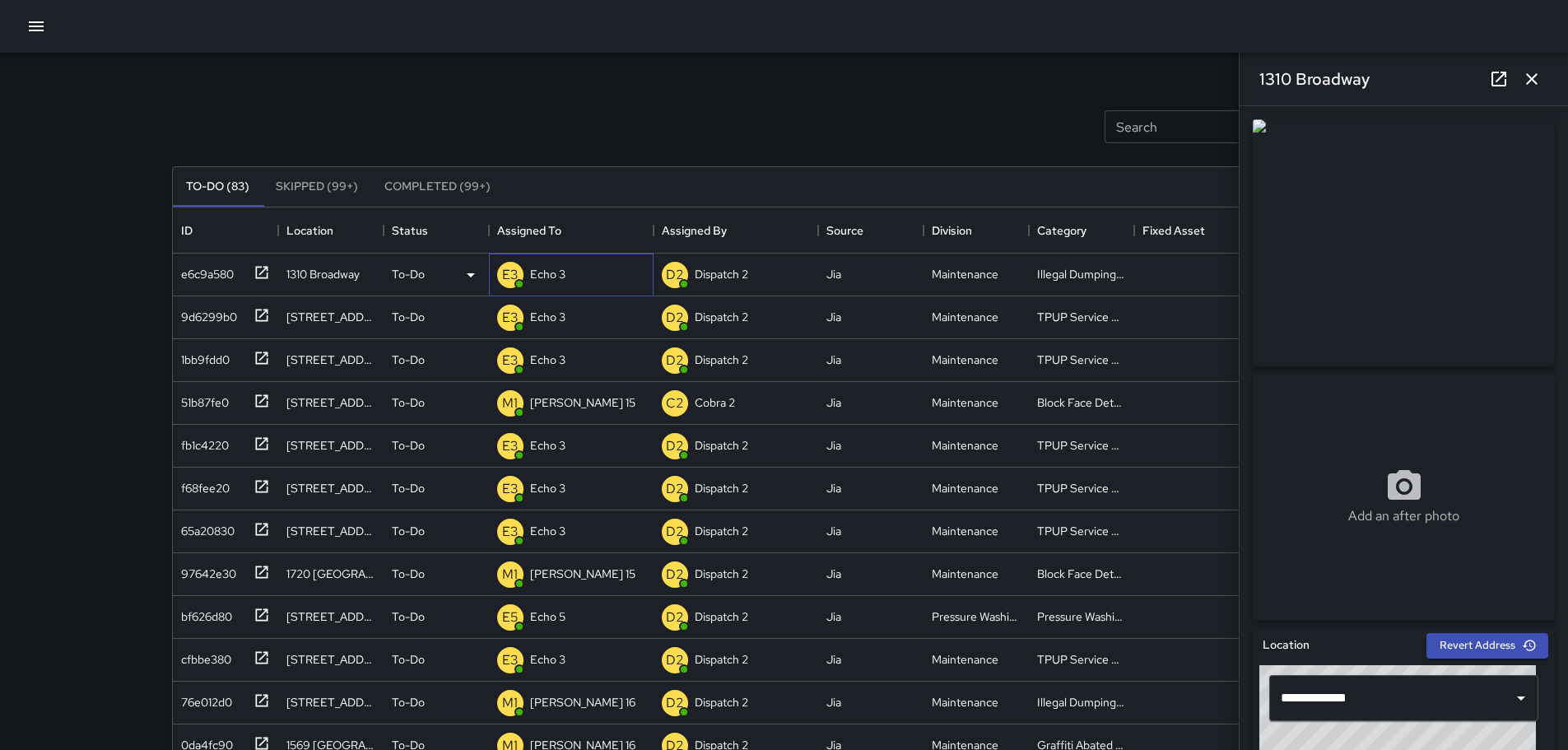
click at [571, 279] on div "E3 Echo 3" at bounding box center [571, 274] width 164 height 42
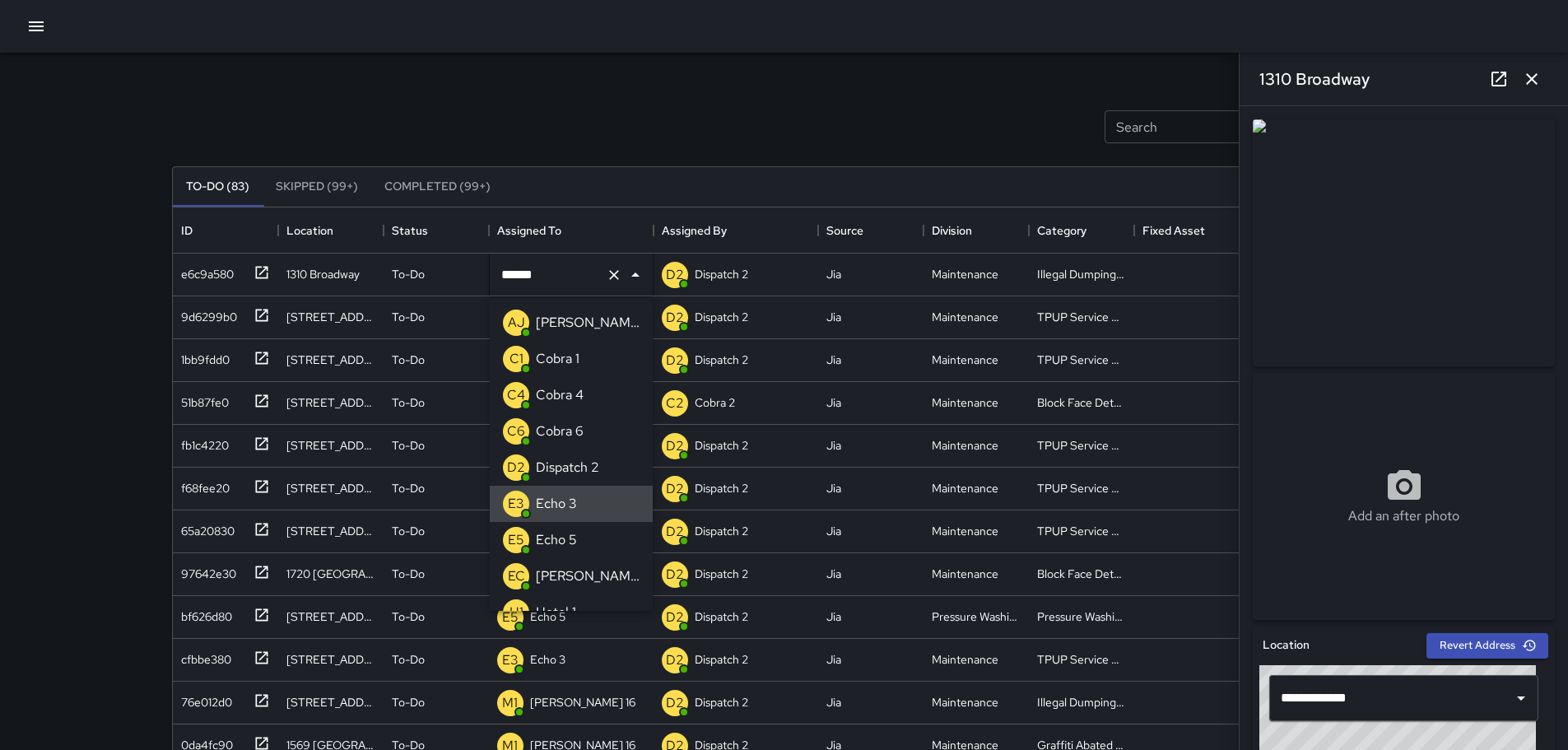
click at [605, 133] on div "Search Search New Task" at bounding box center [784, 126] width 1232 height 86
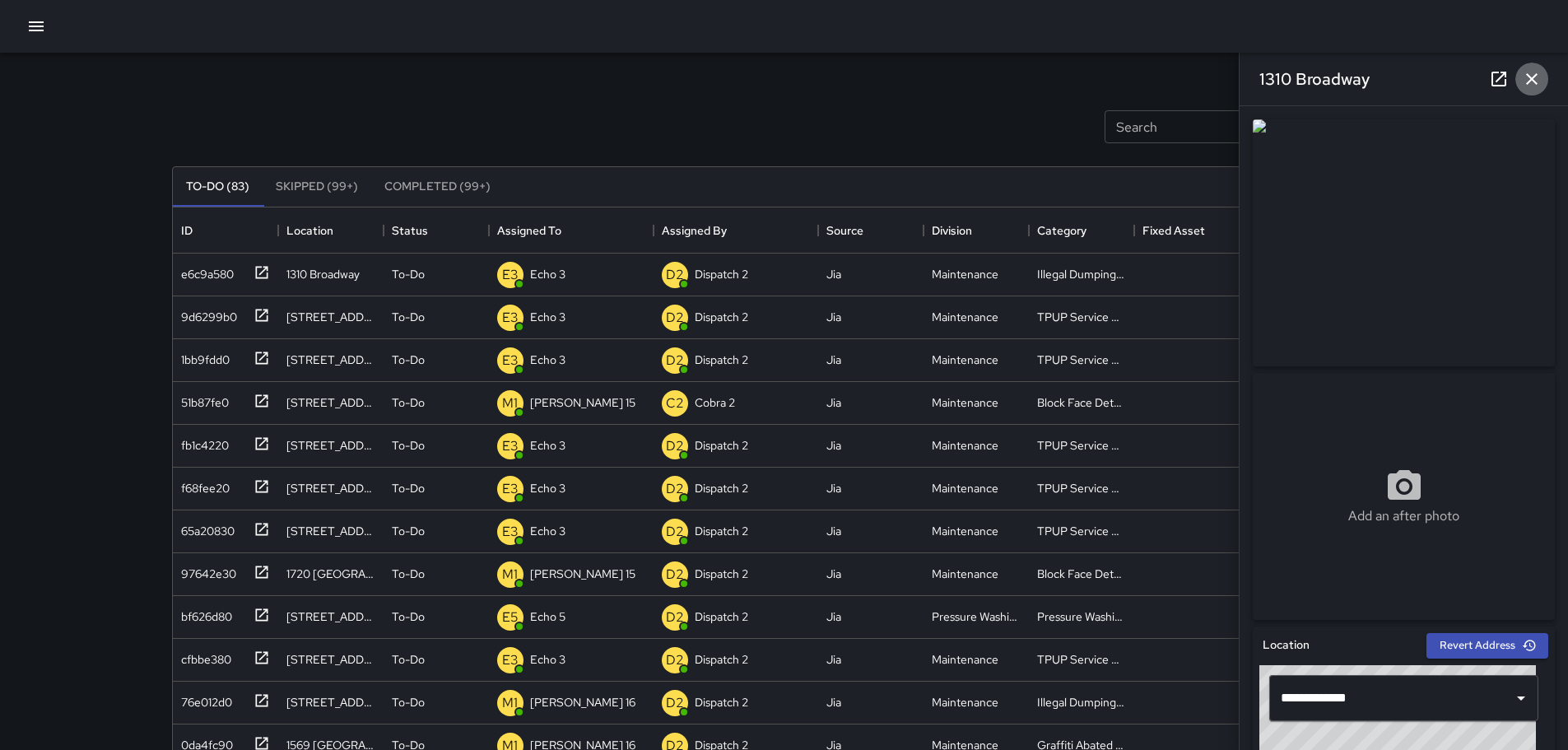
click at [1526, 77] on icon "button" at bounding box center [1532, 79] width 20 height 20
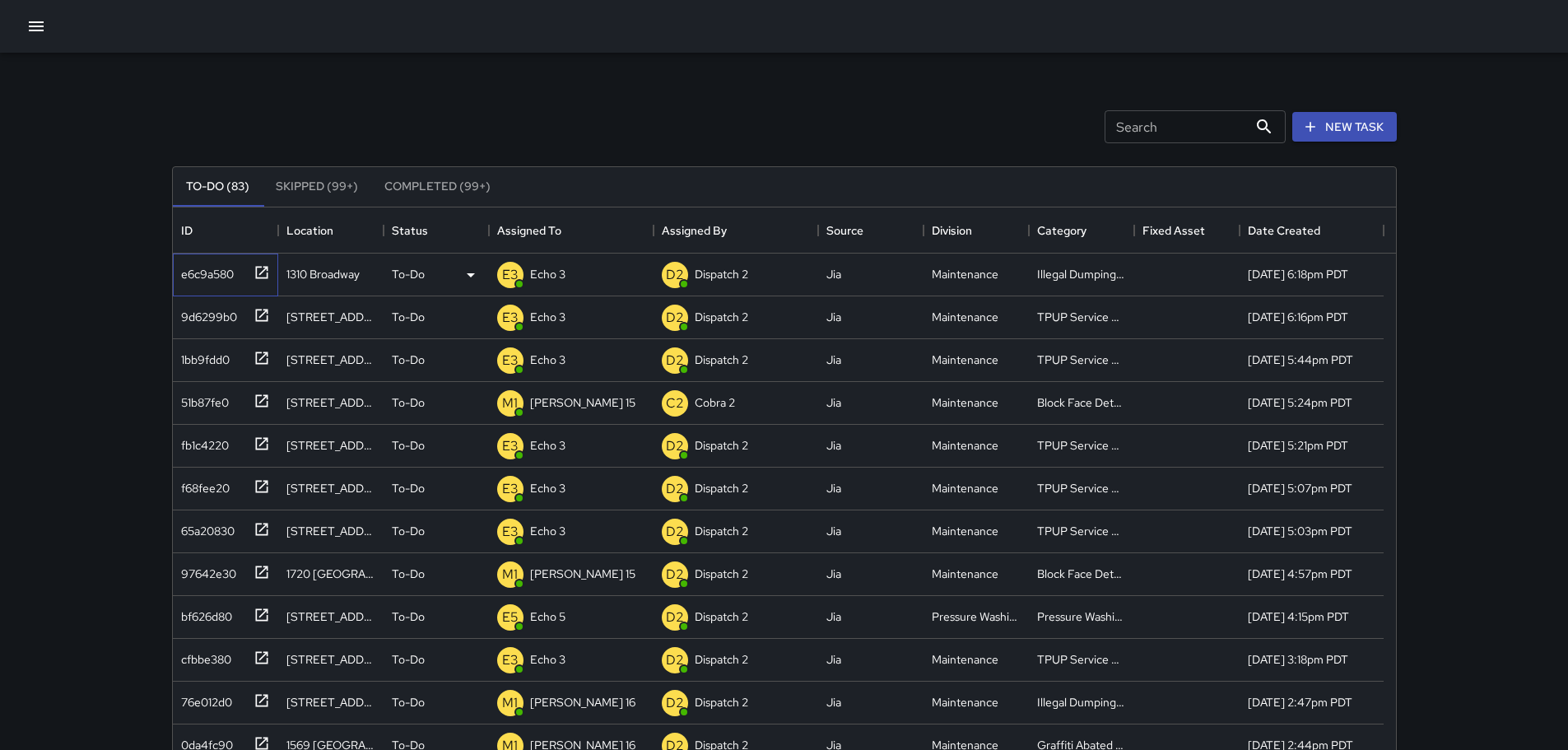
click at [259, 270] on icon at bounding box center [261, 272] width 16 height 16
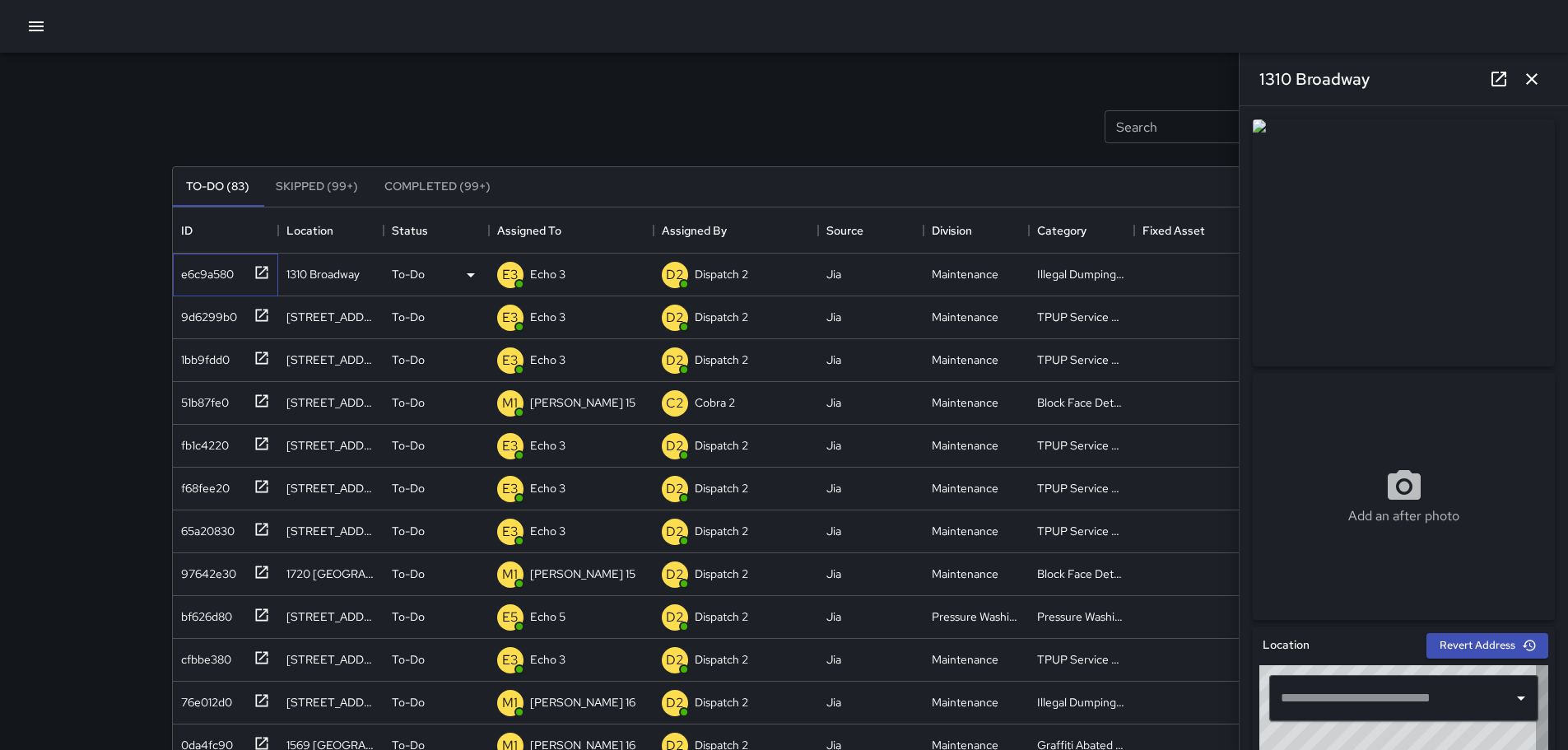
type input "**********"
click at [1531, 87] on icon "button" at bounding box center [1532, 79] width 20 height 20
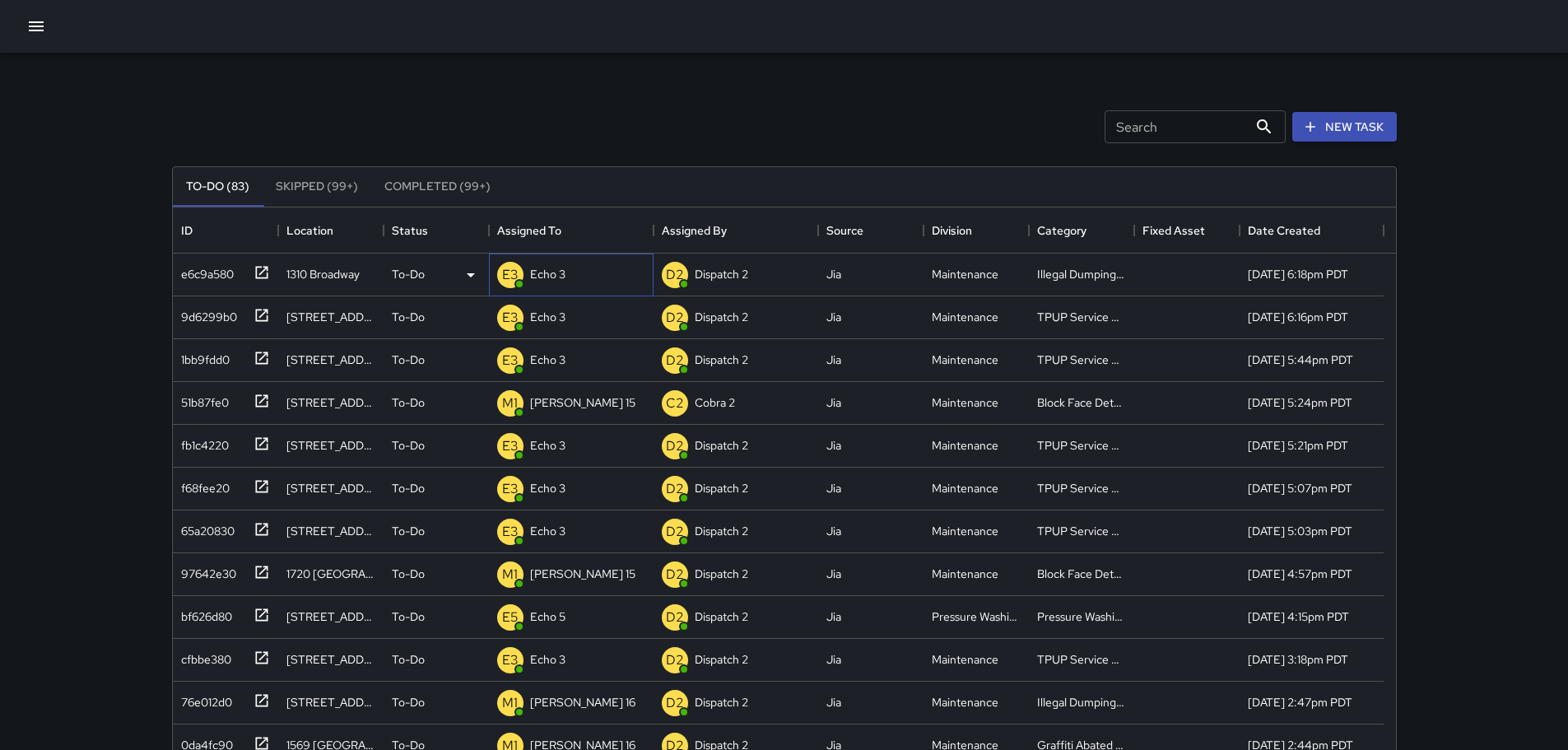
click at [534, 273] on p "Echo 3" at bounding box center [547, 273] width 35 height 16
click at [814, 144] on div "To-Do (83) Skipped (99+) Completed (99+) ID Location Status Assigned To Assigne…" at bounding box center [784, 558] width 1225 height 830
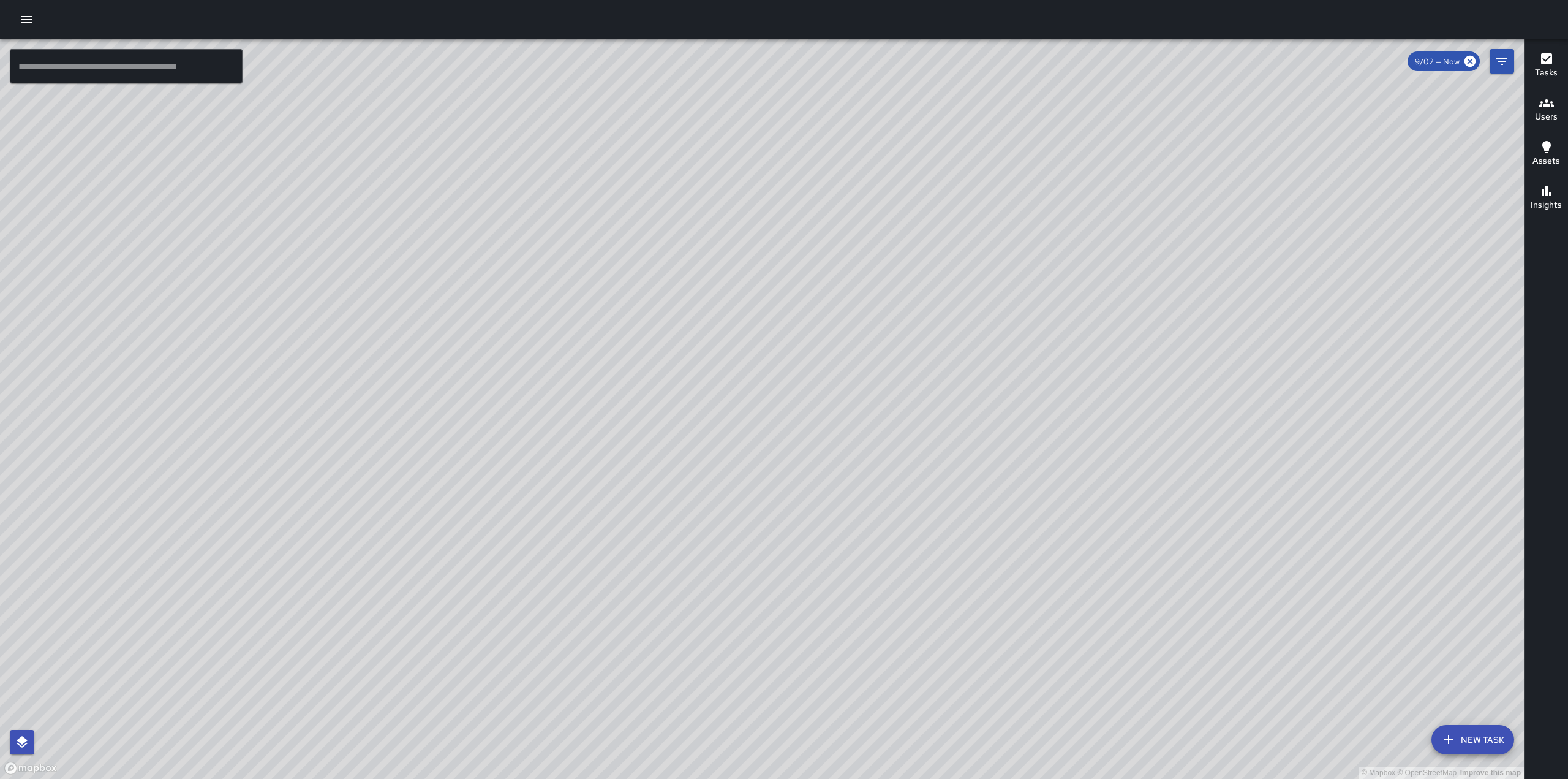
drag, startPoint x: 810, startPoint y: 301, endPoint x: 791, endPoint y: 174, distance: 128.4
click at [791, 176] on div "© Mapbox © OpenStreetMap Improve this map" at bounding box center [762, 409] width 1524 height 740
drag, startPoint x: 999, startPoint y: 272, endPoint x: 844, endPoint y: 279, distance: 155.2
click at [844, 279] on div "© Mapbox © OpenStreetMap Improve this map" at bounding box center [762, 409] width 1524 height 740
drag, startPoint x: 922, startPoint y: 355, endPoint x: 697, endPoint y: 300, distance: 231.6
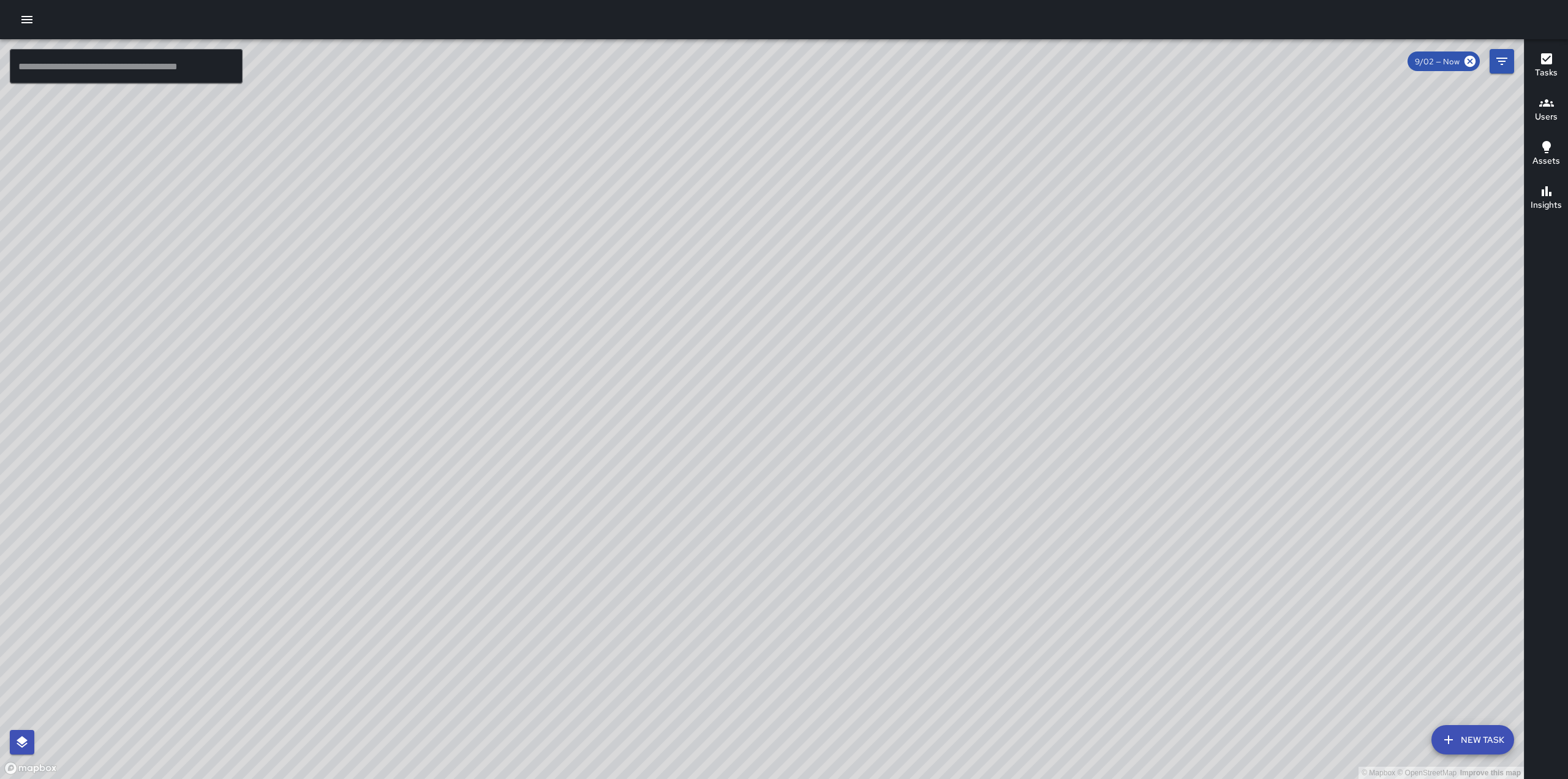
click at [705, 316] on div "© Mapbox © OpenStreetMap Improve this map" at bounding box center [762, 409] width 1524 height 740
drag, startPoint x: 614, startPoint y: 366, endPoint x: 708, endPoint y: 298, distance: 116.0
click at [759, 198] on div "© Mapbox © OpenStreetMap Improve this map" at bounding box center [762, 409] width 1524 height 740
drag, startPoint x: 604, startPoint y: 344, endPoint x: 912, endPoint y: 234, distance: 327.1
click at [910, 236] on div "© Mapbox © OpenStreetMap Improve this map" at bounding box center [762, 409] width 1524 height 740
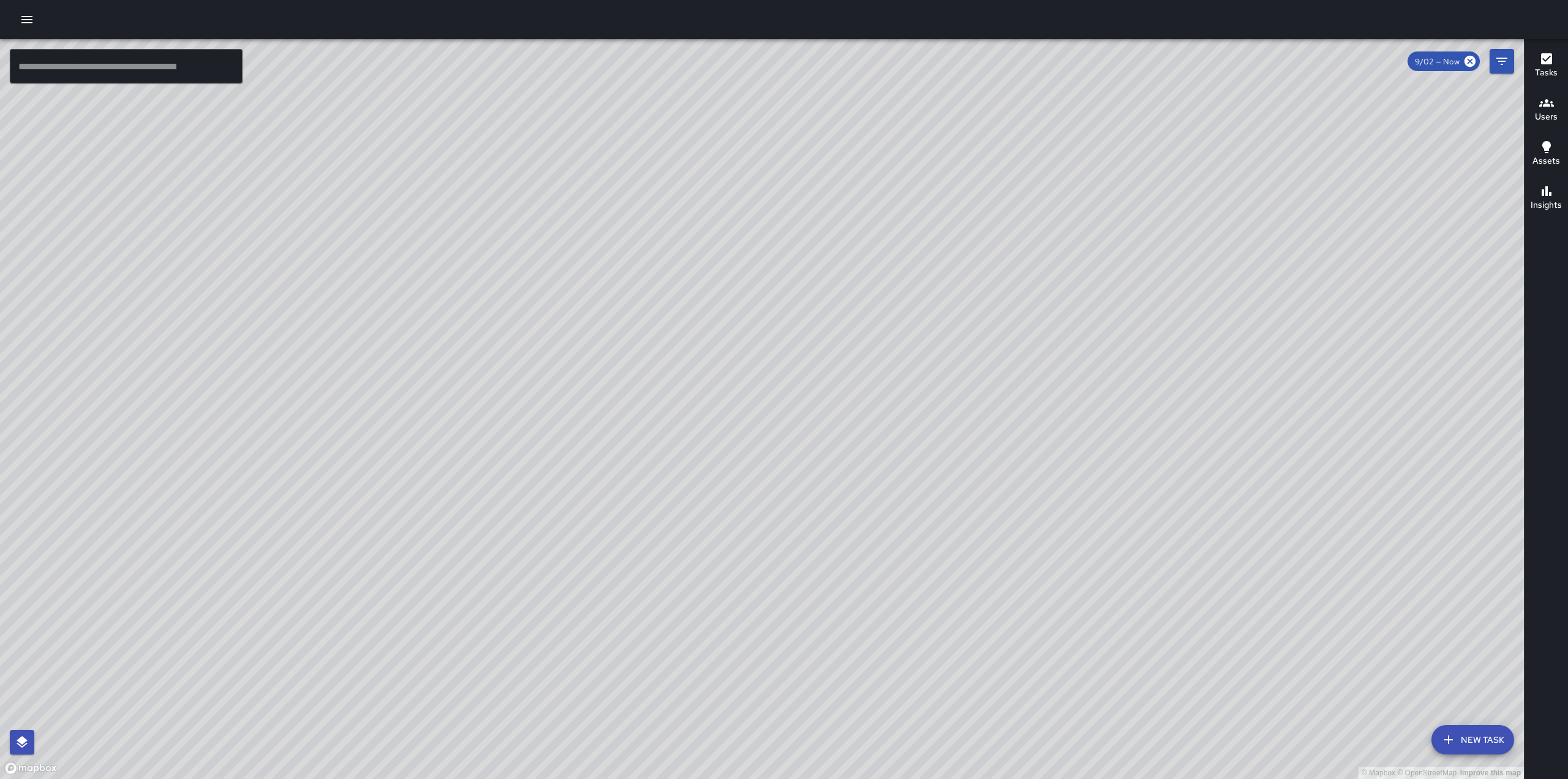
drag, startPoint x: 706, startPoint y: 477, endPoint x: 926, endPoint y: 317, distance: 272.0
click at [926, 317] on div "© Mapbox © OpenStreetMap Improve this map" at bounding box center [762, 409] width 1524 height 740
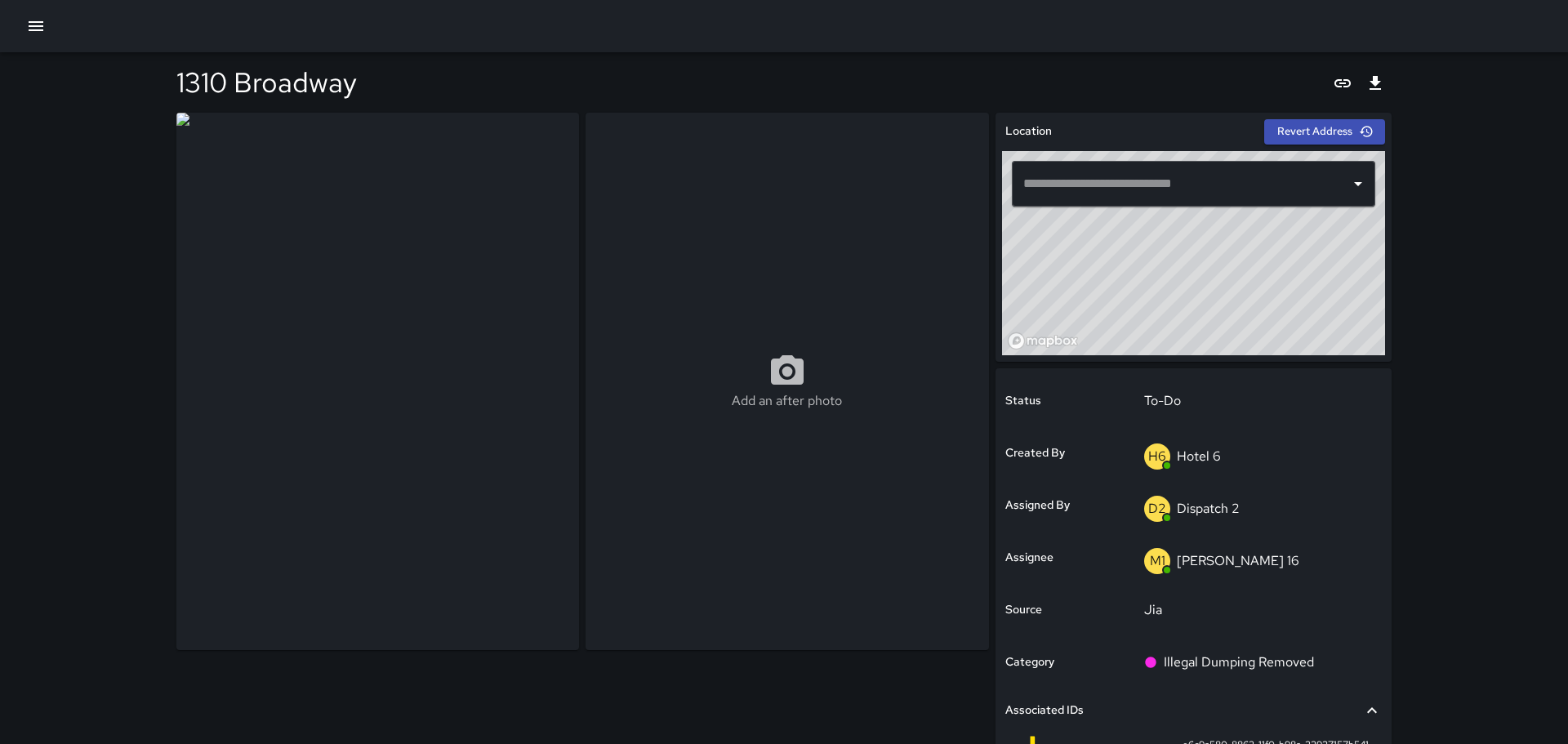
type input "**********"
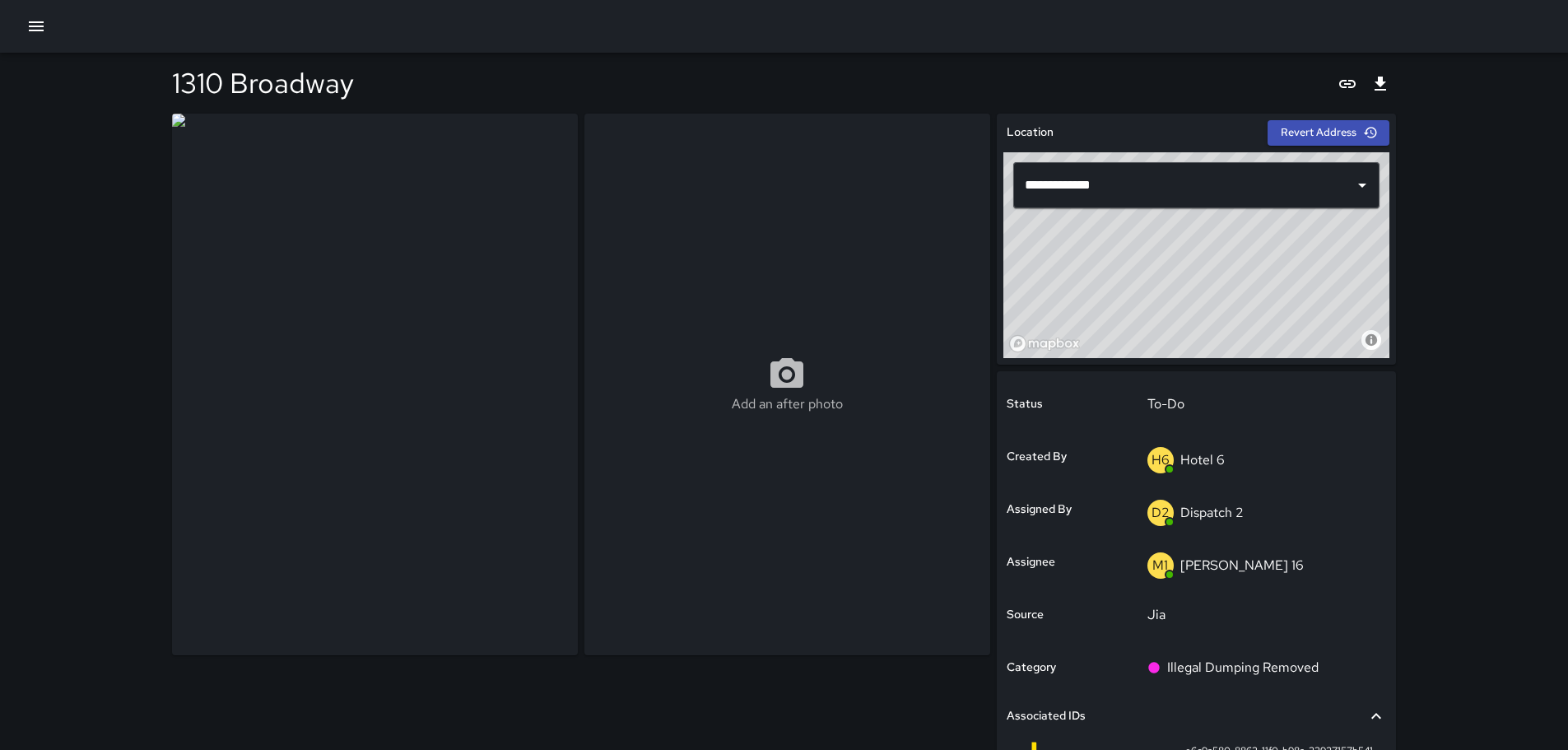
click at [380, 442] on img at bounding box center [374, 384] width 406 height 542
